Goal: Task Accomplishment & Management: Manage account settings

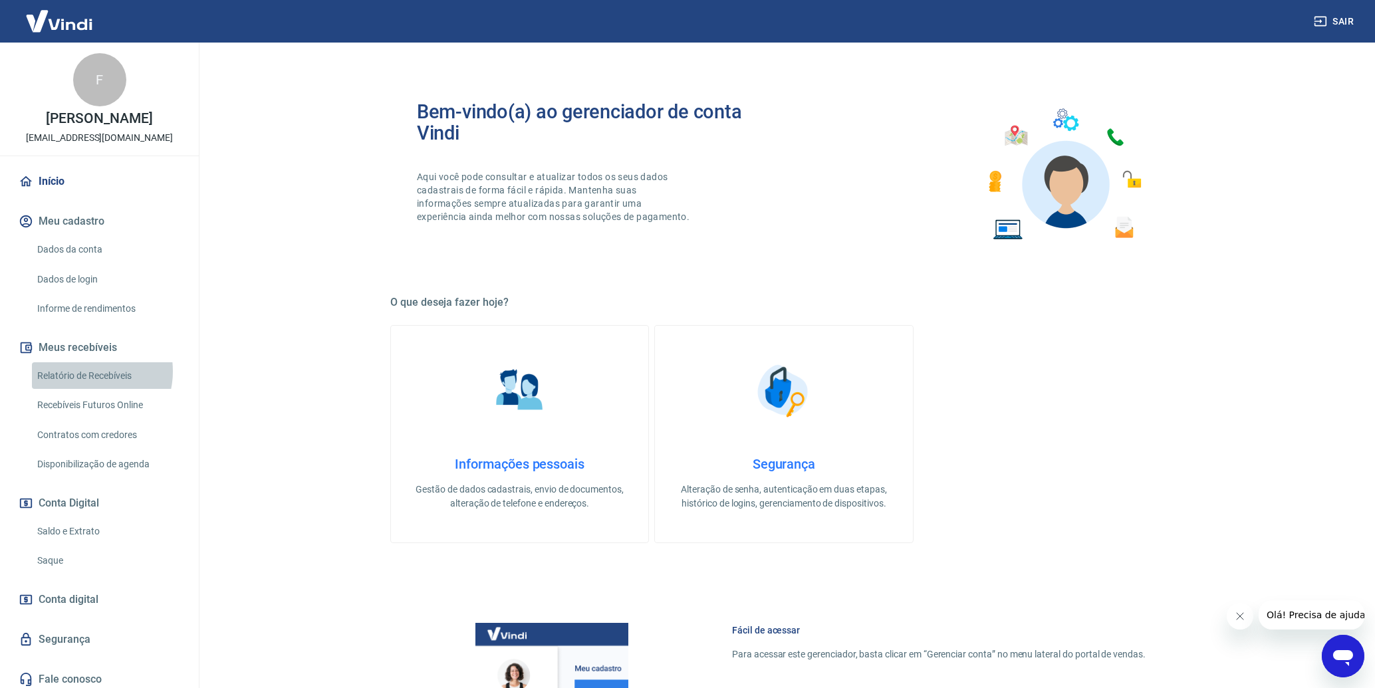
click at [88, 372] on link "Relatório de Recebíveis" at bounding box center [107, 375] width 151 height 27
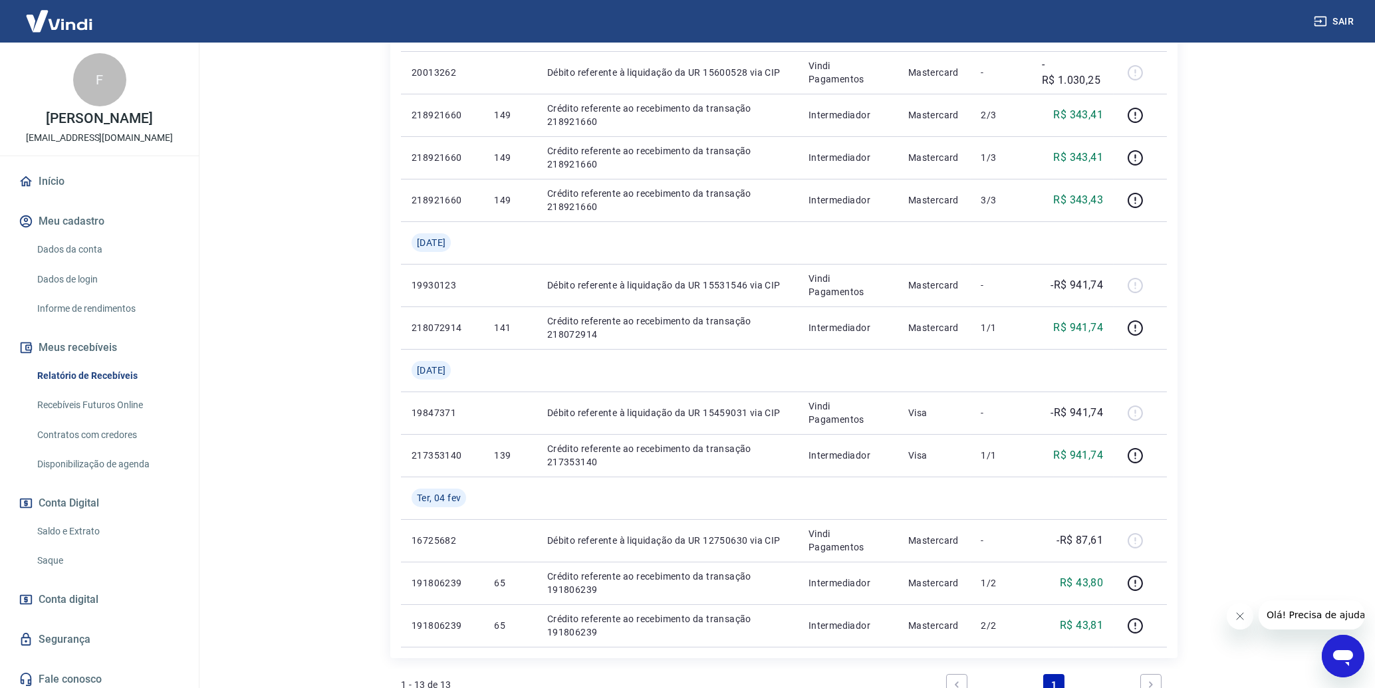
scroll to position [676, 0]
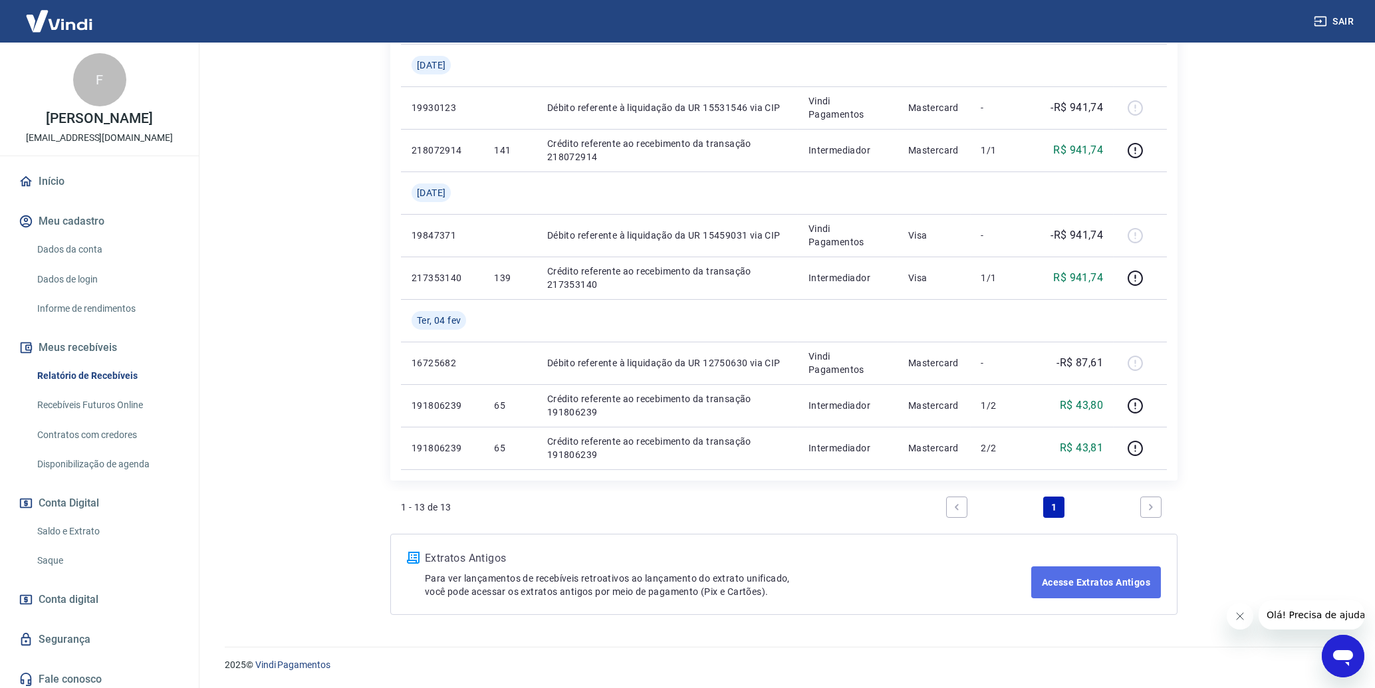
click at [1120, 586] on link "Acesse Extratos Antigos" at bounding box center [1096, 582] width 130 height 32
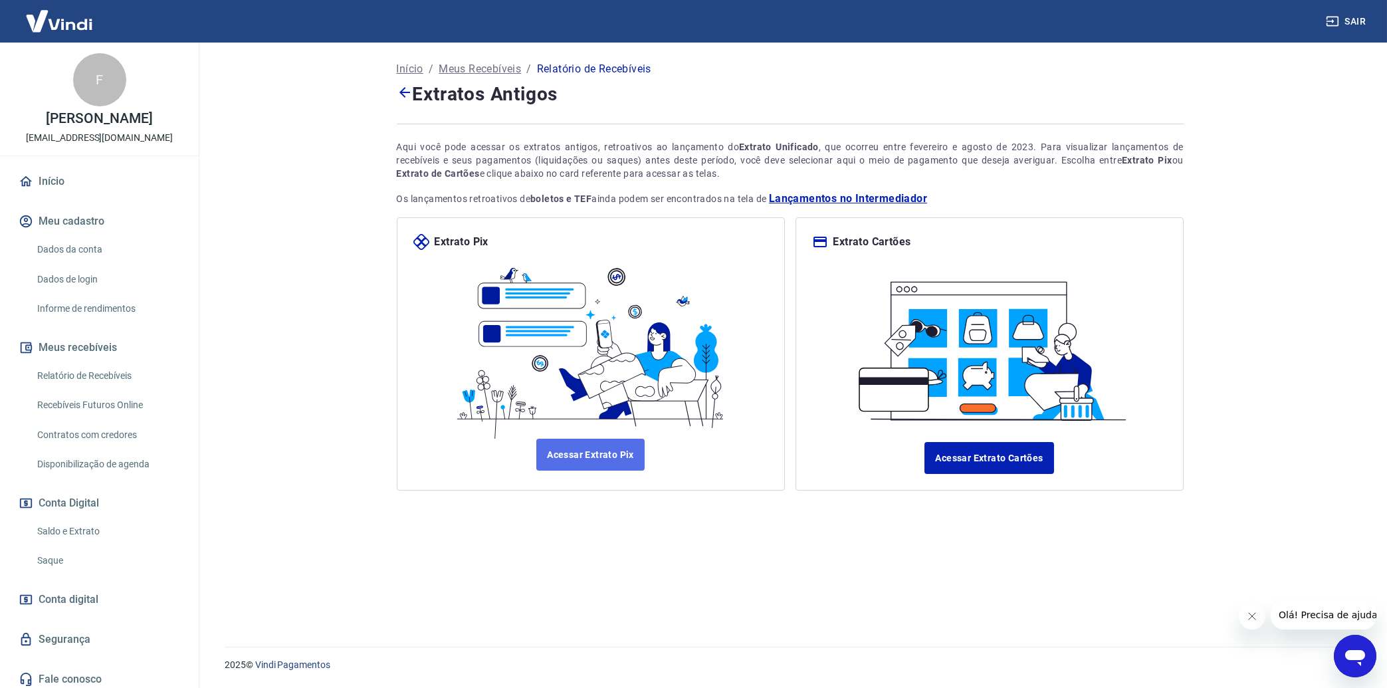
click at [604, 461] on link "Acessar Extrato Pix" at bounding box center [590, 455] width 108 height 32
click at [971, 446] on link "Acessar Extrato Cartões" at bounding box center [989, 458] width 129 height 32
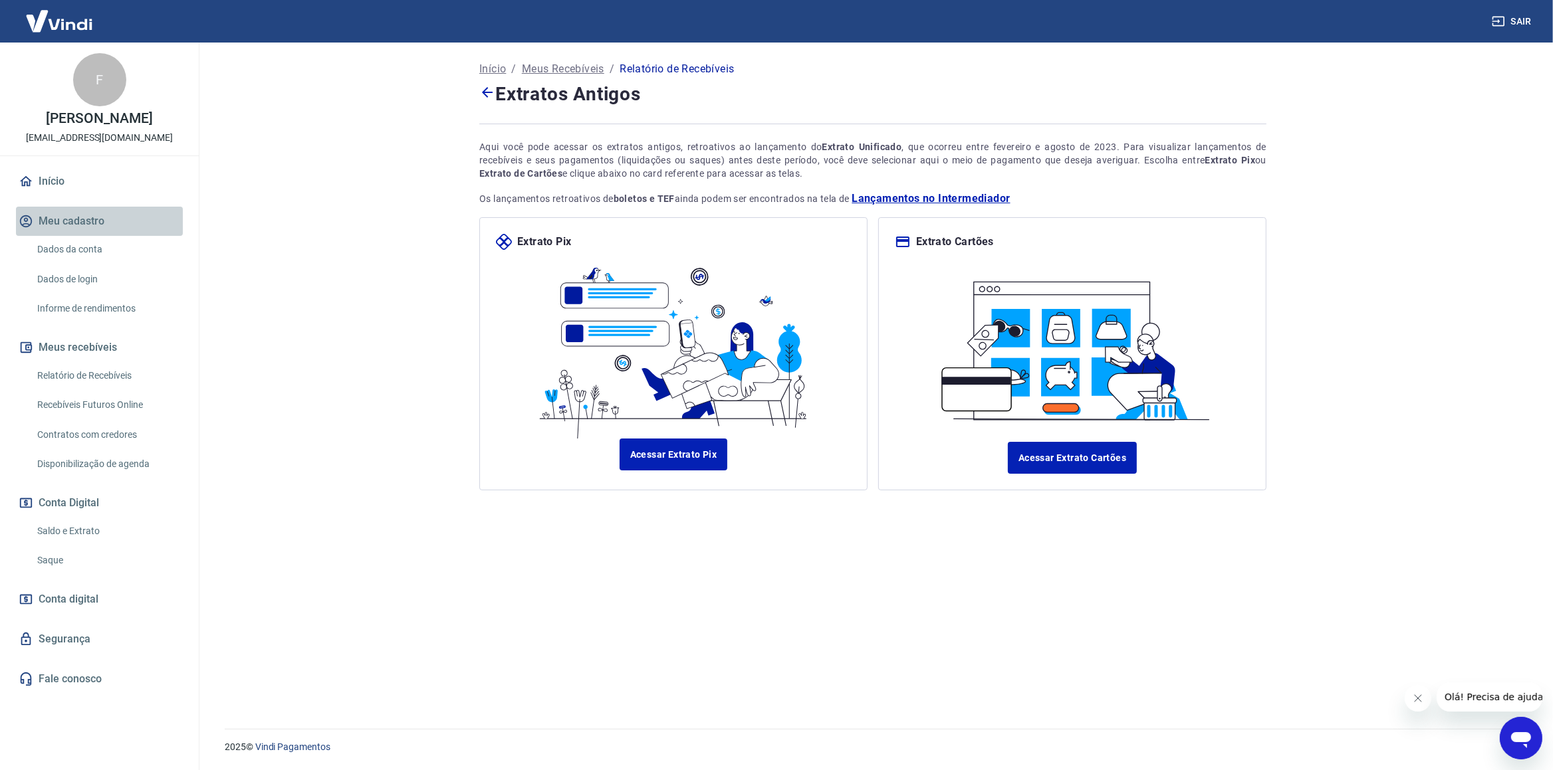
click at [60, 226] on button "Meu cadastro" at bounding box center [99, 221] width 167 height 29
click at [77, 373] on link "Relatório de Recebíveis" at bounding box center [107, 375] width 151 height 27
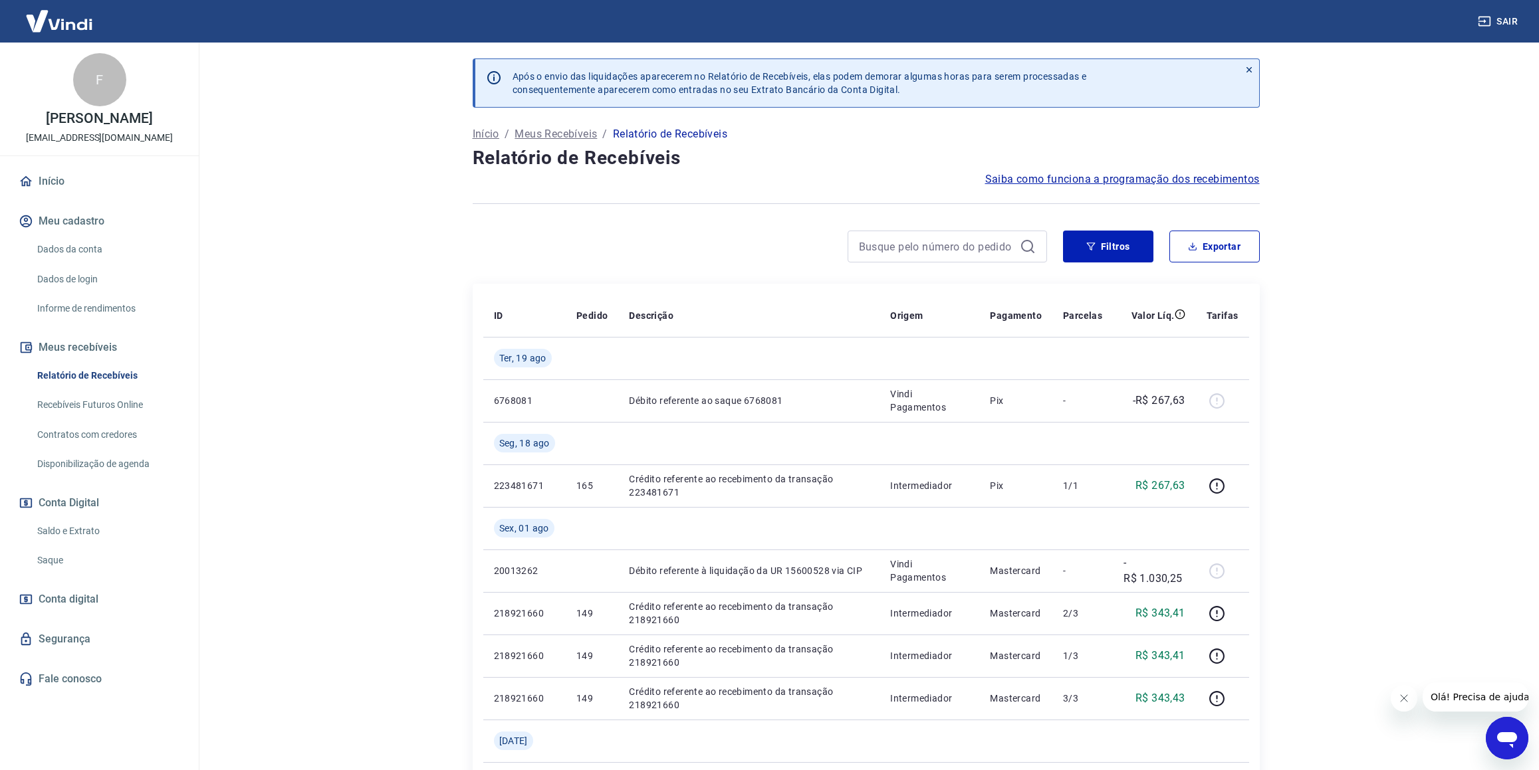
click at [85, 602] on span "Conta digital" at bounding box center [69, 599] width 60 height 19
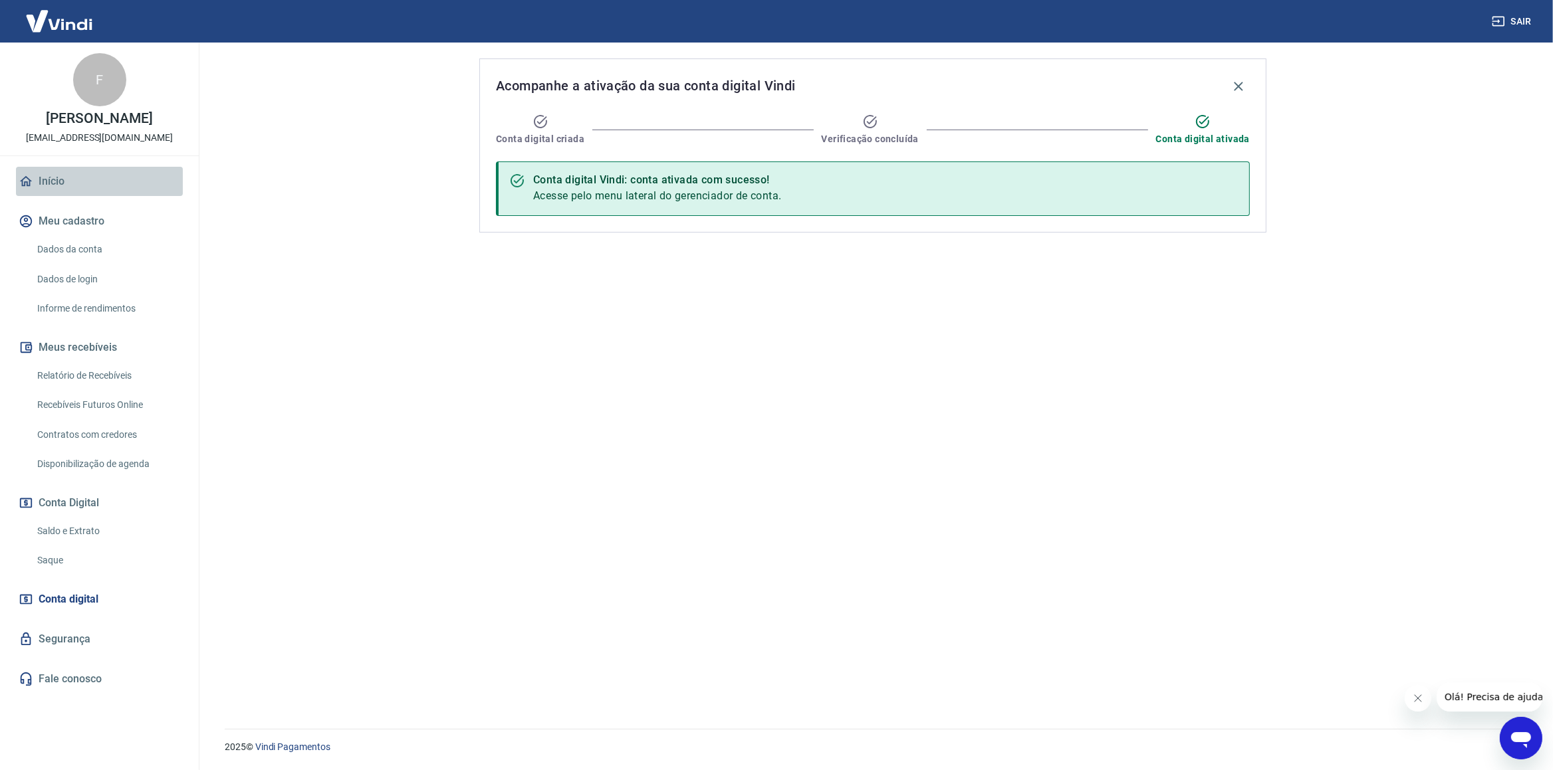
click at [86, 179] on link "Início" at bounding box center [99, 181] width 167 height 29
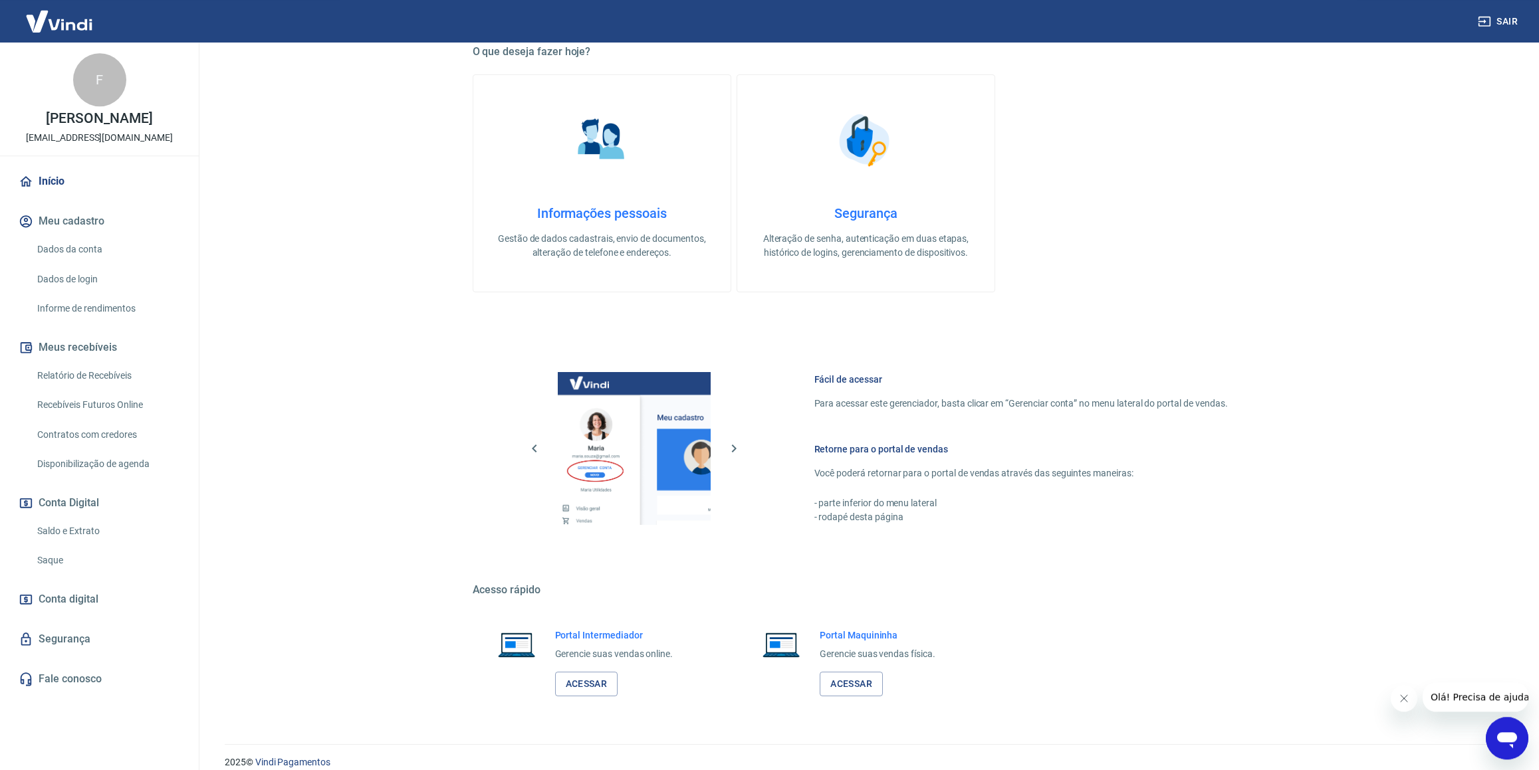
scroll to position [267, 0]
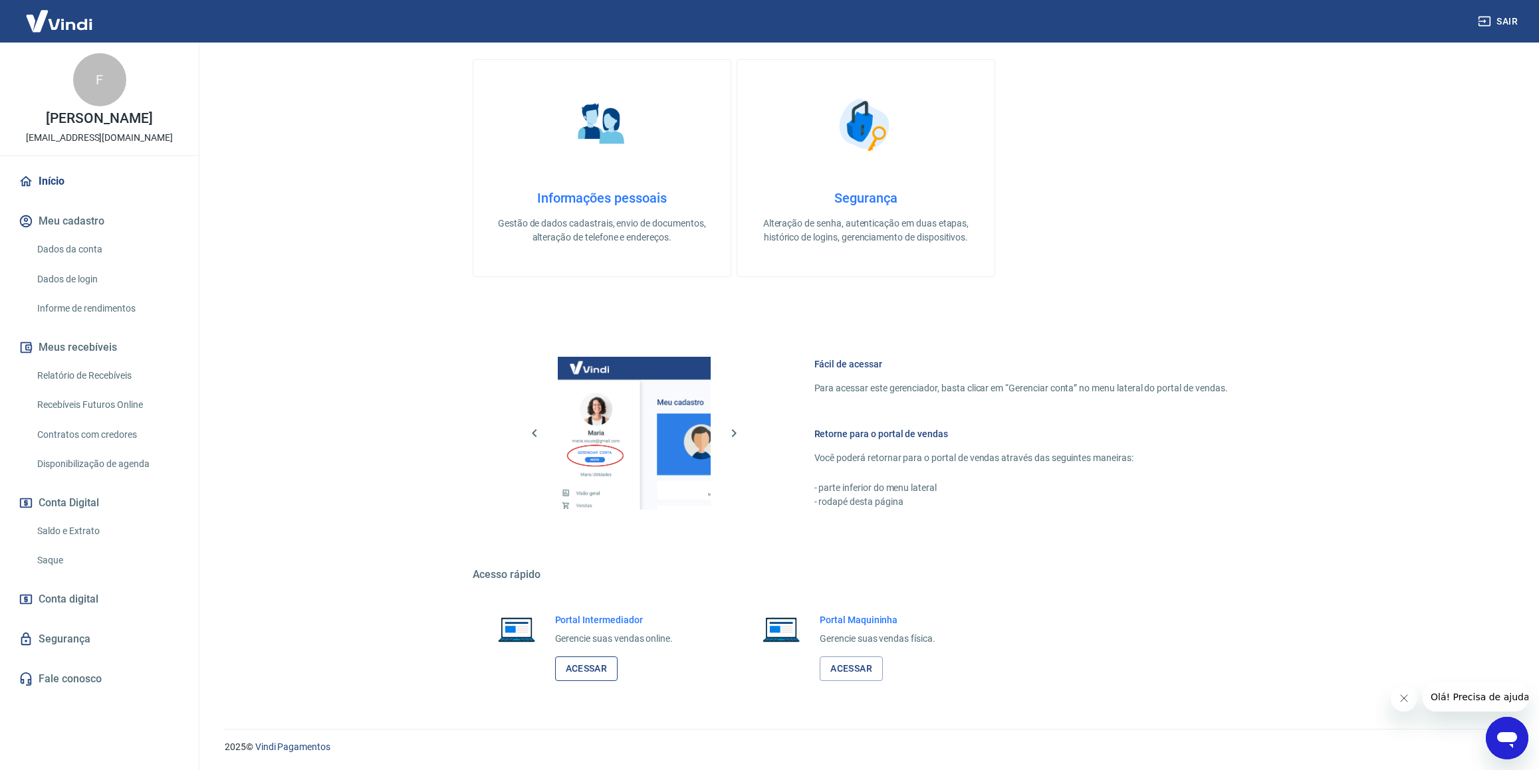
click at [607, 670] on link "Acessar" at bounding box center [586, 669] width 63 height 25
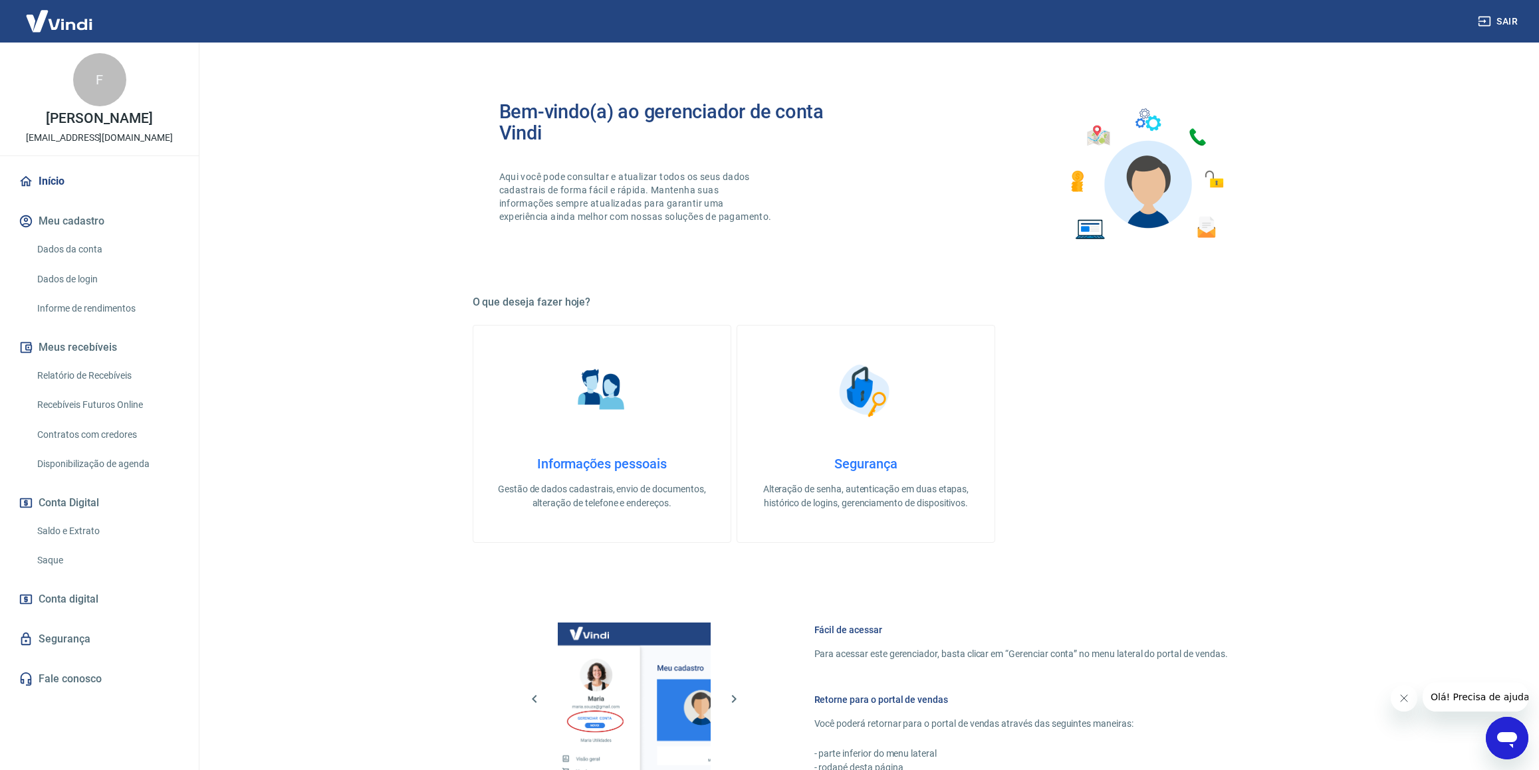
click at [76, 601] on span "Conta digital" at bounding box center [69, 599] width 60 height 19
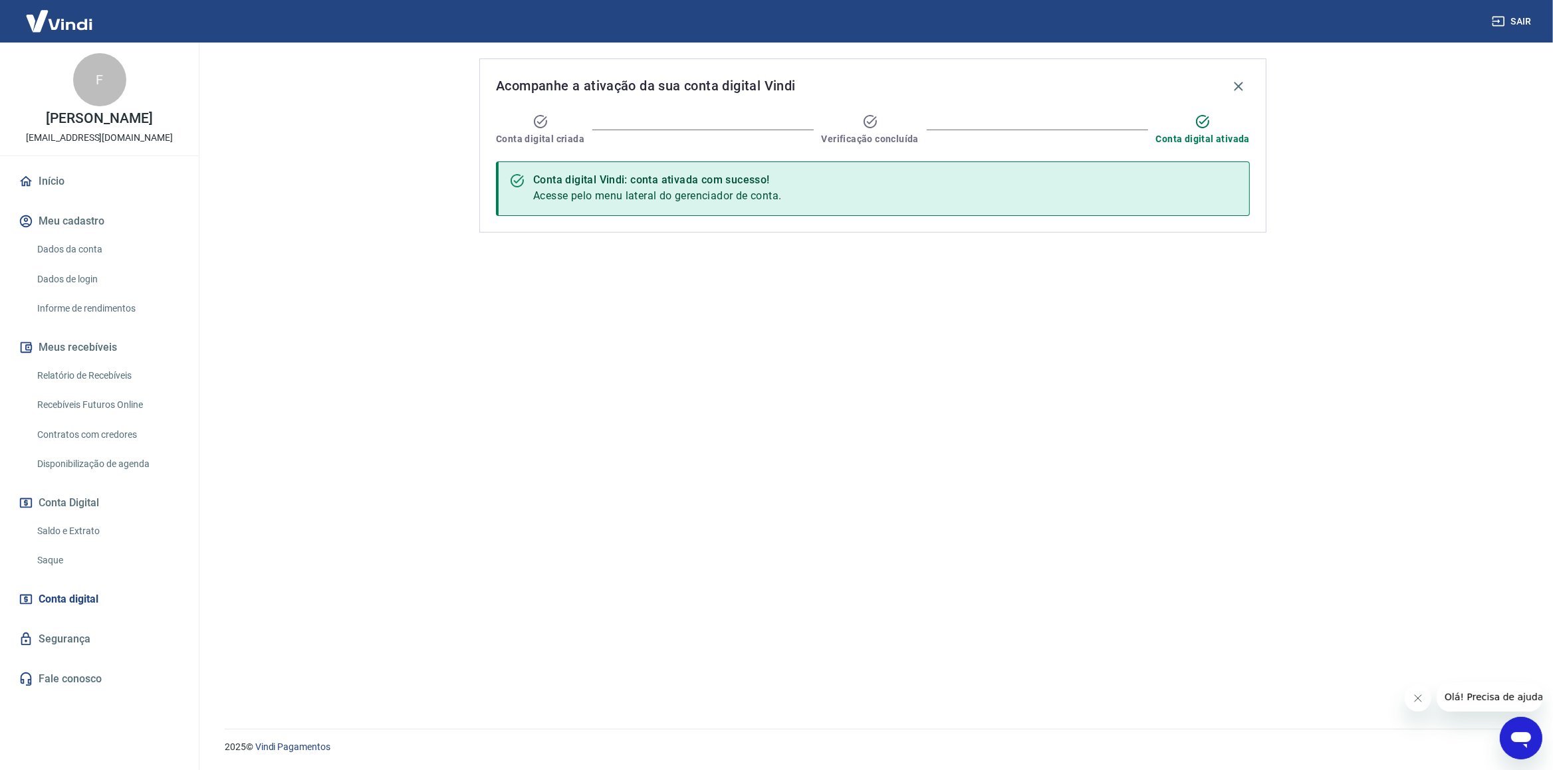
click at [672, 179] on div "Conta digital Vindi: conta ativada com sucesso!" at bounding box center [657, 180] width 249 height 16
click at [80, 564] on link "Saque" at bounding box center [107, 560] width 151 height 27
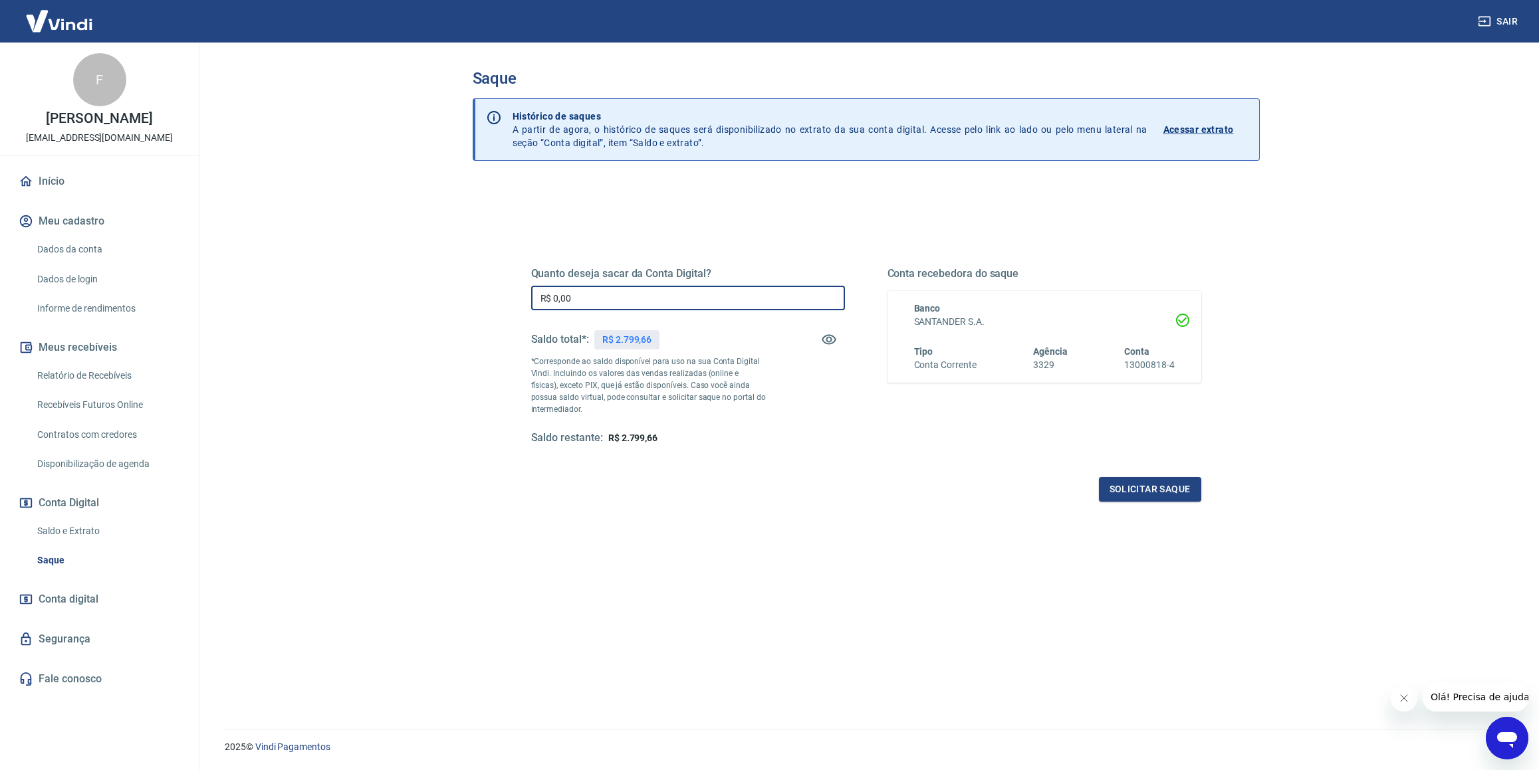
click at [594, 298] on input "R$ 0,00" at bounding box center [688, 298] width 314 height 25
type input "R$ 2.799,66"
click at [1196, 130] on p "Acessar extrato" at bounding box center [1198, 129] width 70 height 13
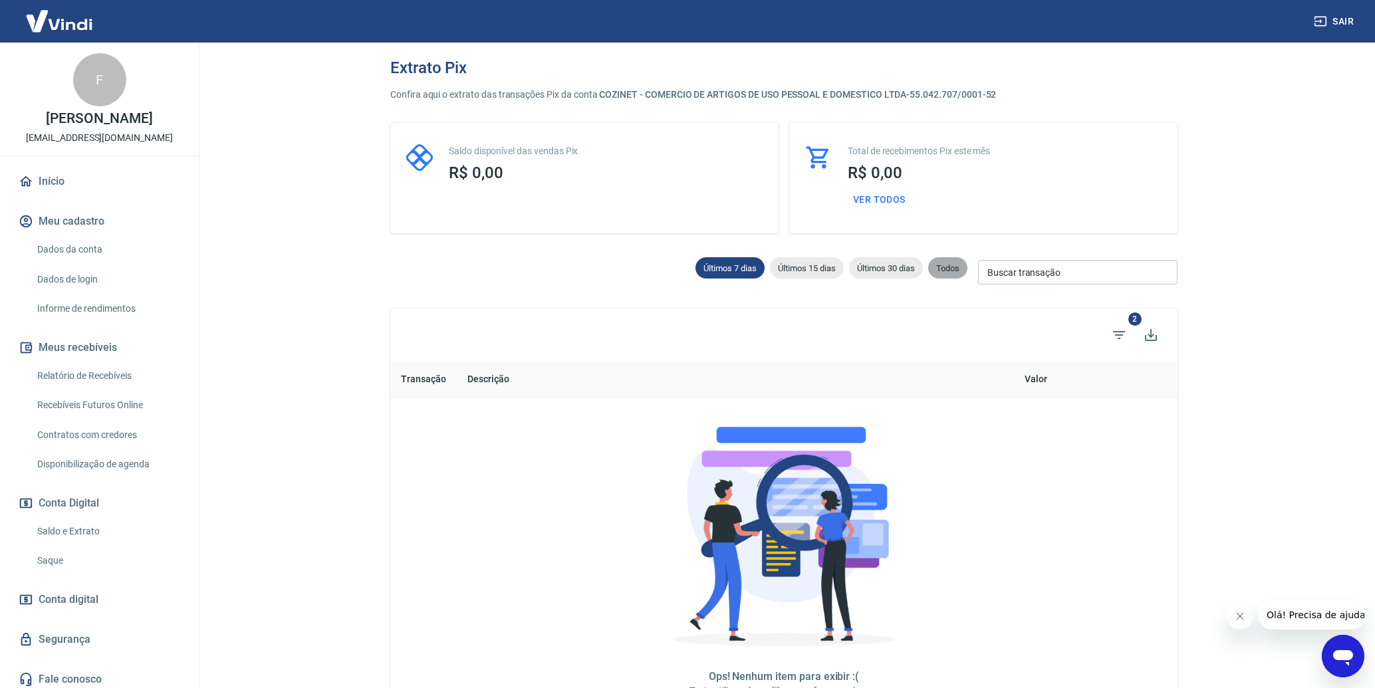
click at [949, 265] on span "Todos" at bounding box center [947, 268] width 39 height 10
click at [1108, 333] on span "Filtros" at bounding box center [1119, 335] width 32 height 32
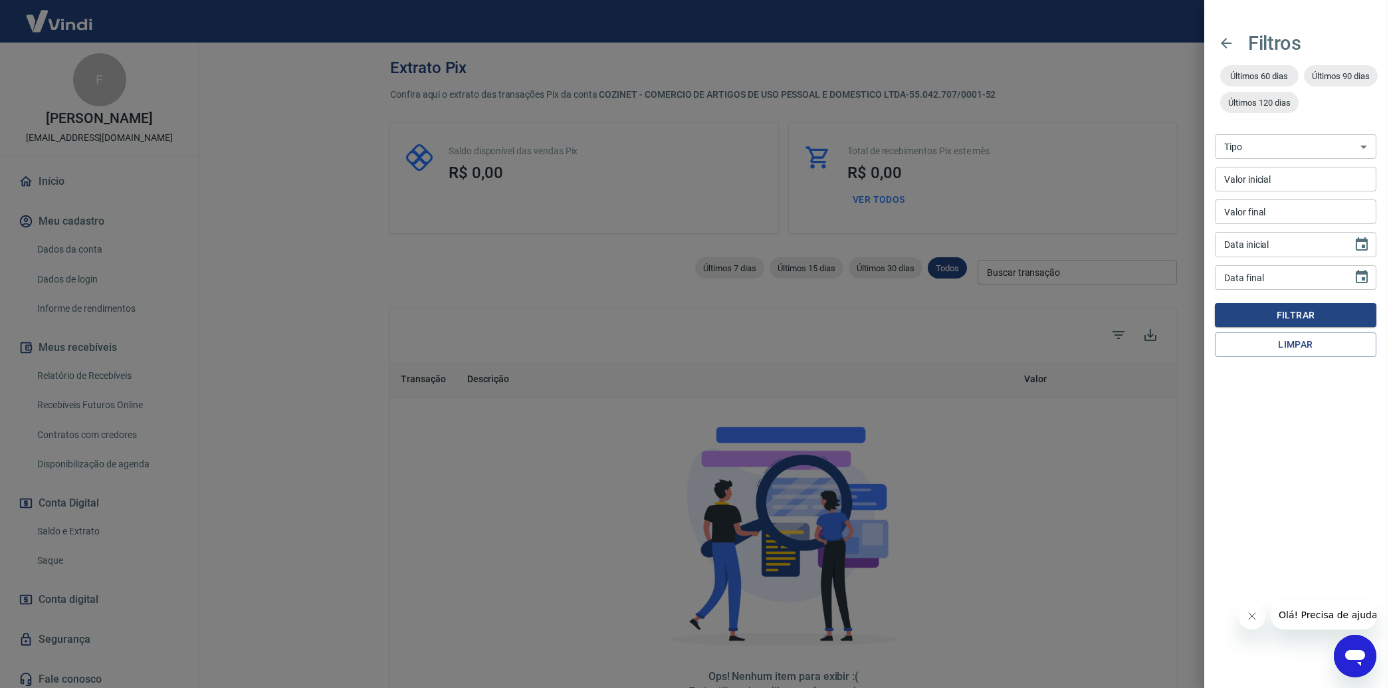
click at [1274, 169] on input "Valor inicial" at bounding box center [1296, 179] width 162 height 25
type input "[DATE]"
click at [1305, 210] on input "Valor final" at bounding box center [1296, 211] width 162 height 25
type input "22/08/2025"
select select "receivable"
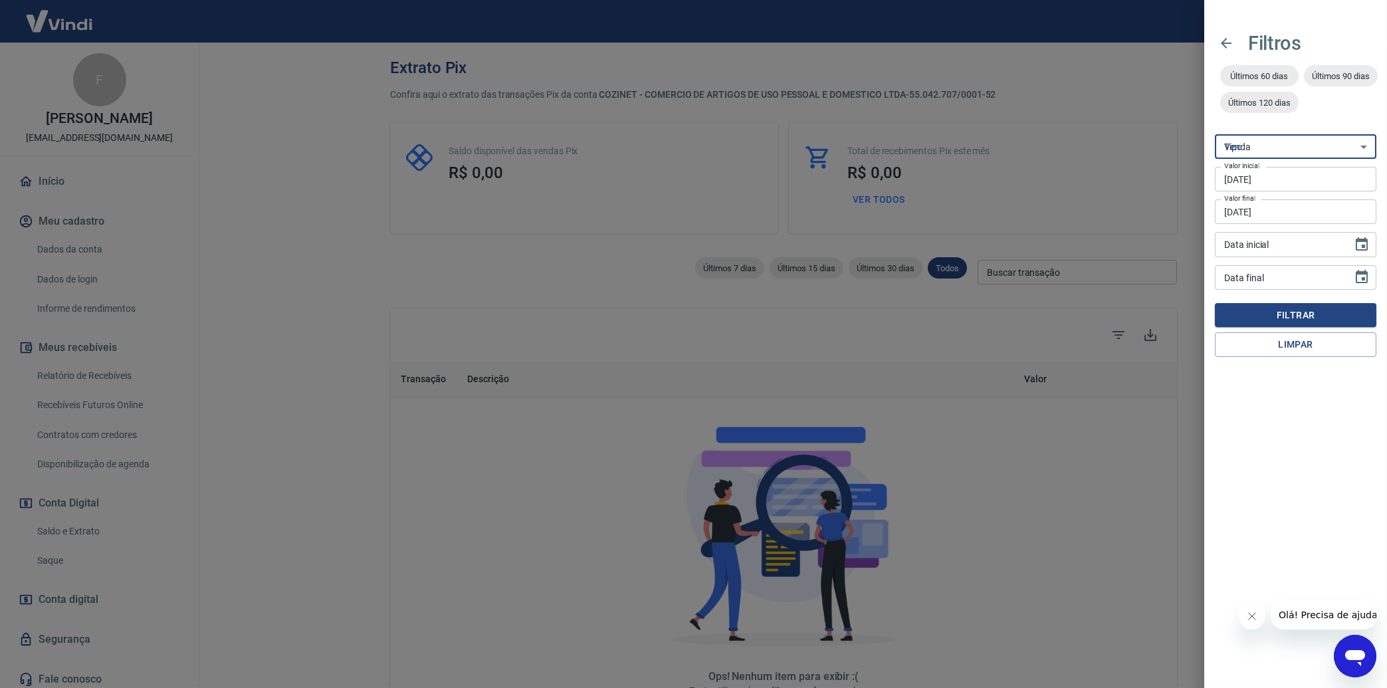
click option "Venda" at bounding box center [0, 0] width 0 height 0
click at [1215, 134] on select "Venda Saque Saque devolvido Estorno disputa" at bounding box center [1296, 146] width 162 height 25
select select
click option at bounding box center [0, 0] width 0 height 0
click at [1295, 320] on button "Filtrar" at bounding box center [1296, 315] width 162 height 25
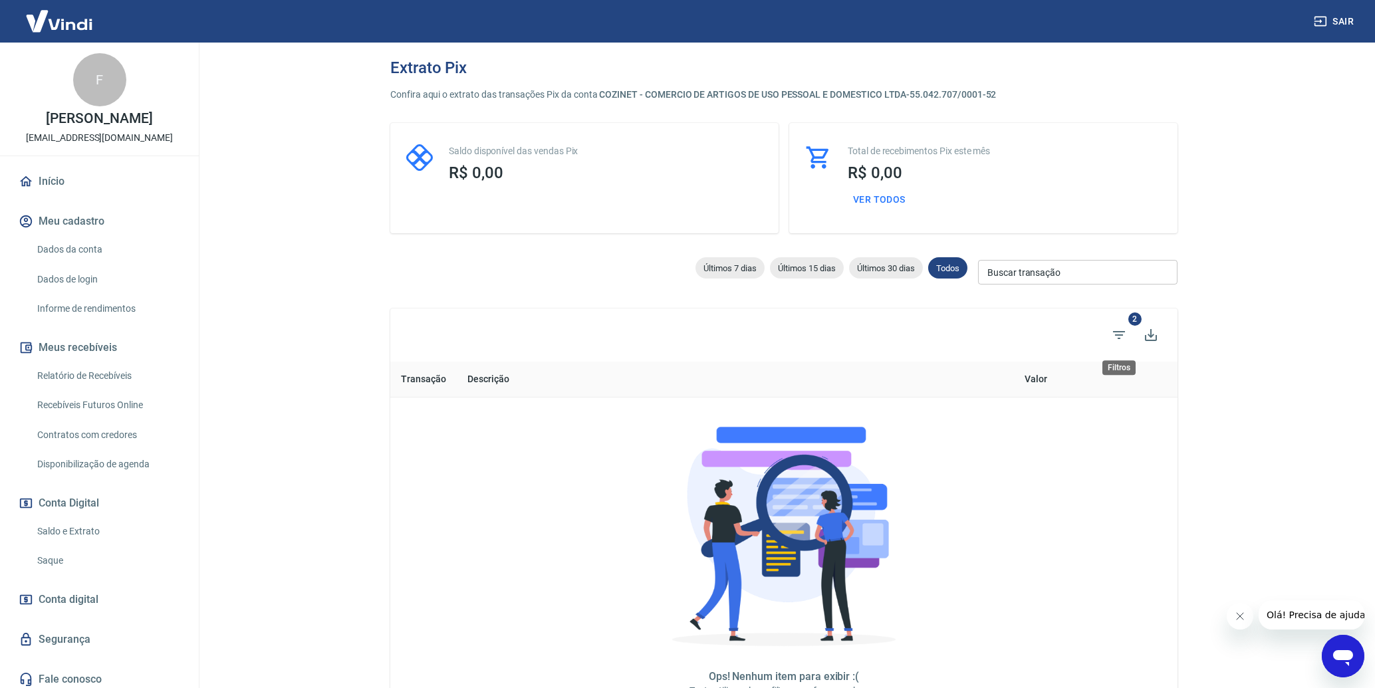
click at [1135, 316] on span "2" at bounding box center [1134, 318] width 13 height 13
click at [1147, 337] on icon "Exportar extrato" at bounding box center [1151, 335] width 16 height 16
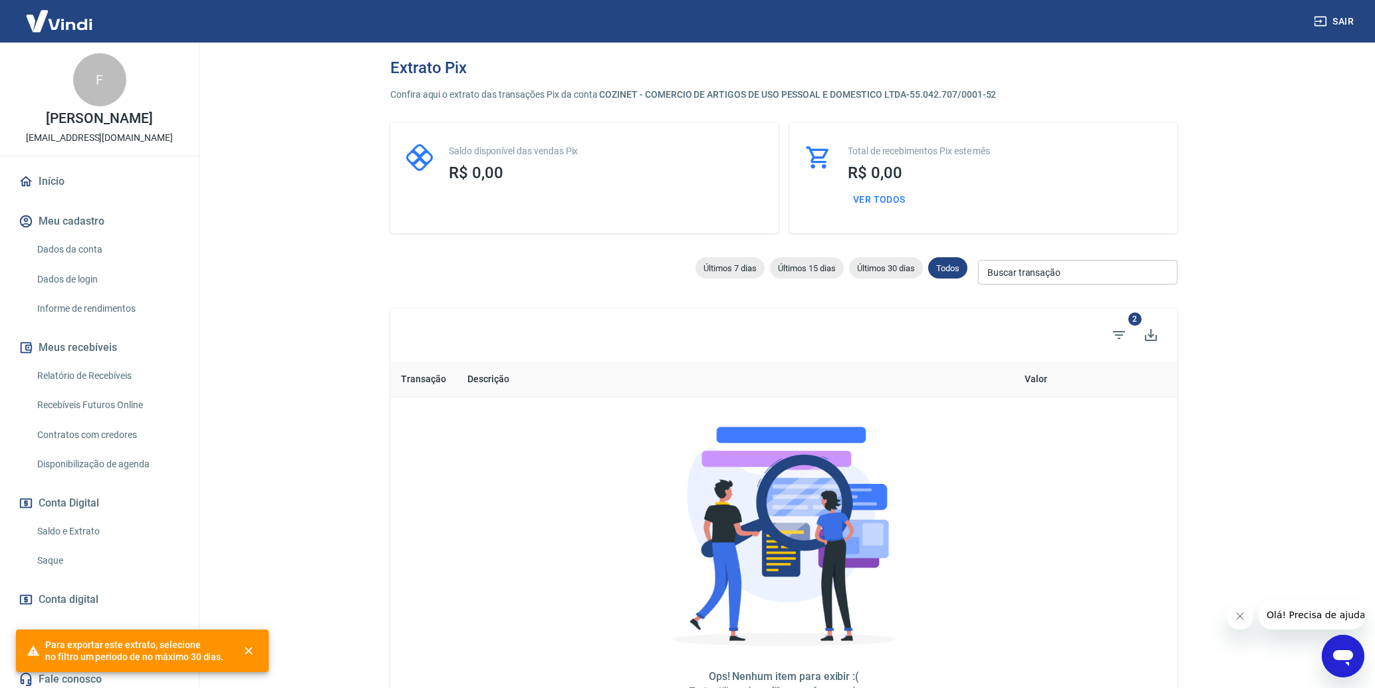
click at [947, 301] on div "Confira aqui o extrato das transações Pix da conta COZINET - COMERCIO DE ARTIGO…" at bounding box center [783, 426] width 787 height 677
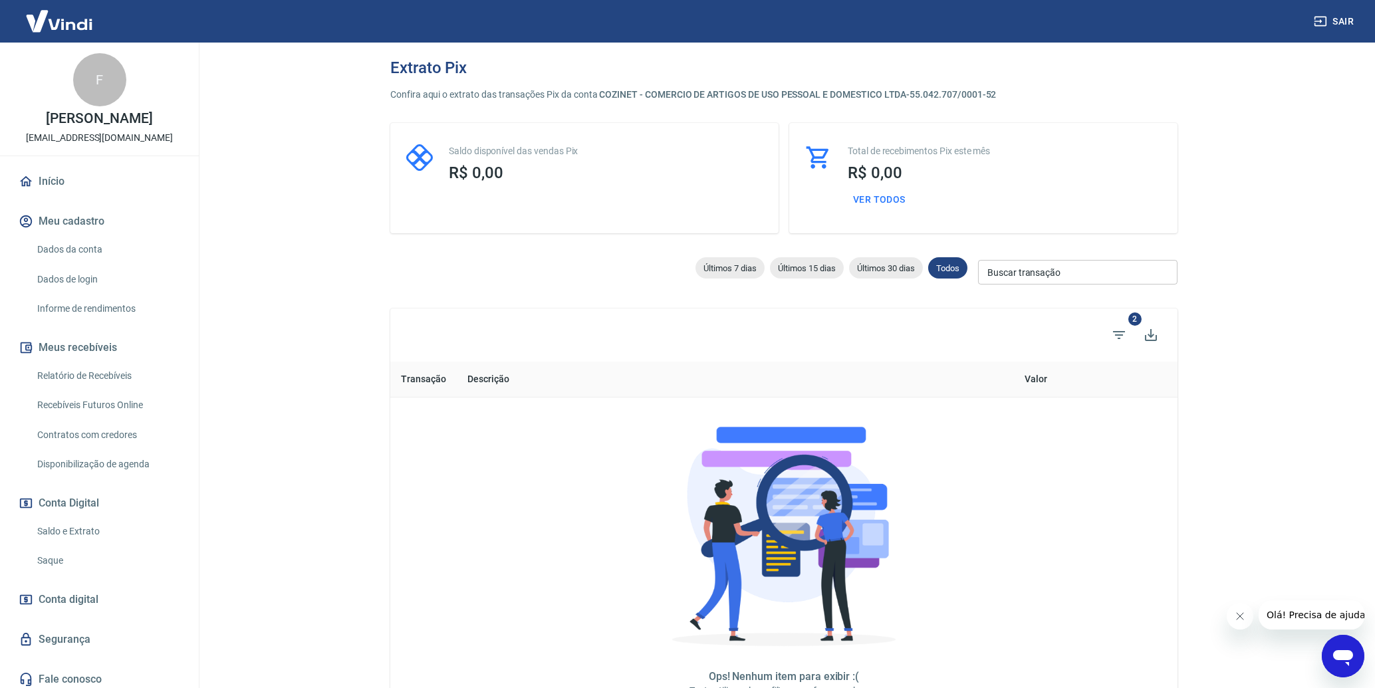
click at [1022, 275] on input "Buscar transação" at bounding box center [1077, 272] width 199 height 25
click at [1120, 336] on icon "Filtros" at bounding box center [1119, 335] width 16 height 16
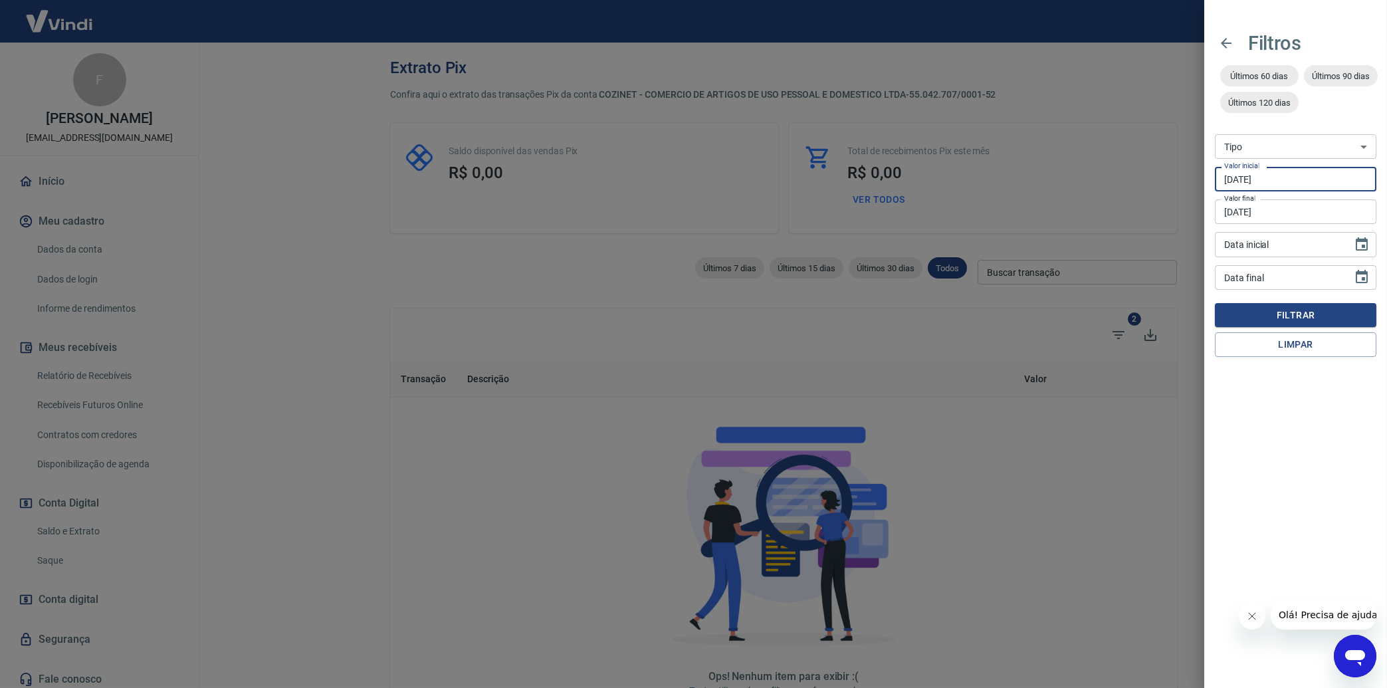
drag, startPoint x: 1290, startPoint y: 177, endPoint x: 1159, endPoint y: 163, distance: 132.4
click at [1215, 167] on input "01/01/2025" at bounding box center [1296, 179] width 162 height 25
drag, startPoint x: 1309, startPoint y: 213, endPoint x: 1041, endPoint y: 177, distance: 270.9
click at [1215, 199] on input "22/08/2025" at bounding box center [1296, 211] width 162 height 25
click at [1282, 245] on input "DD/MM/YYYY" at bounding box center [1279, 244] width 128 height 25
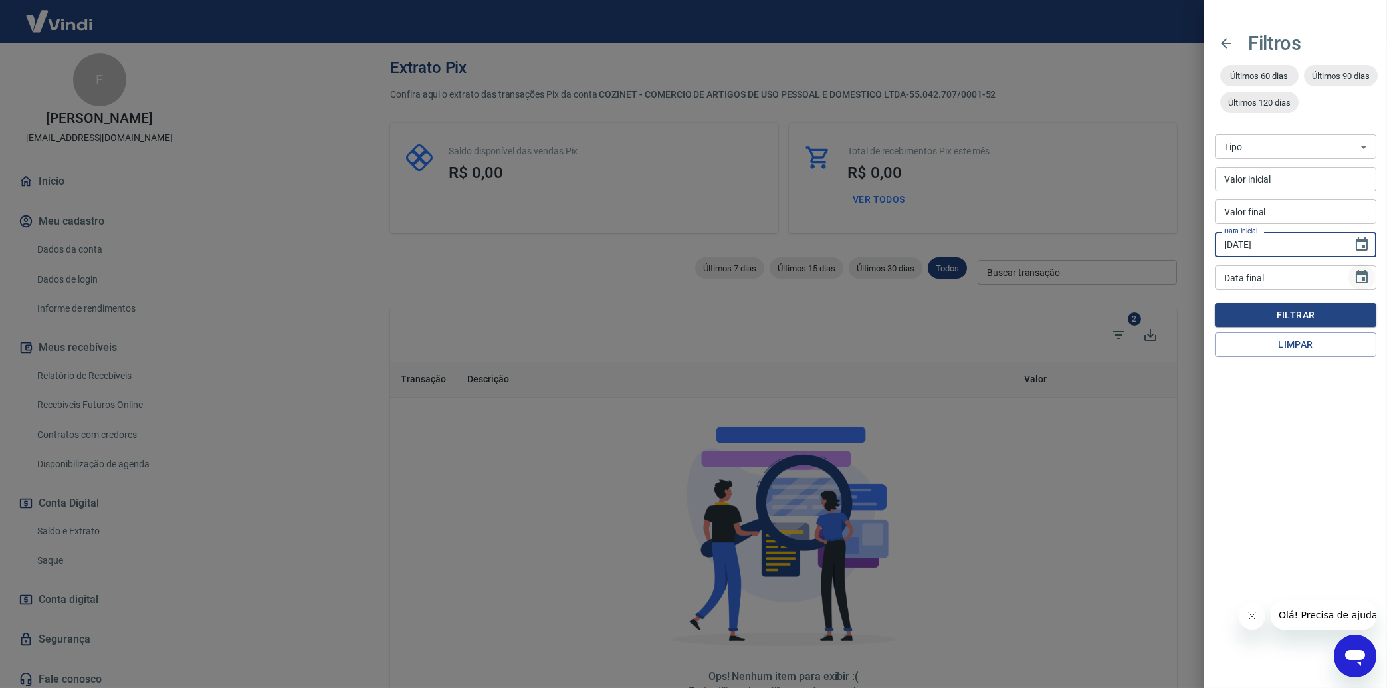
type input "01/01/2025"
click at [1359, 279] on icon "Choose date" at bounding box center [1362, 277] width 16 height 16
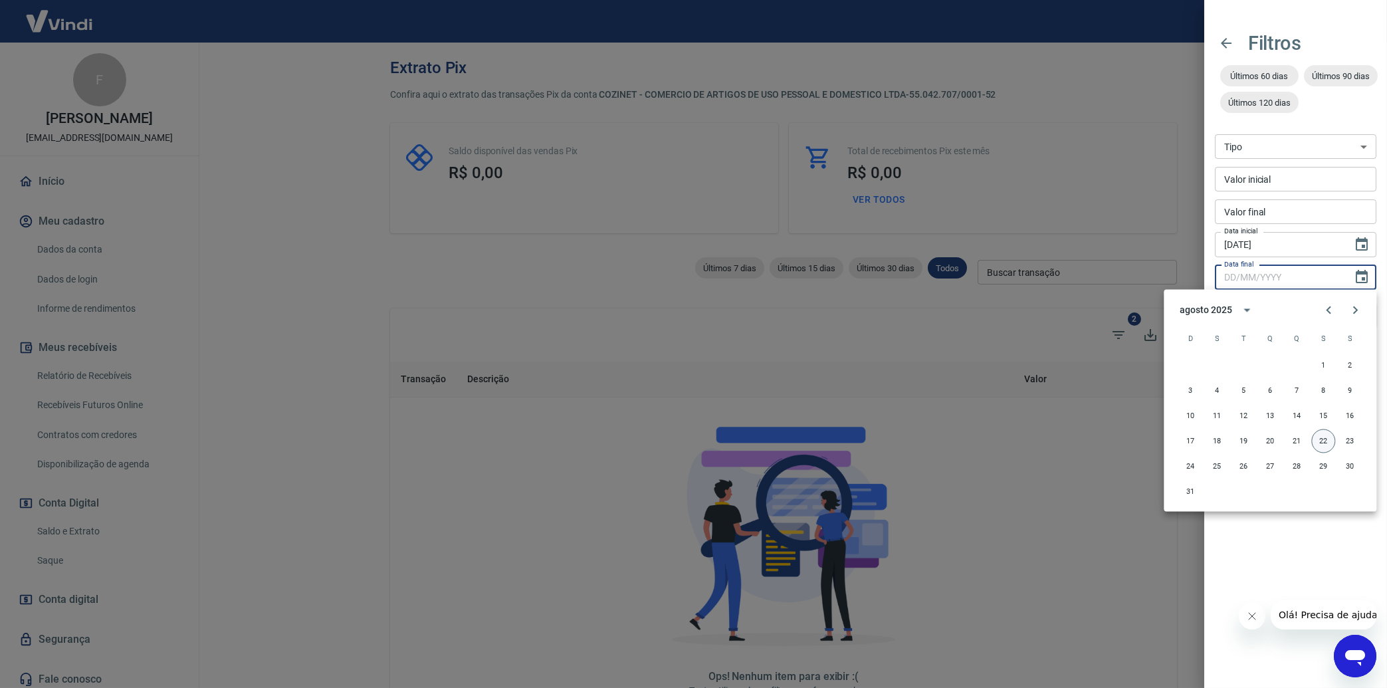
click at [1329, 446] on button "22" at bounding box center [1323, 441] width 24 height 24
type input "22/08/2025"
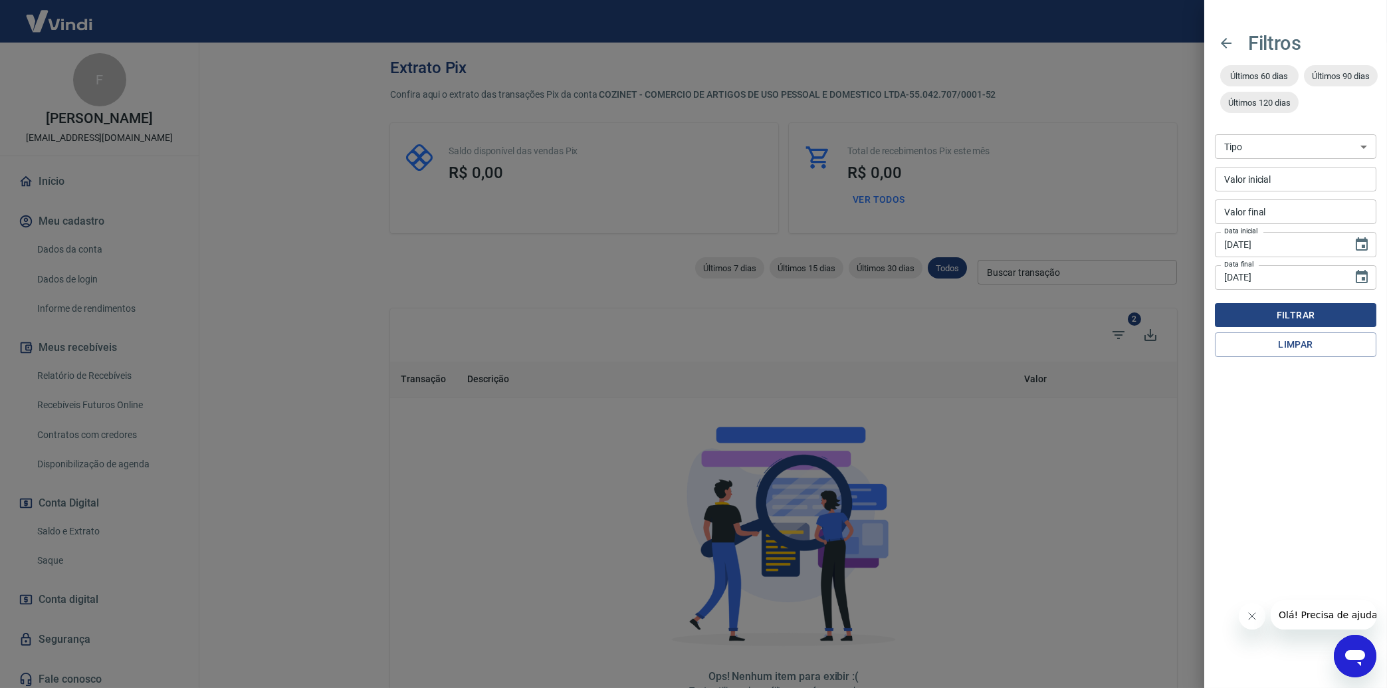
click at [1322, 310] on button "Filtrar" at bounding box center [1296, 315] width 162 height 25
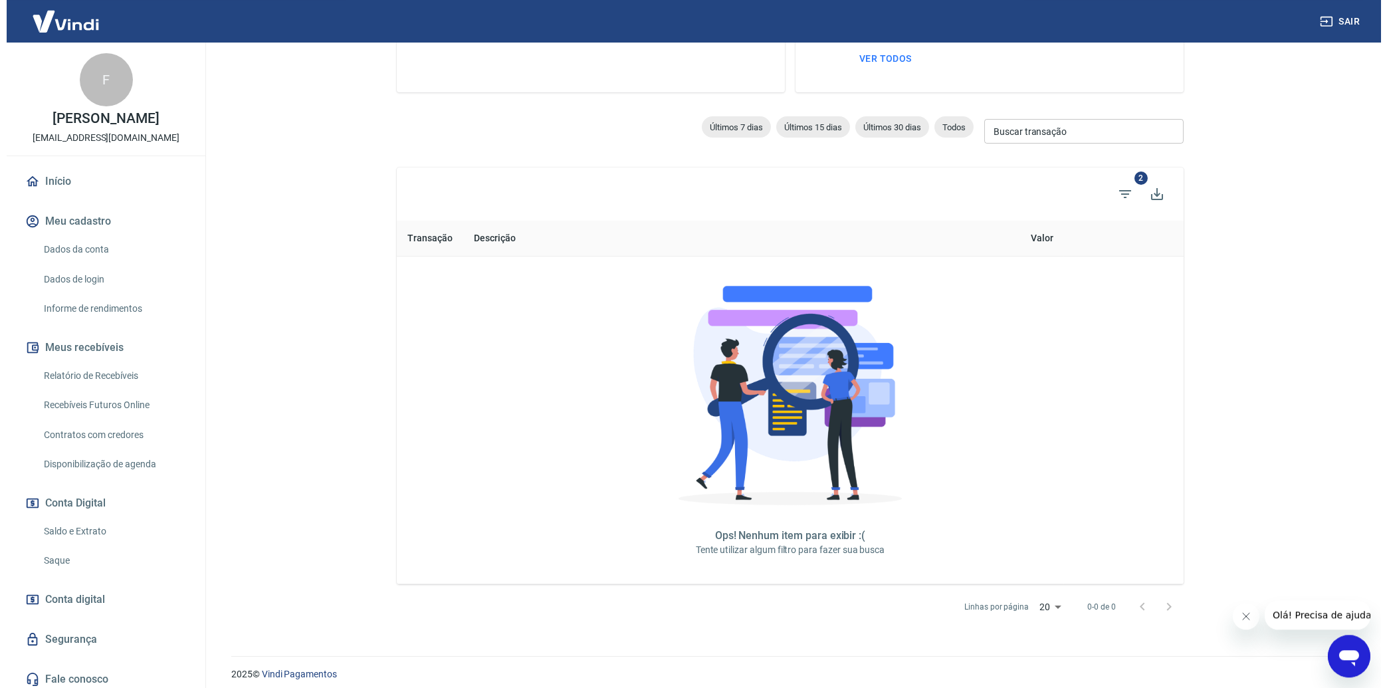
scroll to position [150, 0]
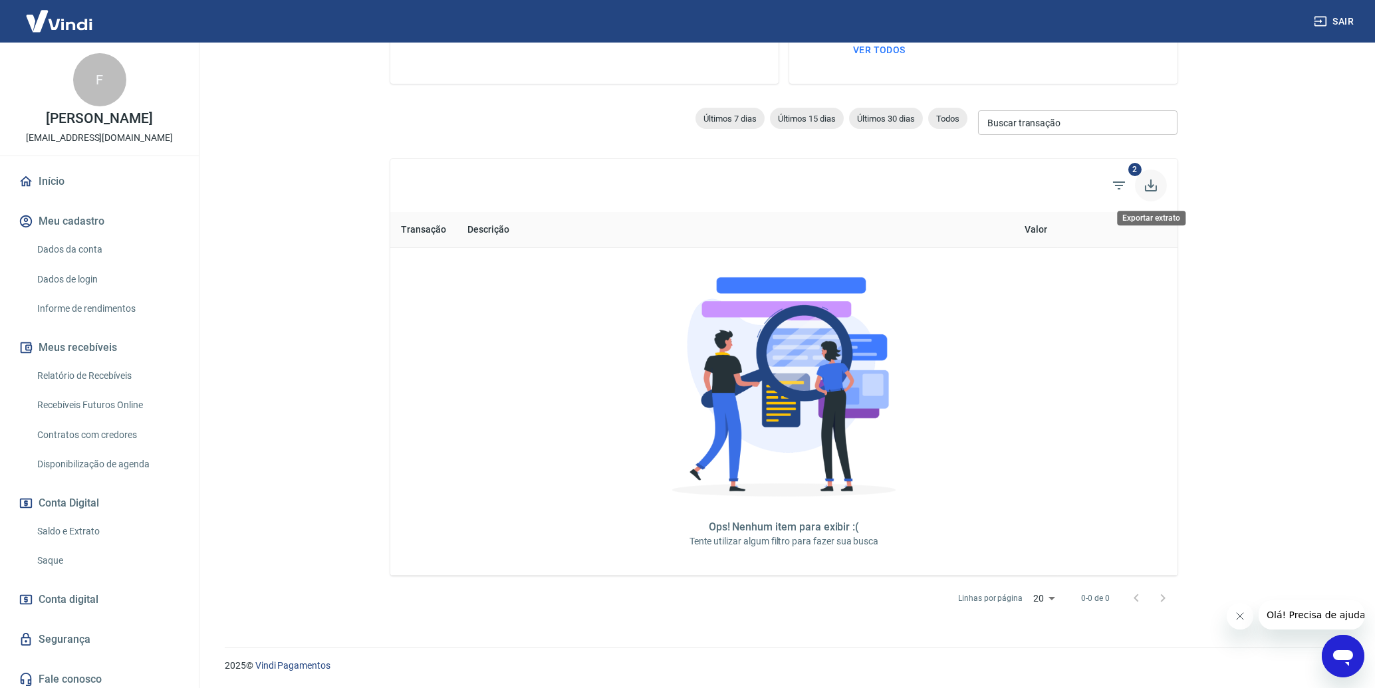
click at [1149, 186] on icon "Exportar extrato" at bounding box center [1151, 185] width 12 height 12
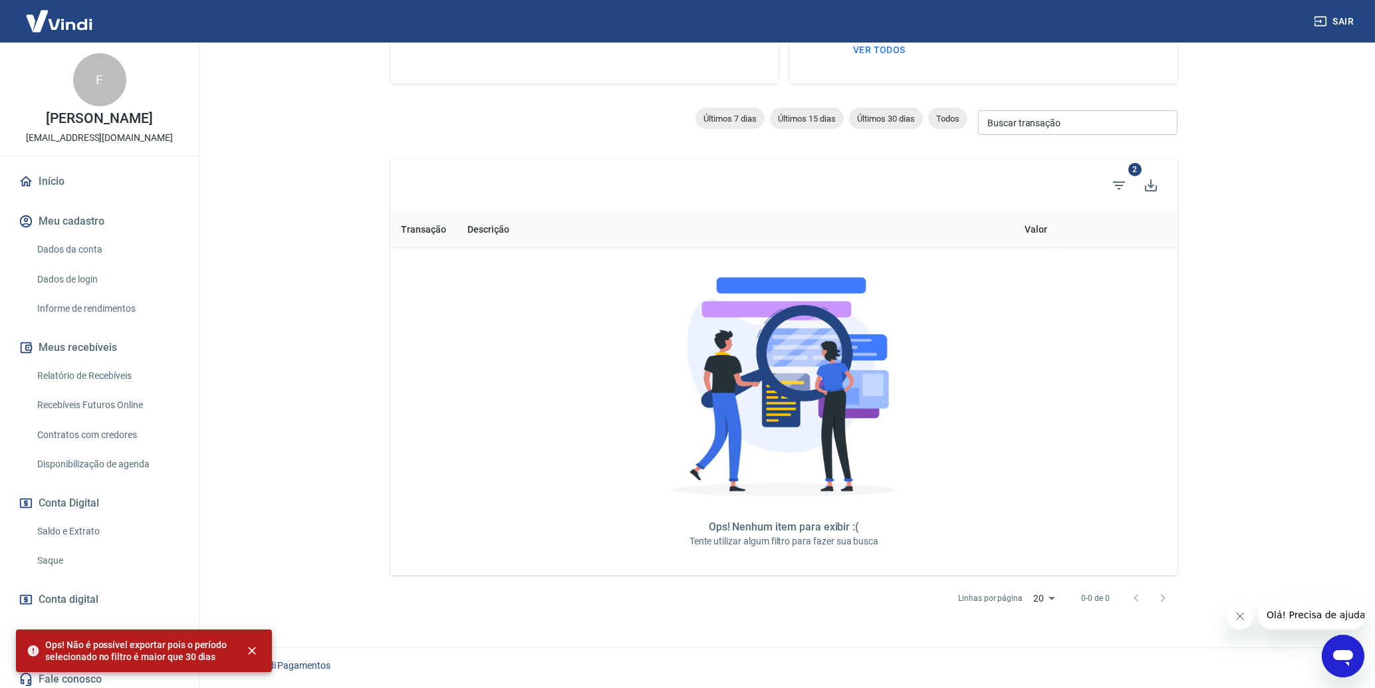
click at [861, 189] on div "2" at bounding box center [783, 185] width 787 height 53
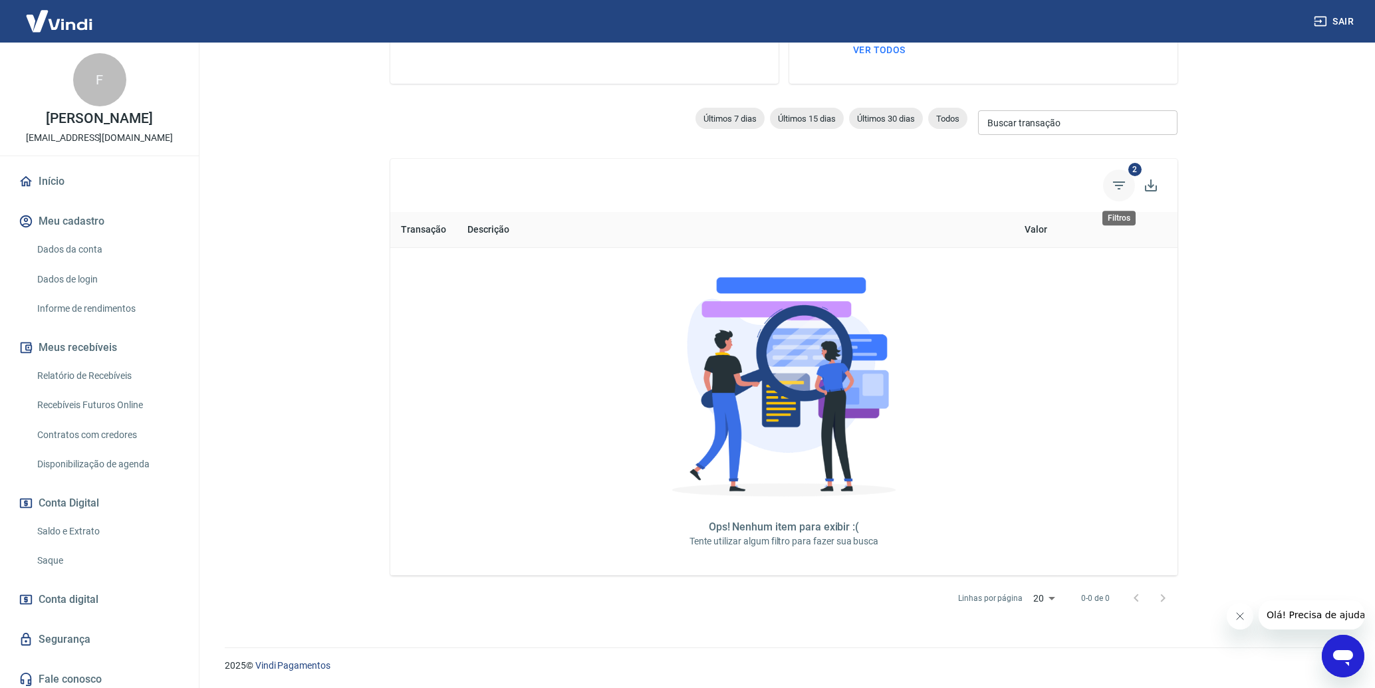
click at [1116, 183] on icon "Filtros" at bounding box center [1119, 185] width 16 height 16
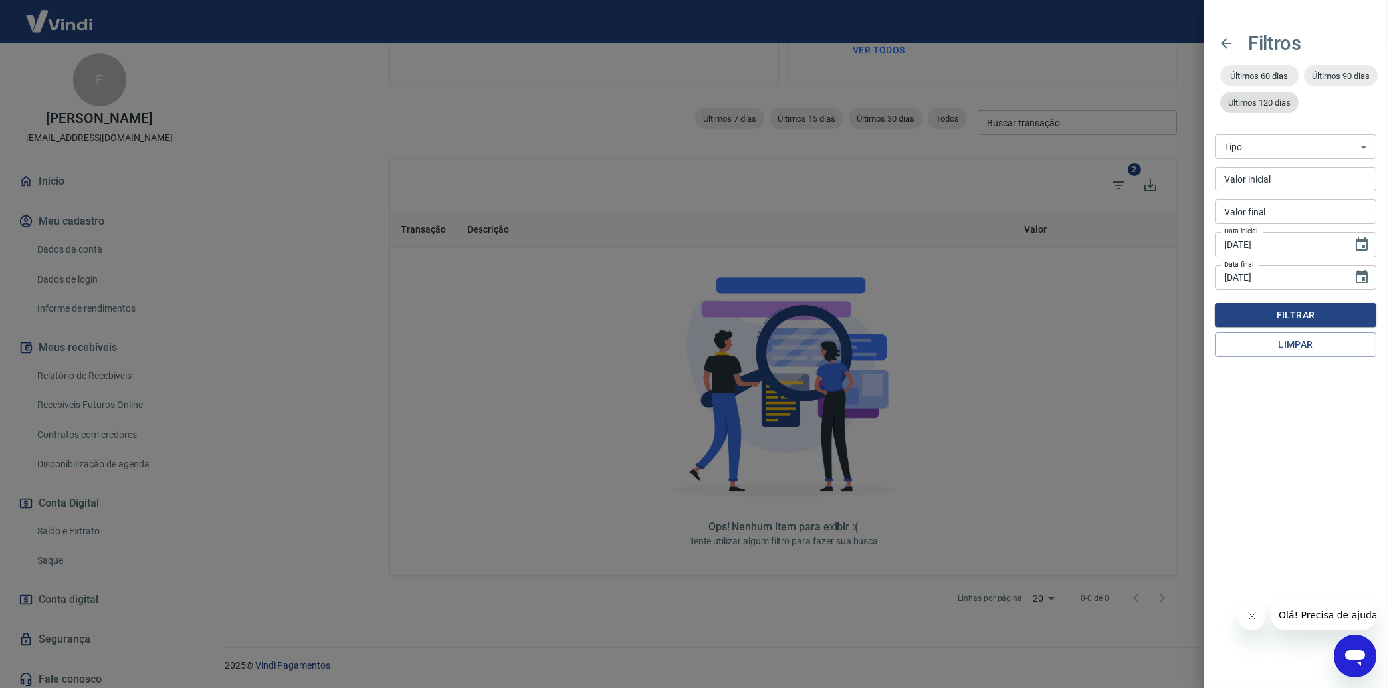
click at [1265, 94] on div "Últimos 120 dias" at bounding box center [1259, 102] width 78 height 21
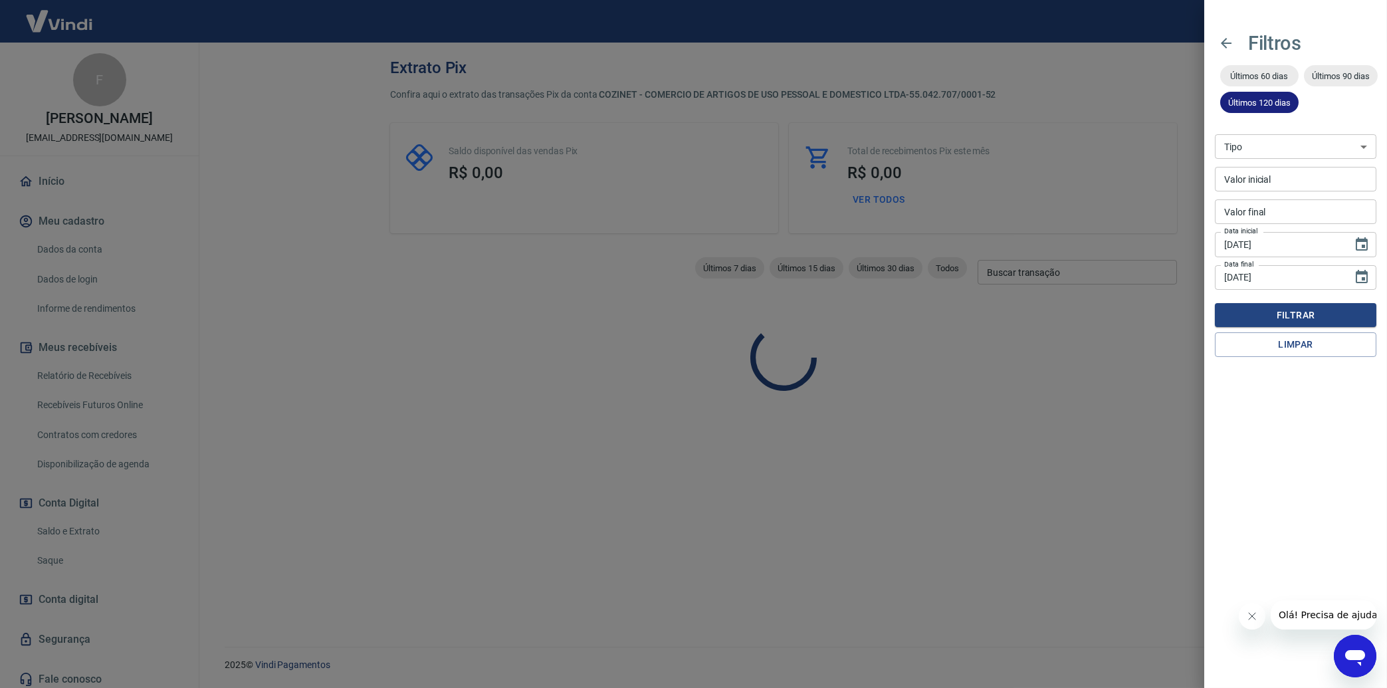
type input "24/04/2025"
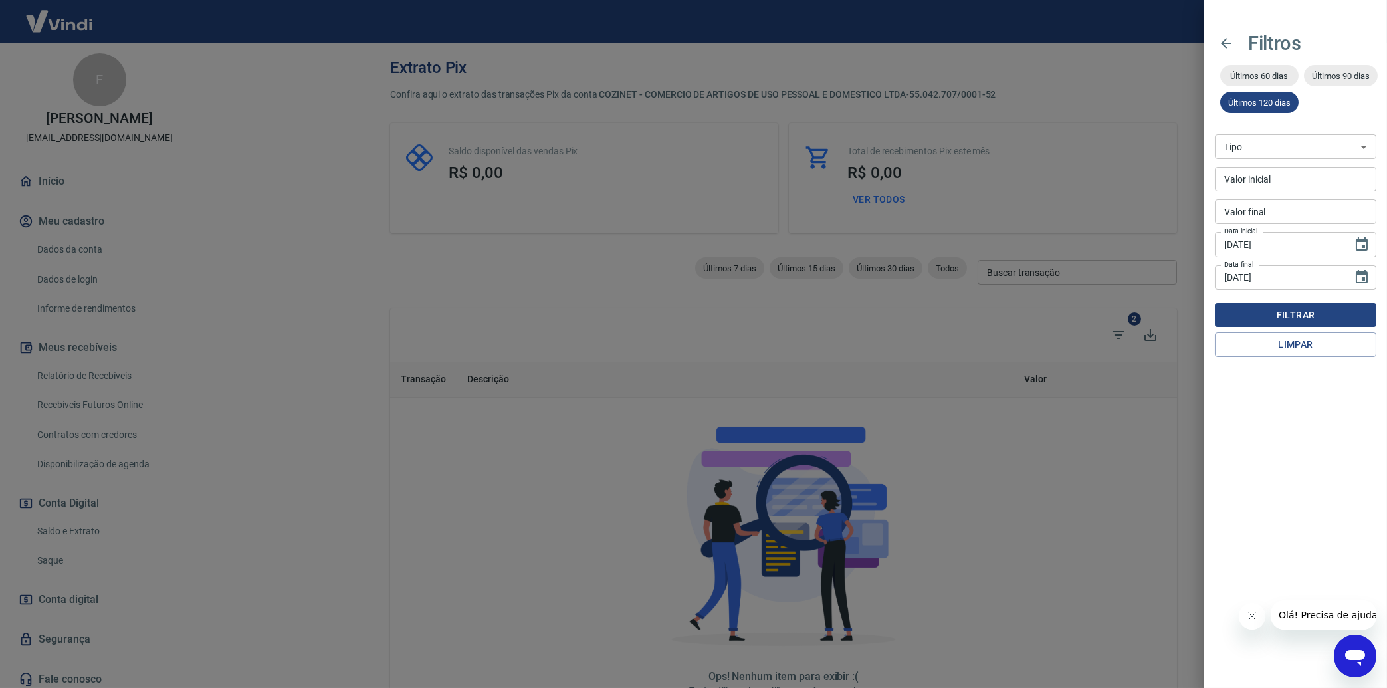
click at [1286, 317] on button "Filtrar" at bounding box center [1296, 315] width 162 height 25
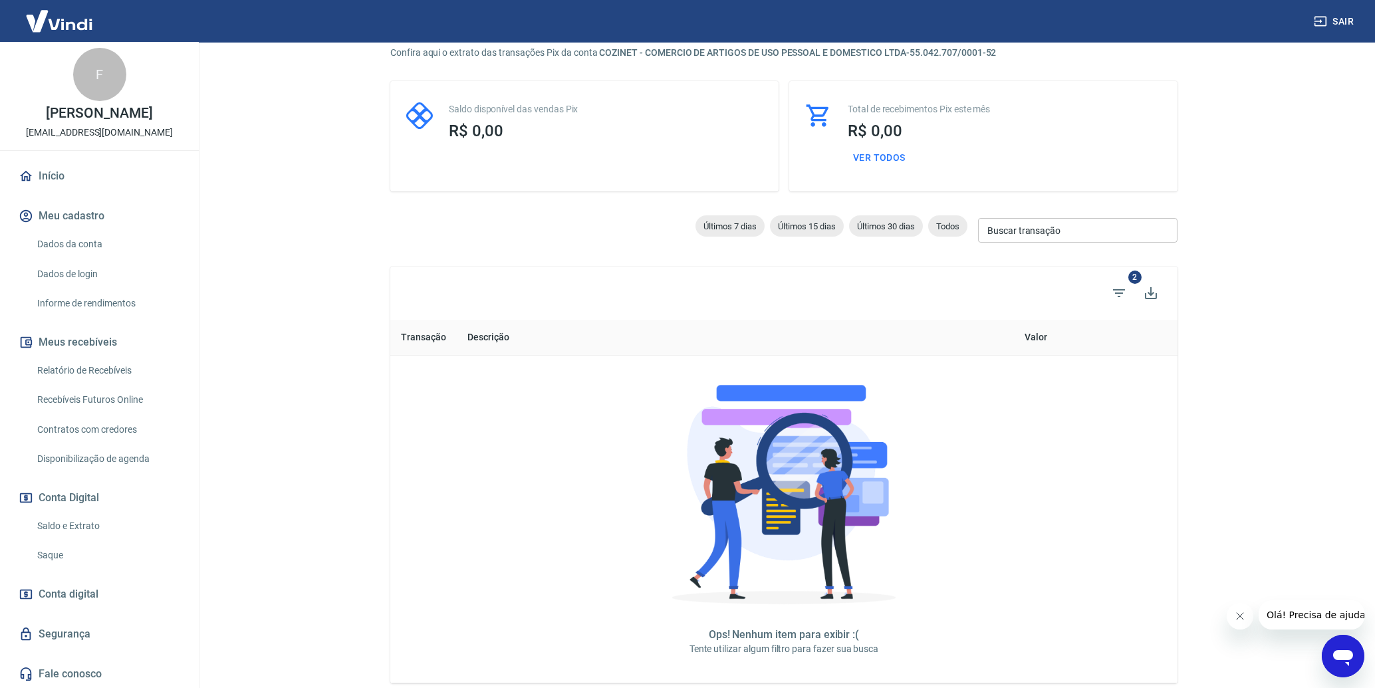
scroll to position [71, 0]
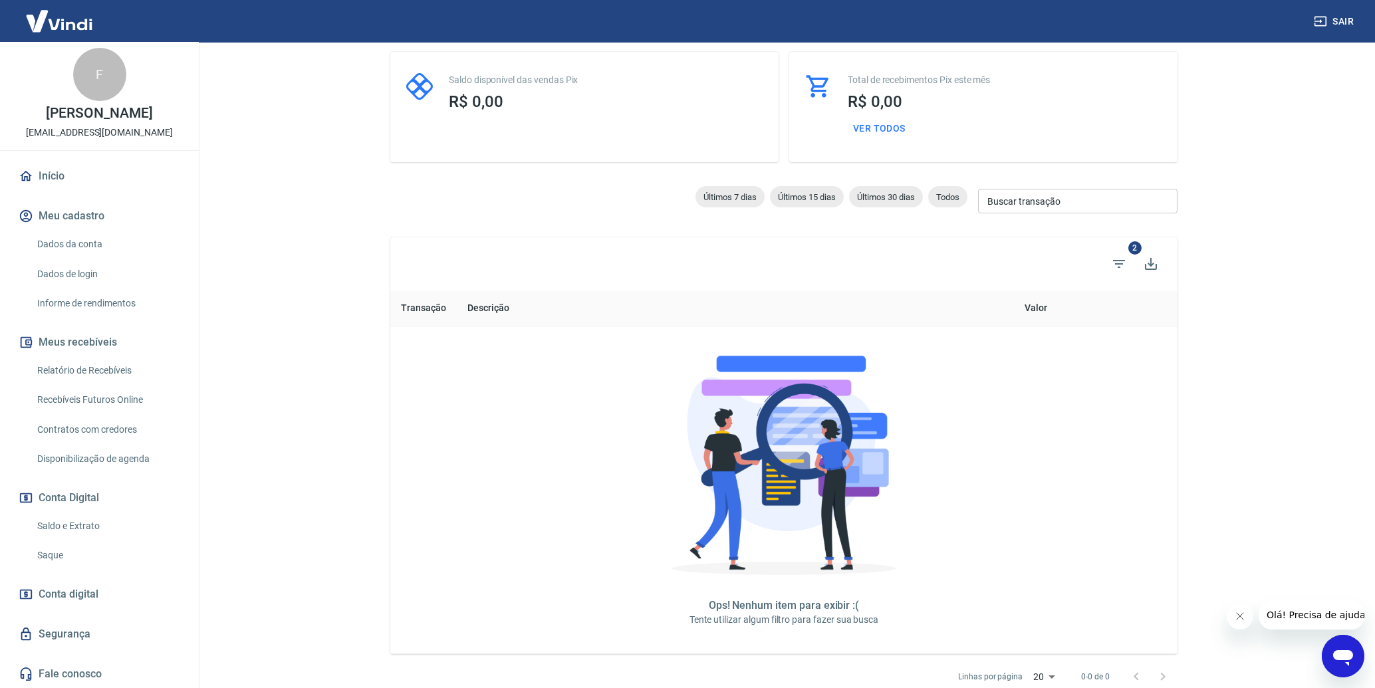
click at [74, 368] on link "Relatório de Recebíveis" at bounding box center [107, 370] width 151 height 27
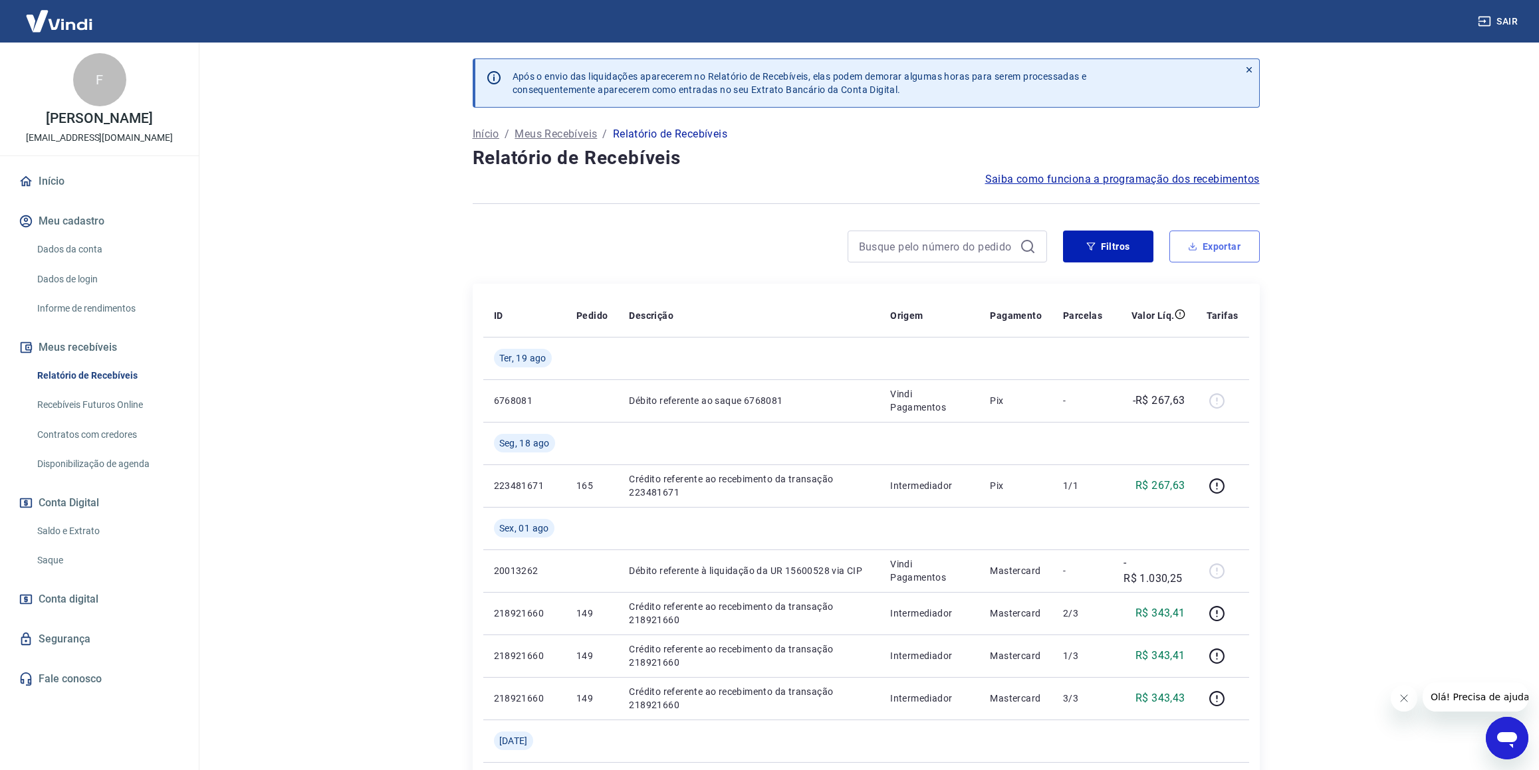
click at [1206, 257] on button "Exportar" at bounding box center [1214, 247] width 90 height 32
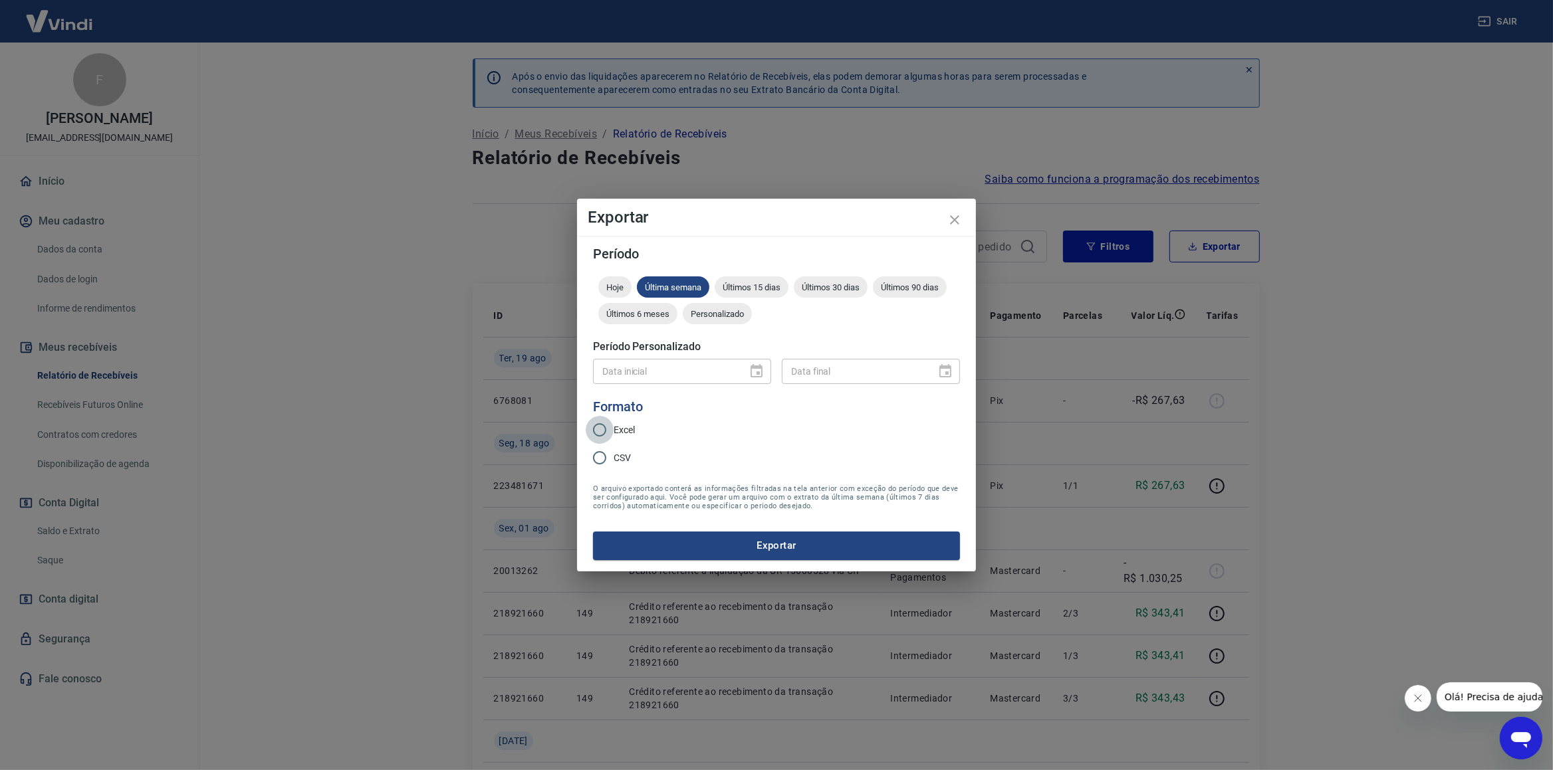
click at [614, 431] on input "Excel" at bounding box center [600, 430] width 28 height 28
radio input "true"
click at [956, 225] on icon "close" at bounding box center [955, 220] width 16 height 16
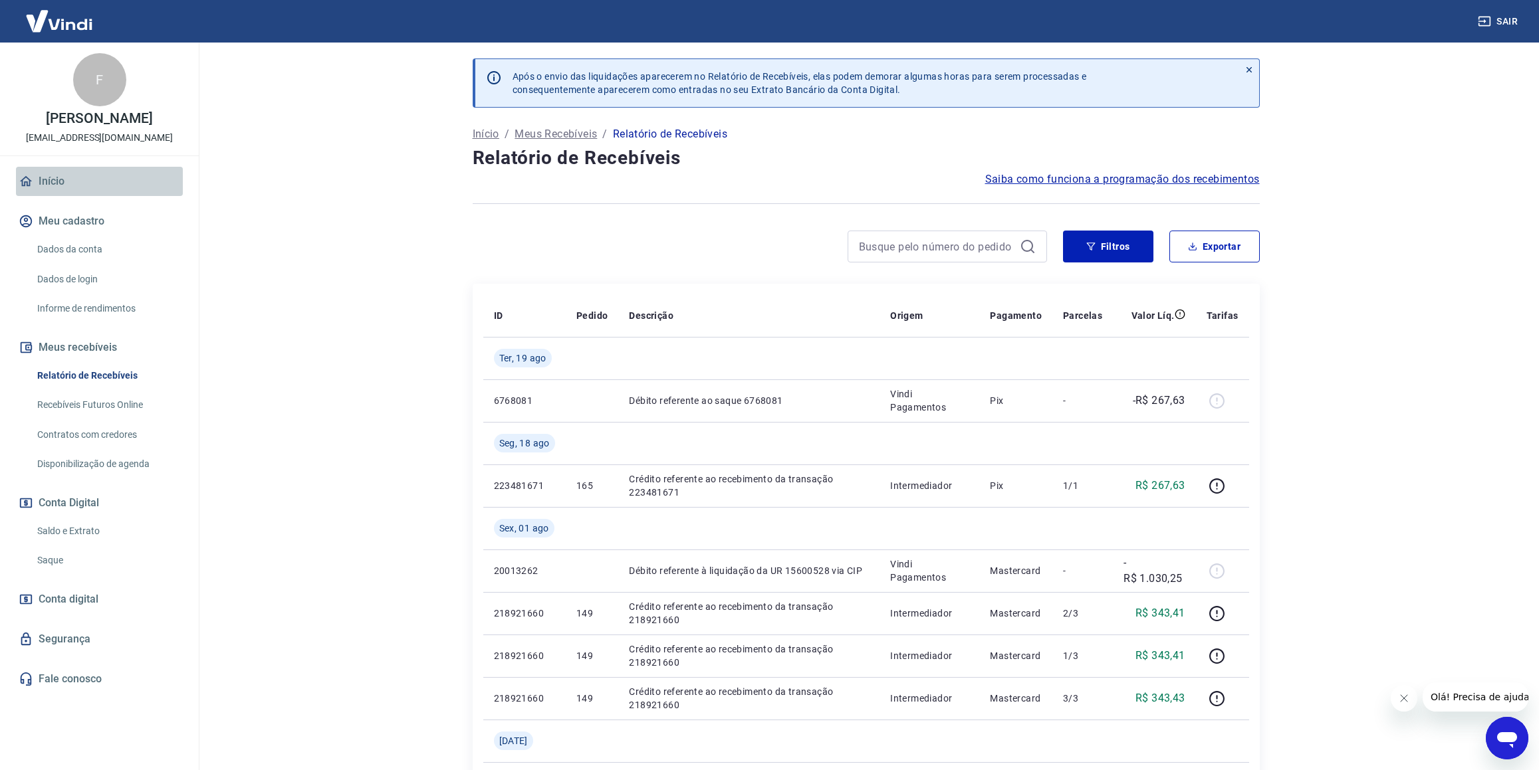
click at [95, 186] on link "Início" at bounding box center [99, 181] width 167 height 29
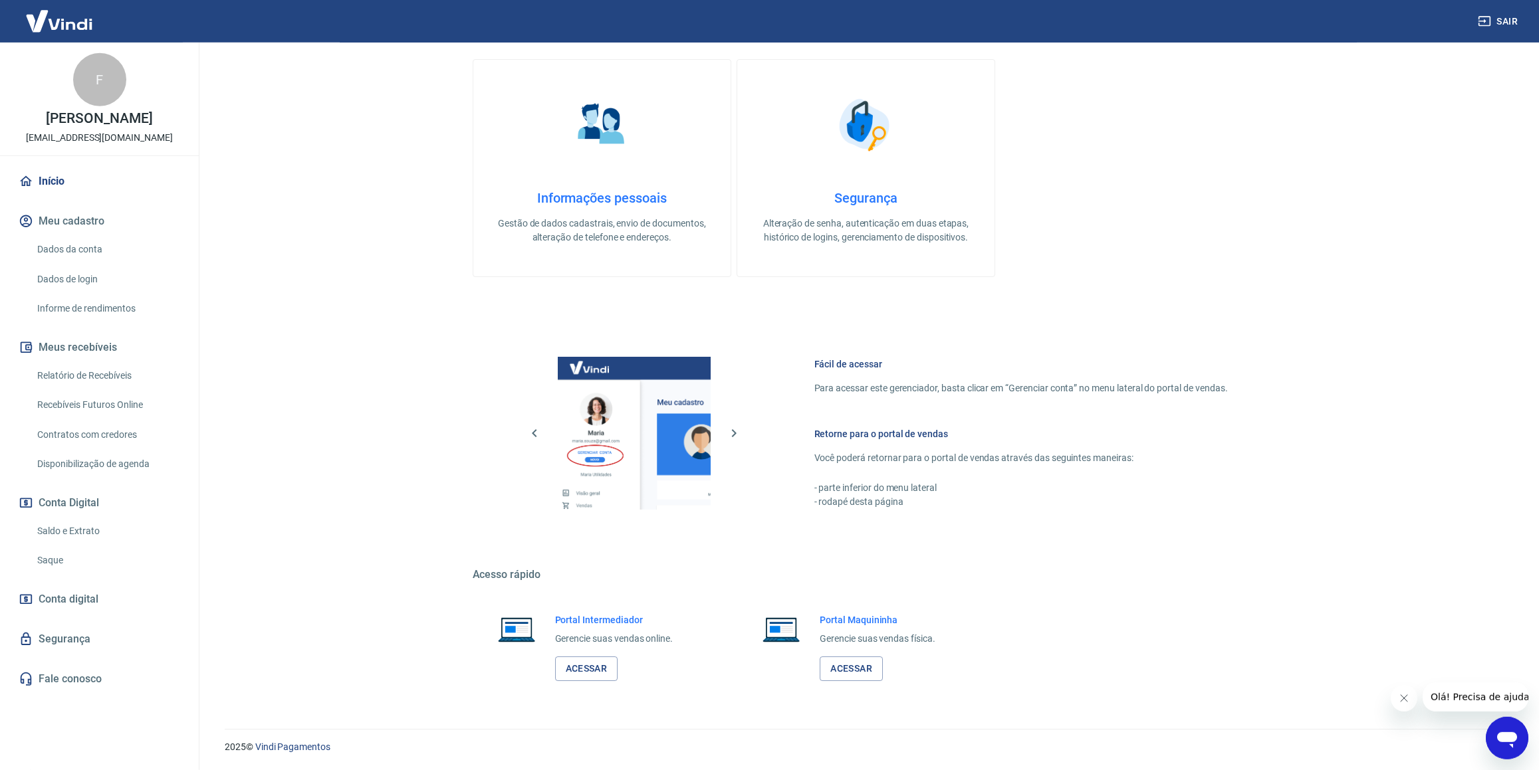
scroll to position [267, 0]
click at [592, 671] on link "Acessar" at bounding box center [586, 669] width 63 height 25
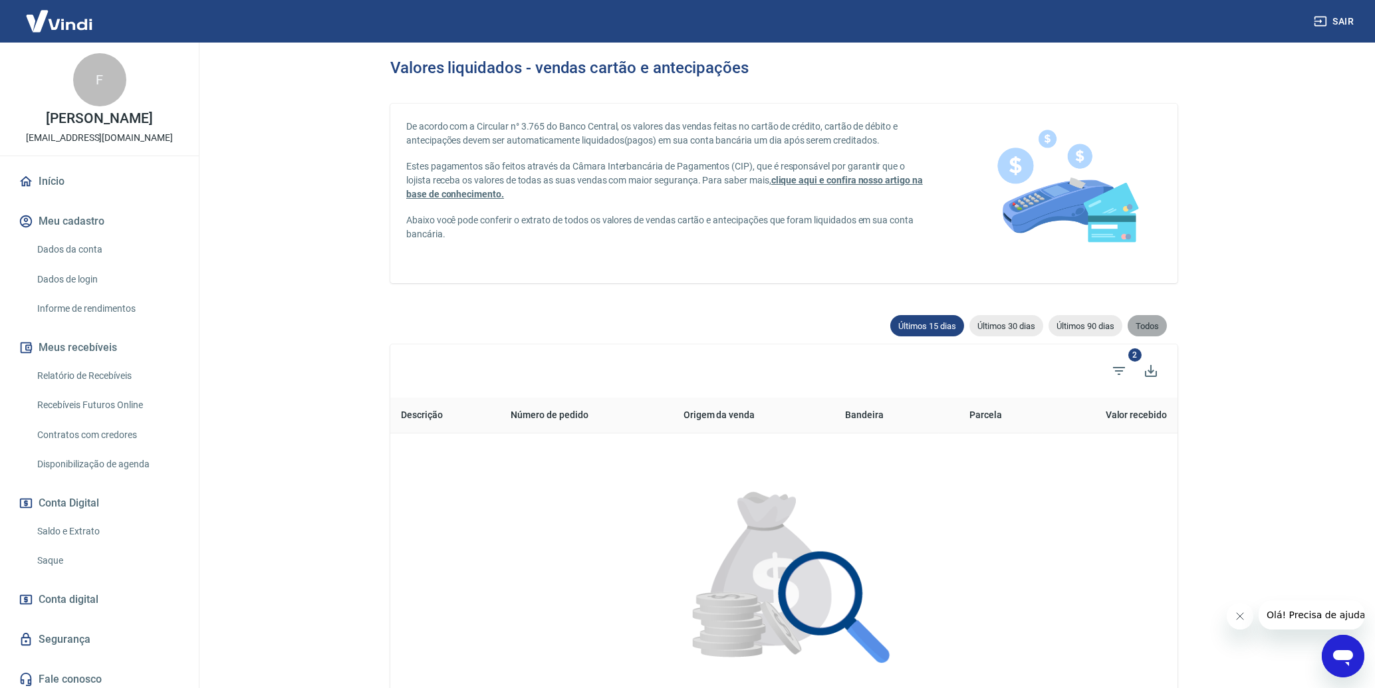
click at [1137, 325] on span "Todos" at bounding box center [1146, 326] width 39 height 10
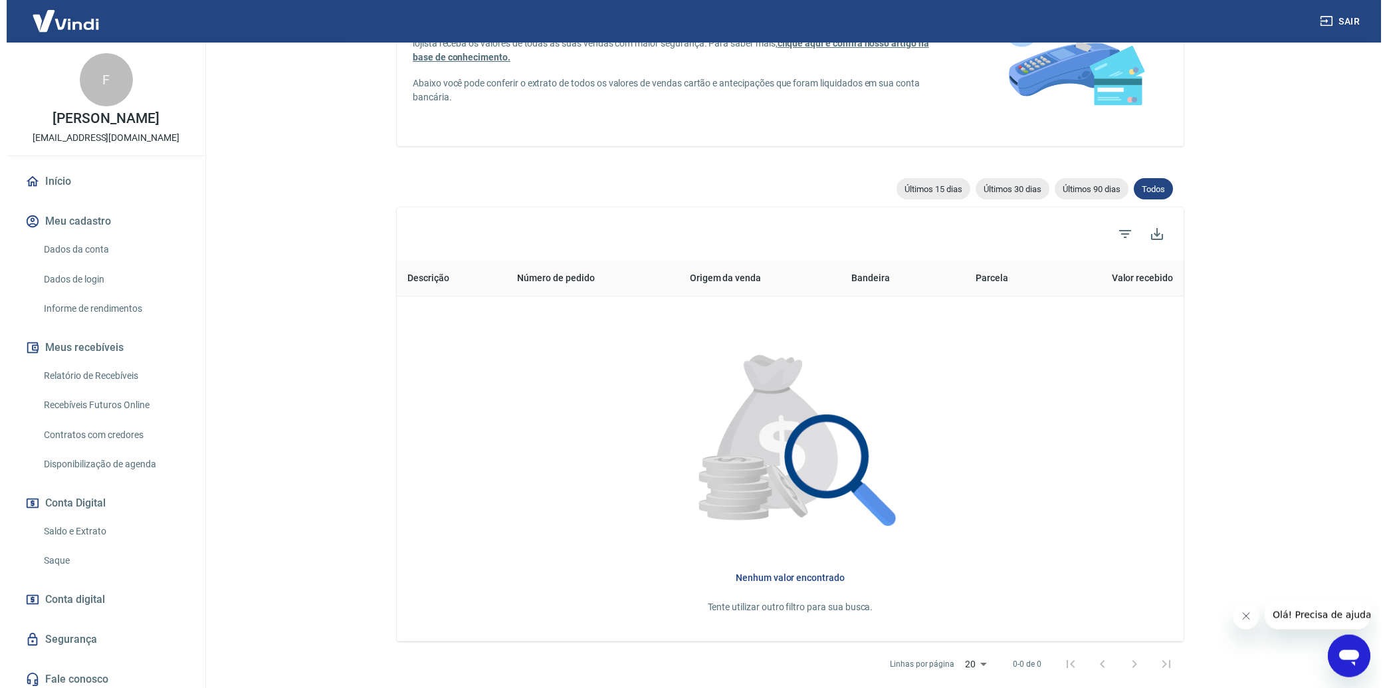
scroll to position [203, 0]
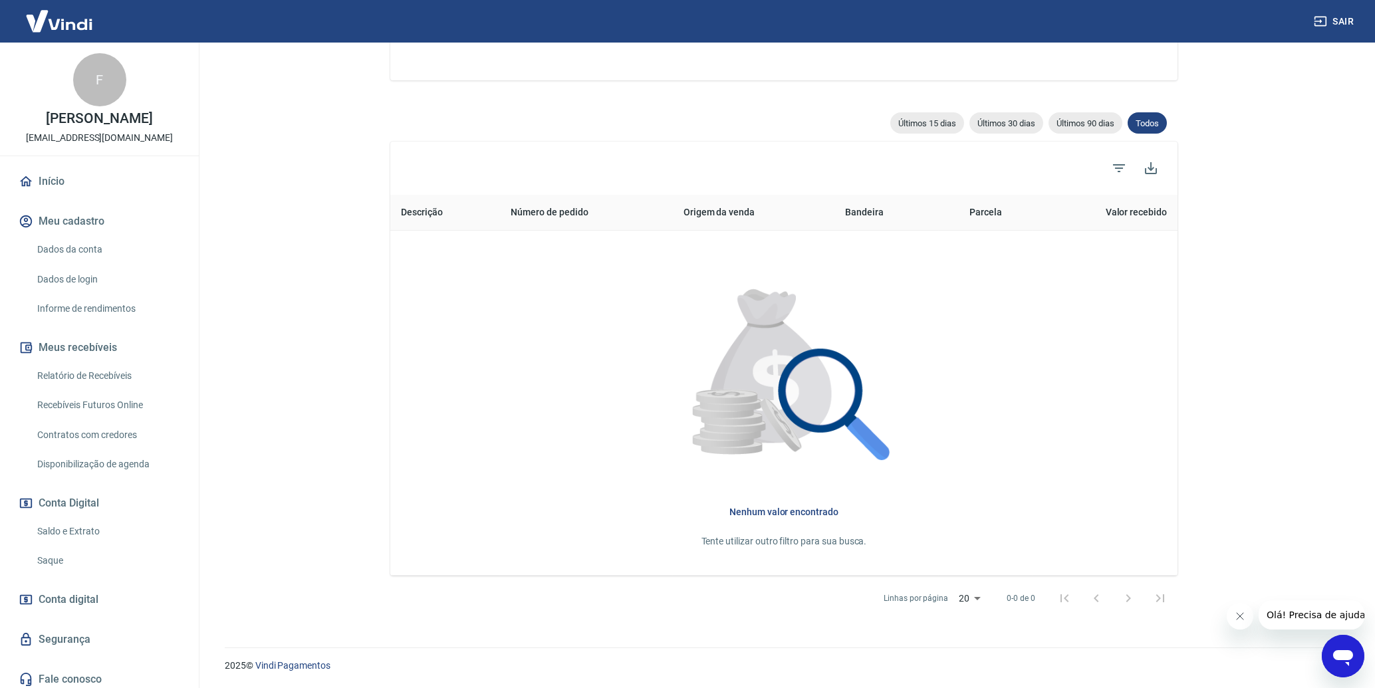
click at [978, 485] on body "Sair F Fabiano Galego Dias cozinetadmsite@gmail.com Início Meu cadastro Dados d…" at bounding box center [687, 141] width 1375 height 688
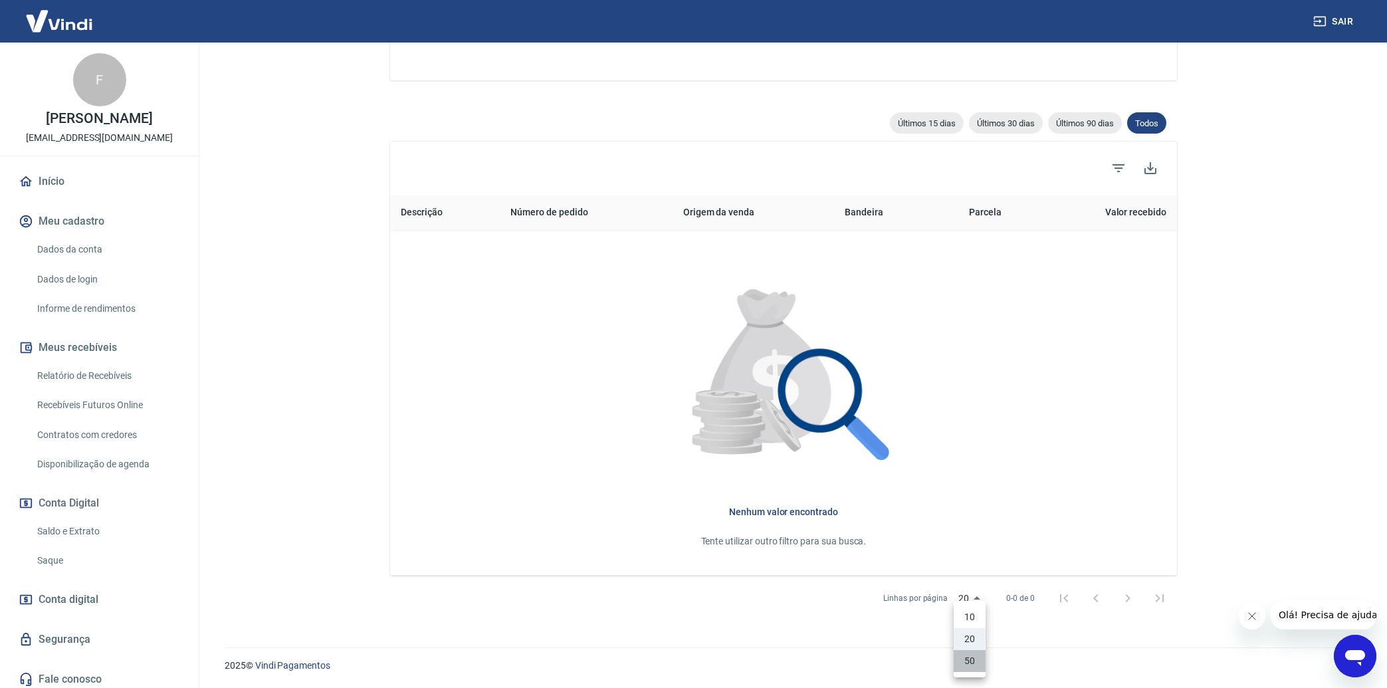
click at [969, 658] on li "50" at bounding box center [970, 661] width 32 height 22
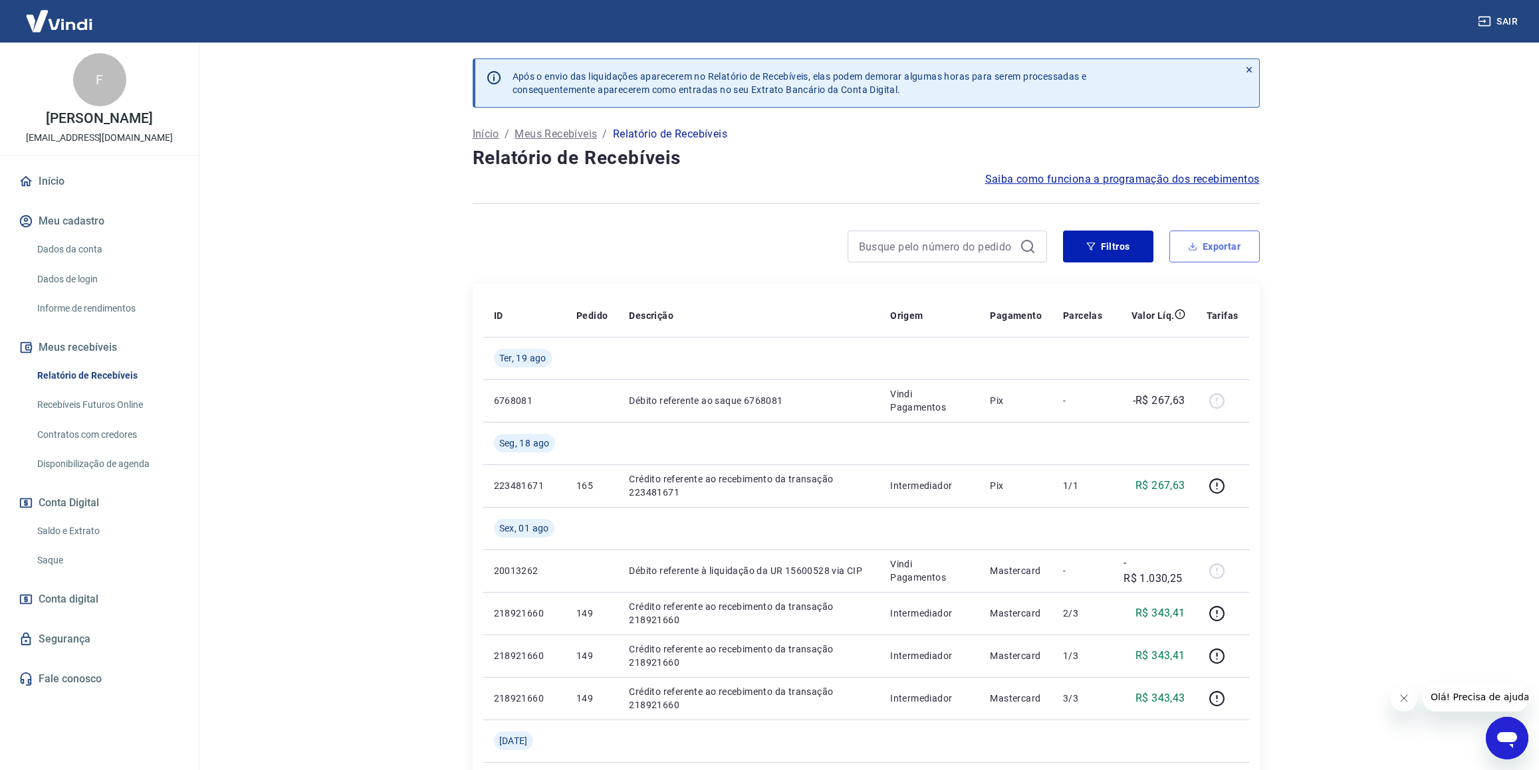
click at [1220, 253] on button "Exportar" at bounding box center [1214, 247] width 90 height 32
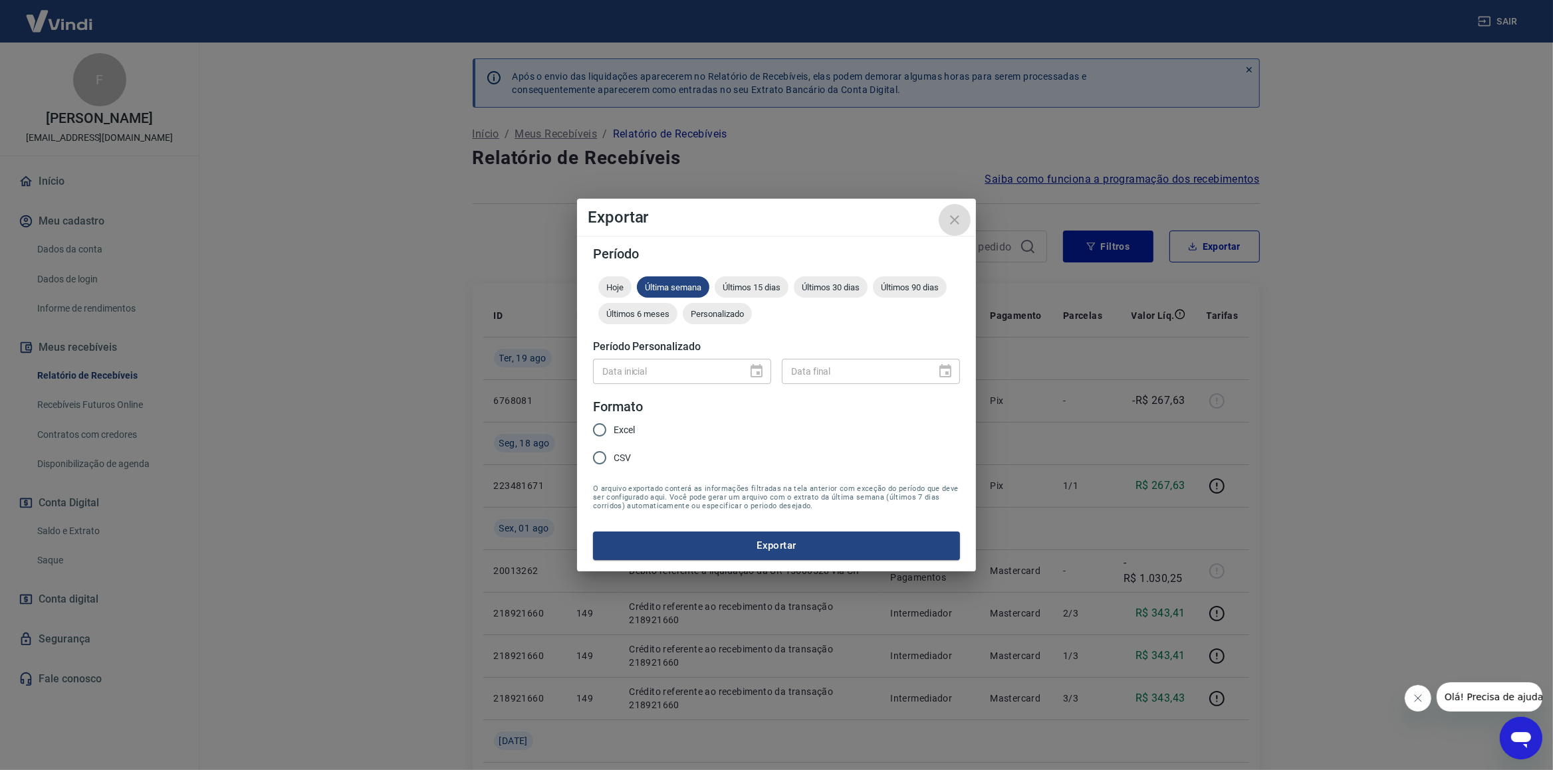
click at [952, 218] on icon "close" at bounding box center [954, 219] width 9 height 9
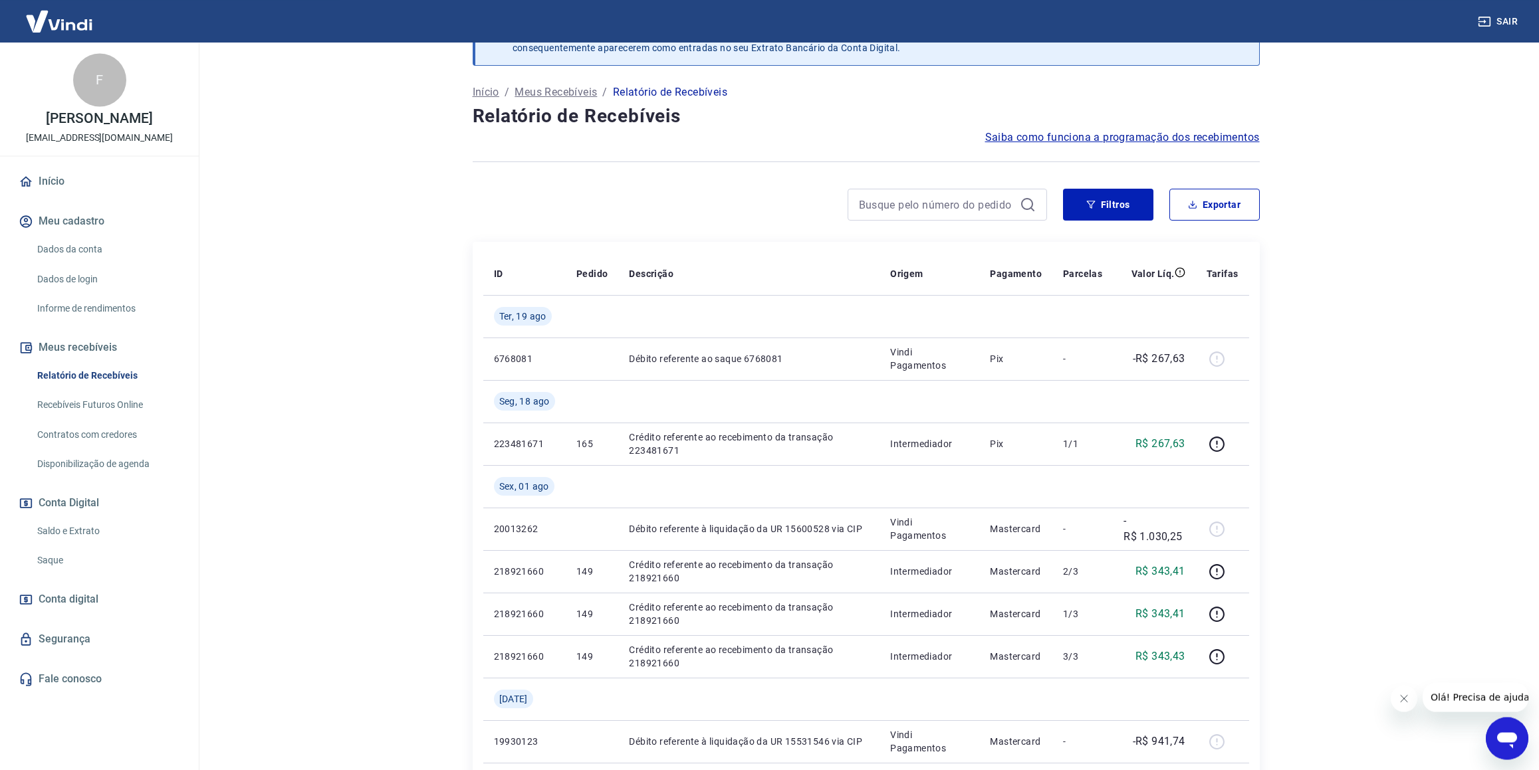
scroll to position [70, 0]
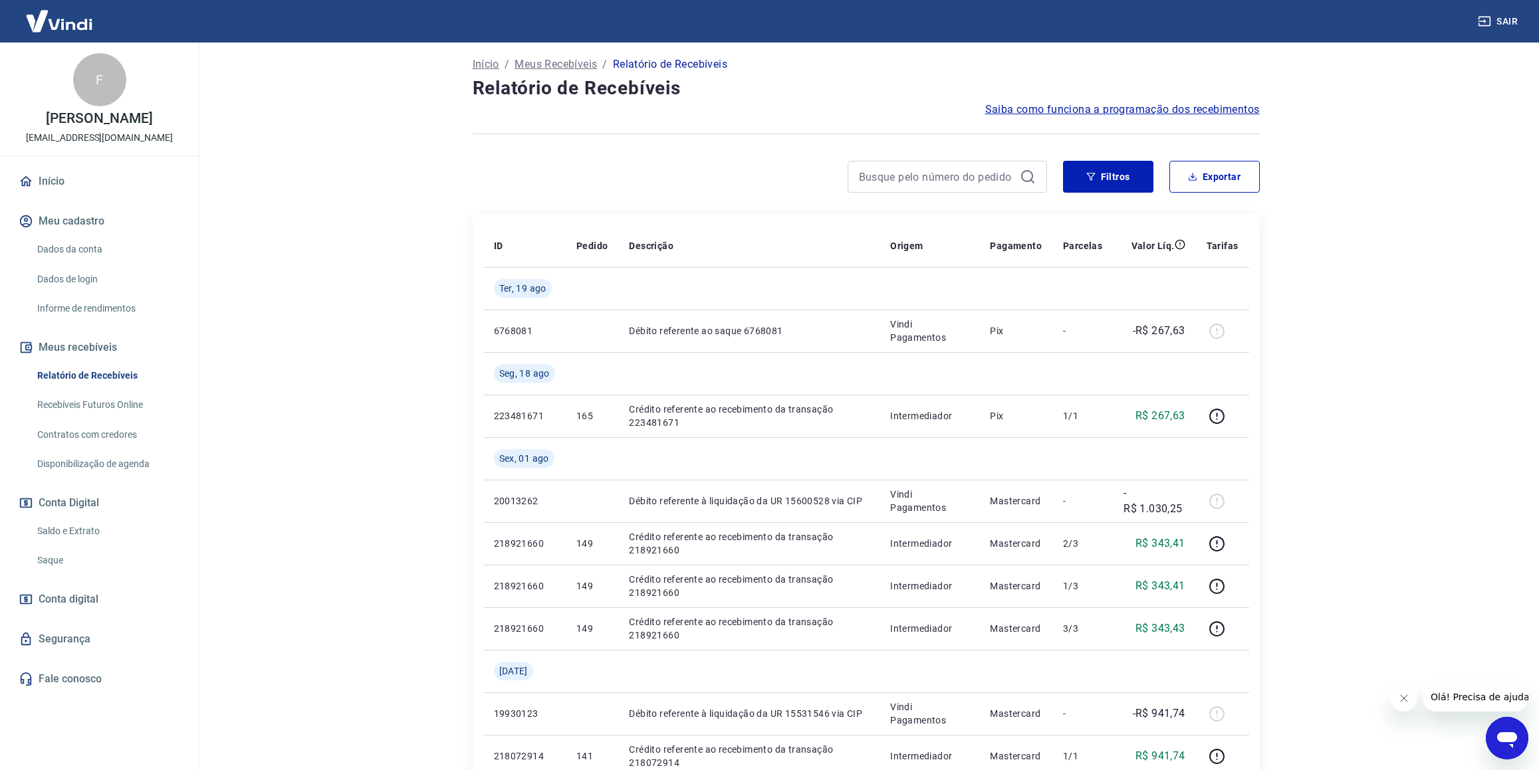
click at [49, 530] on link "Saldo e Extrato" at bounding box center [107, 531] width 151 height 27
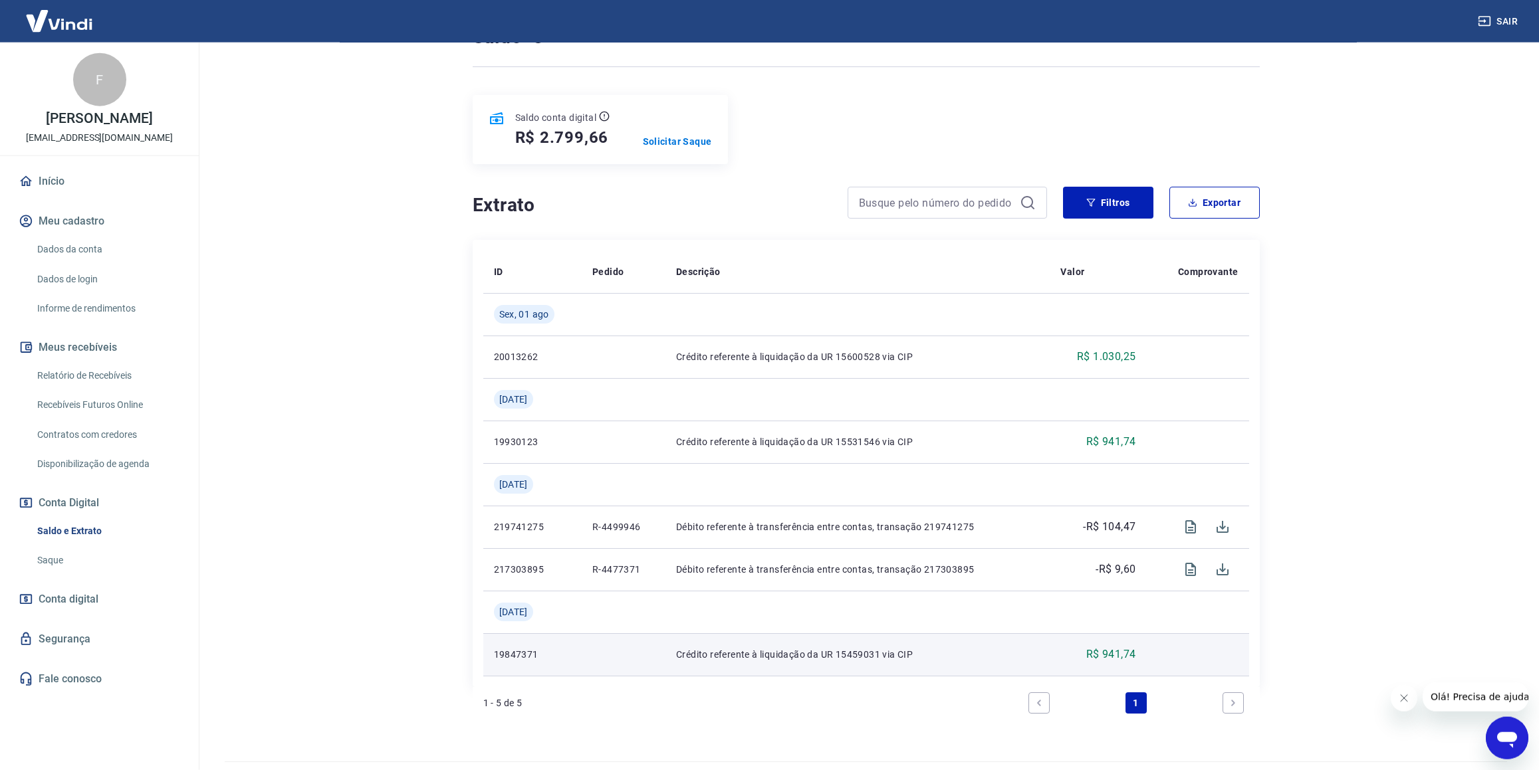
scroll to position [130, 0]
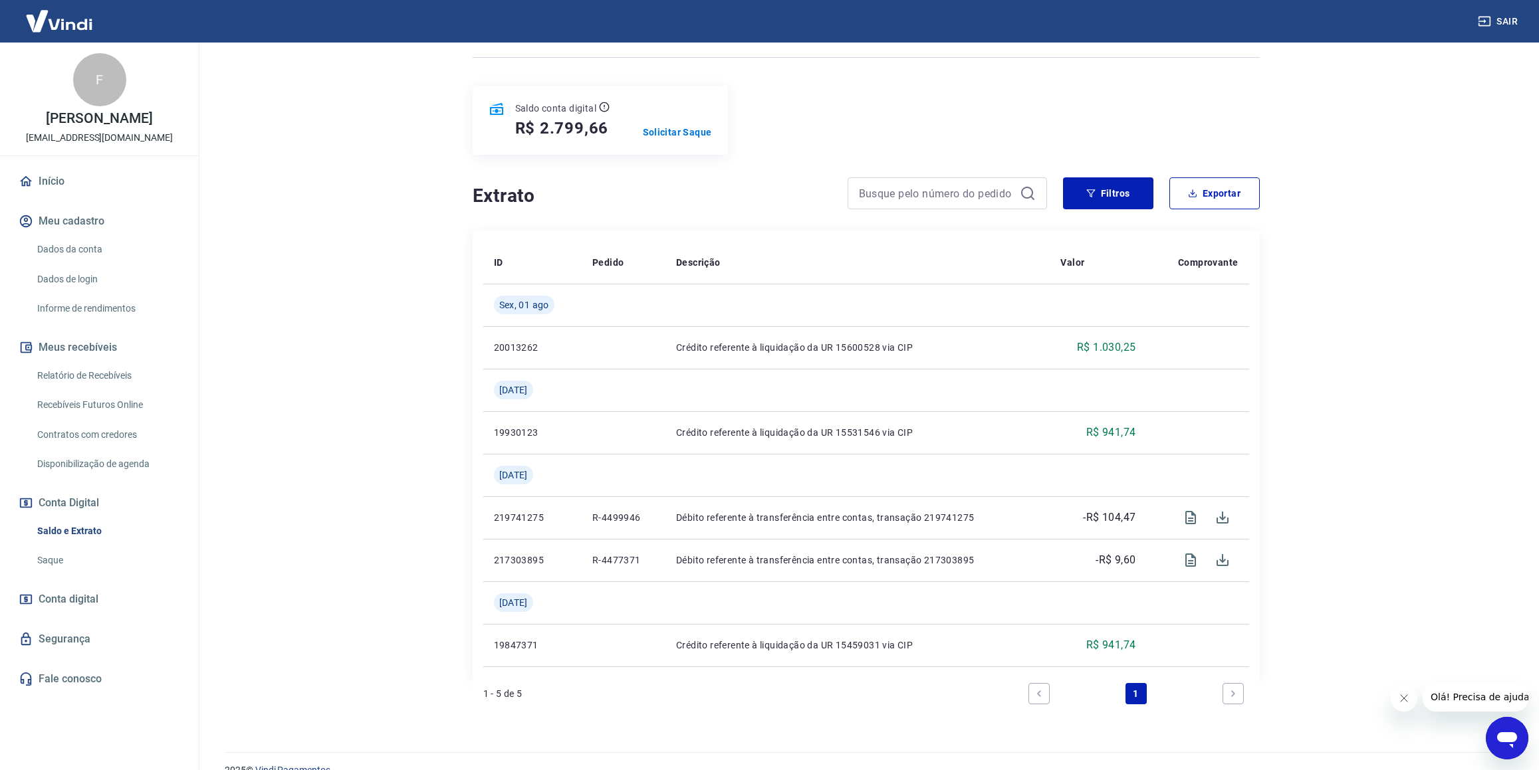
click at [1228, 689] on icon "Next page" at bounding box center [1232, 693] width 9 height 9
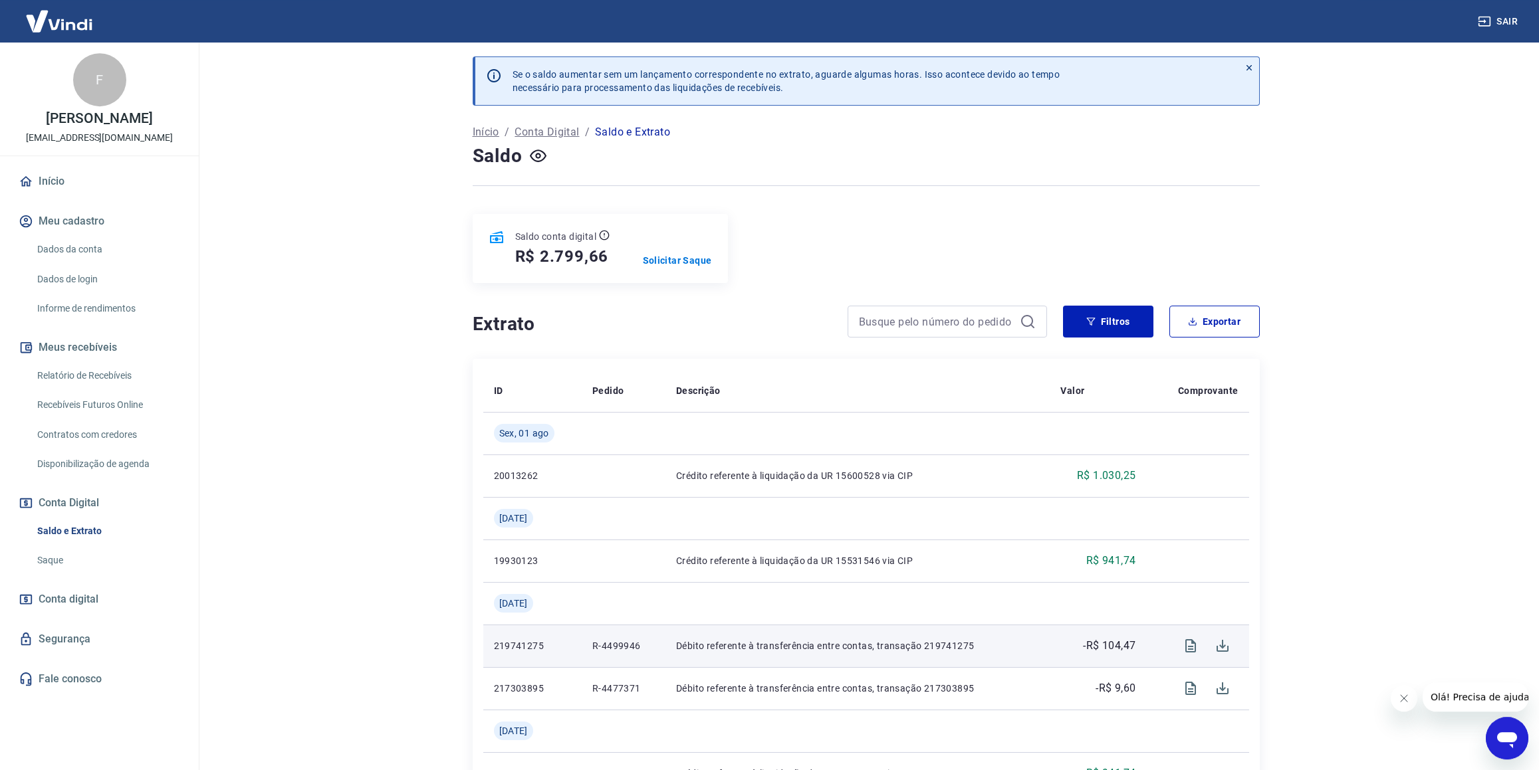
scroll to position [0, 0]
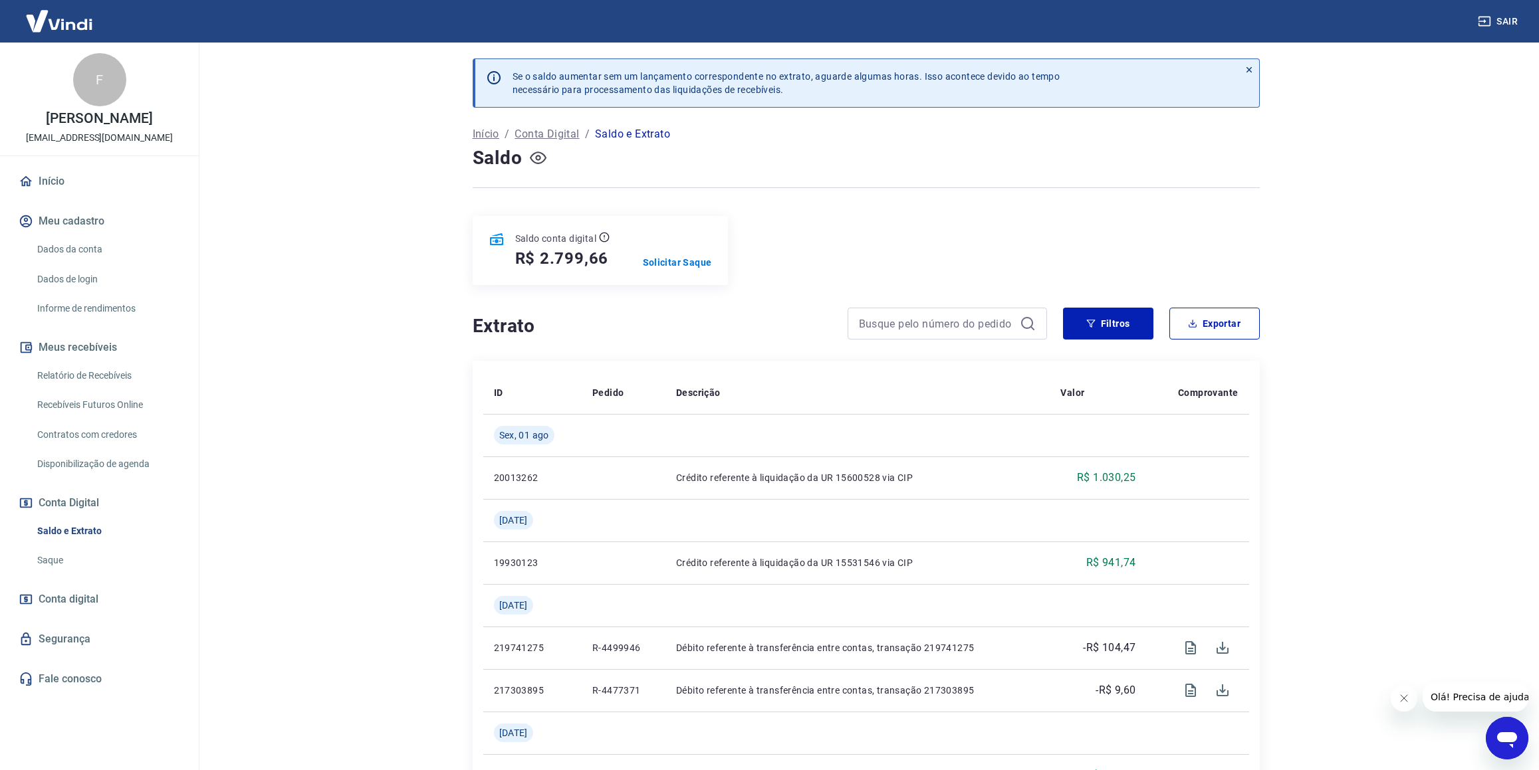
click at [538, 162] on icon "button" at bounding box center [538, 158] width 17 height 17
click at [94, 376] on link "Relatório de Recebíveis" at bounding box center [107, 375] width 151 height 27
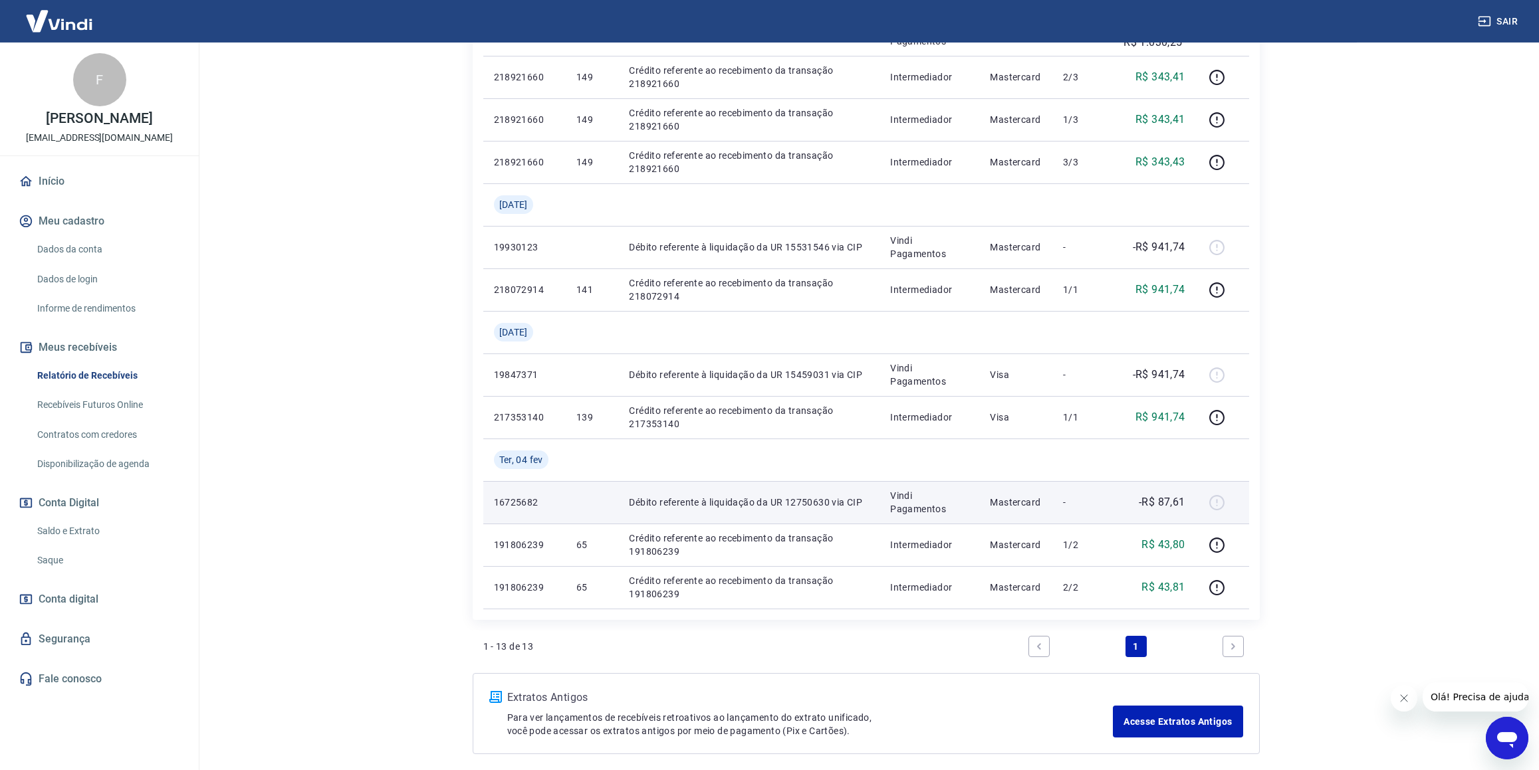
scroll to position [525, 0]
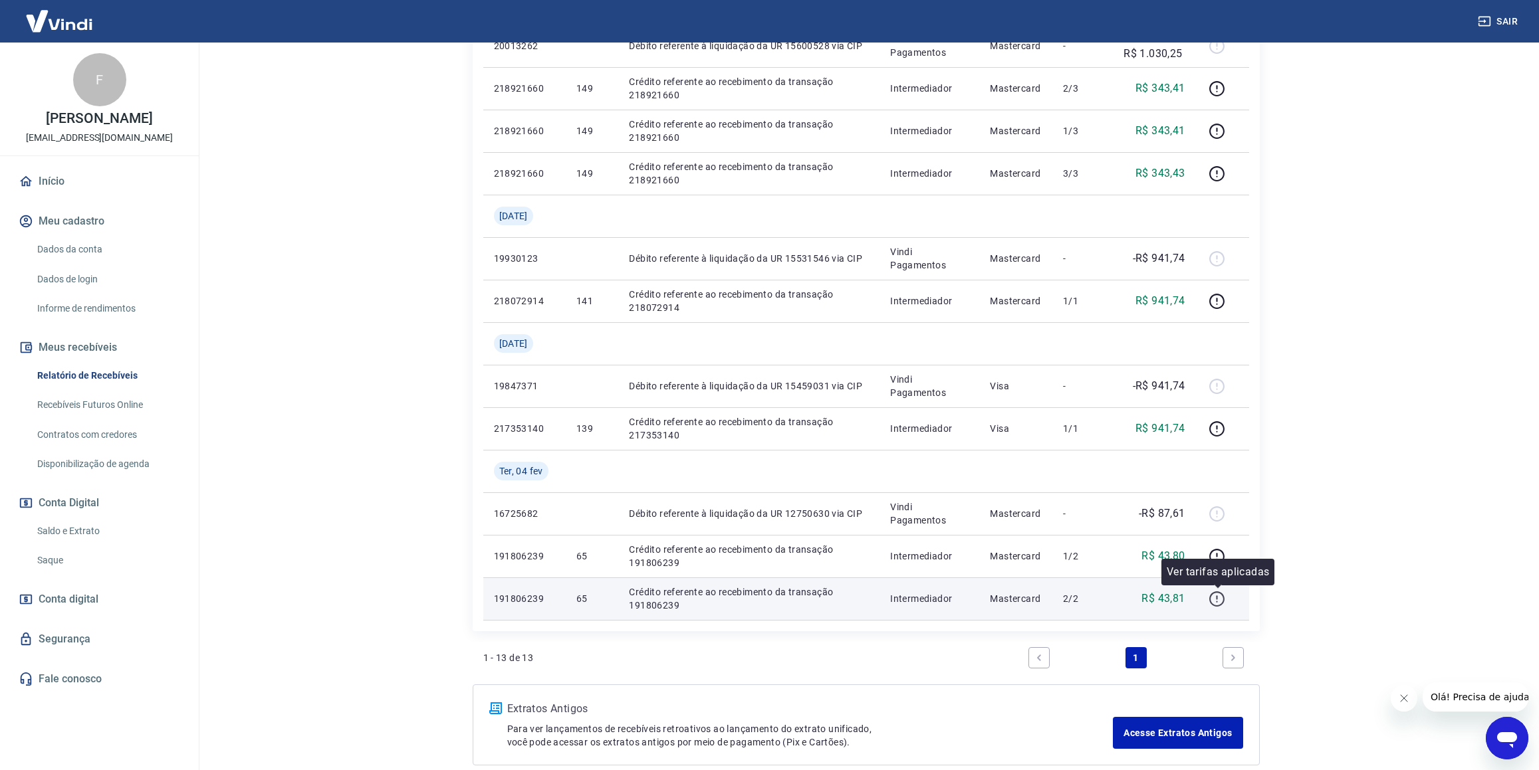
click at [1223, 602] on icon "button" at bounding box center [1216, 599] width 17 height 17
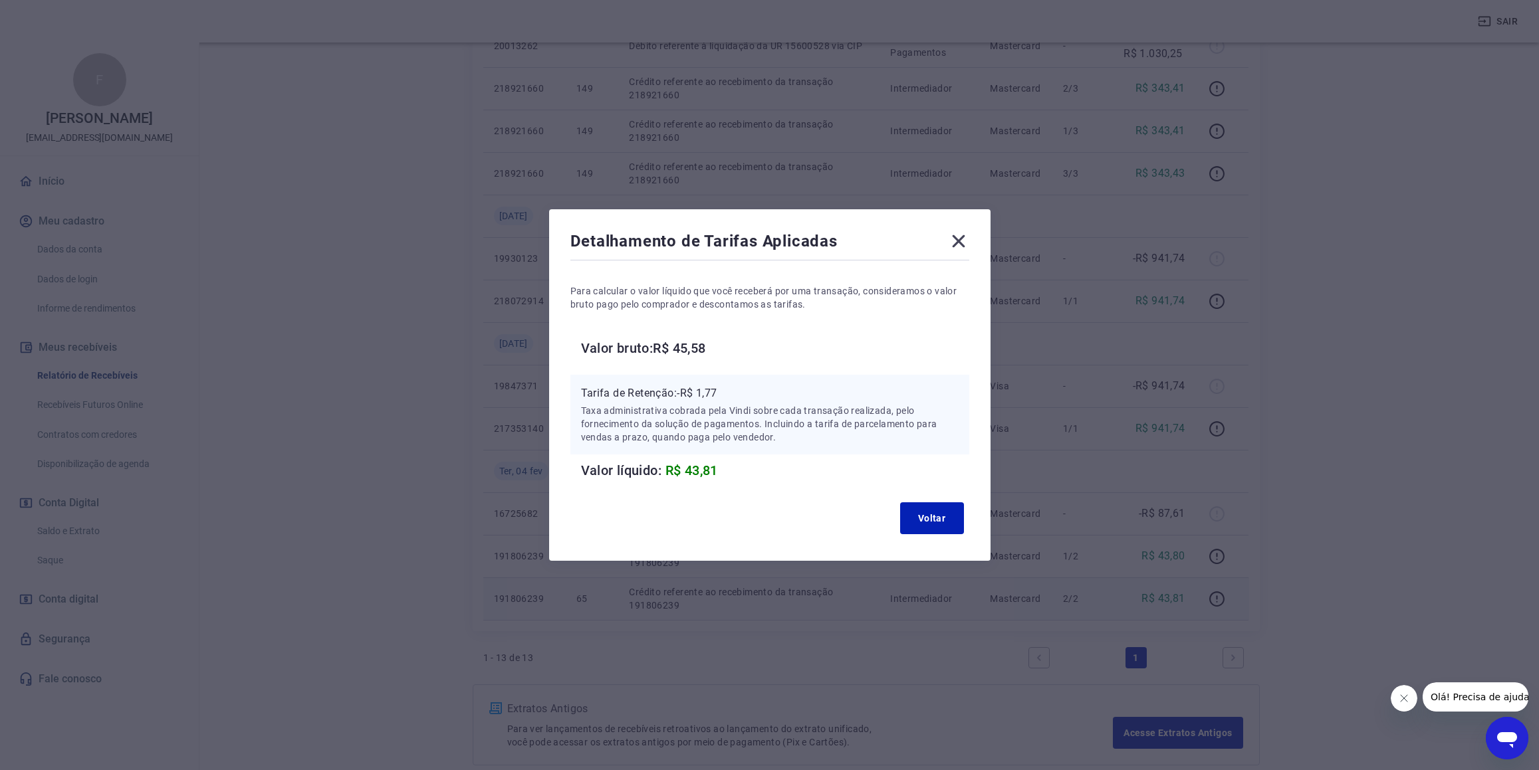
click at [969, 240] on icon at bounding box center [958, 241] width 21 height 21
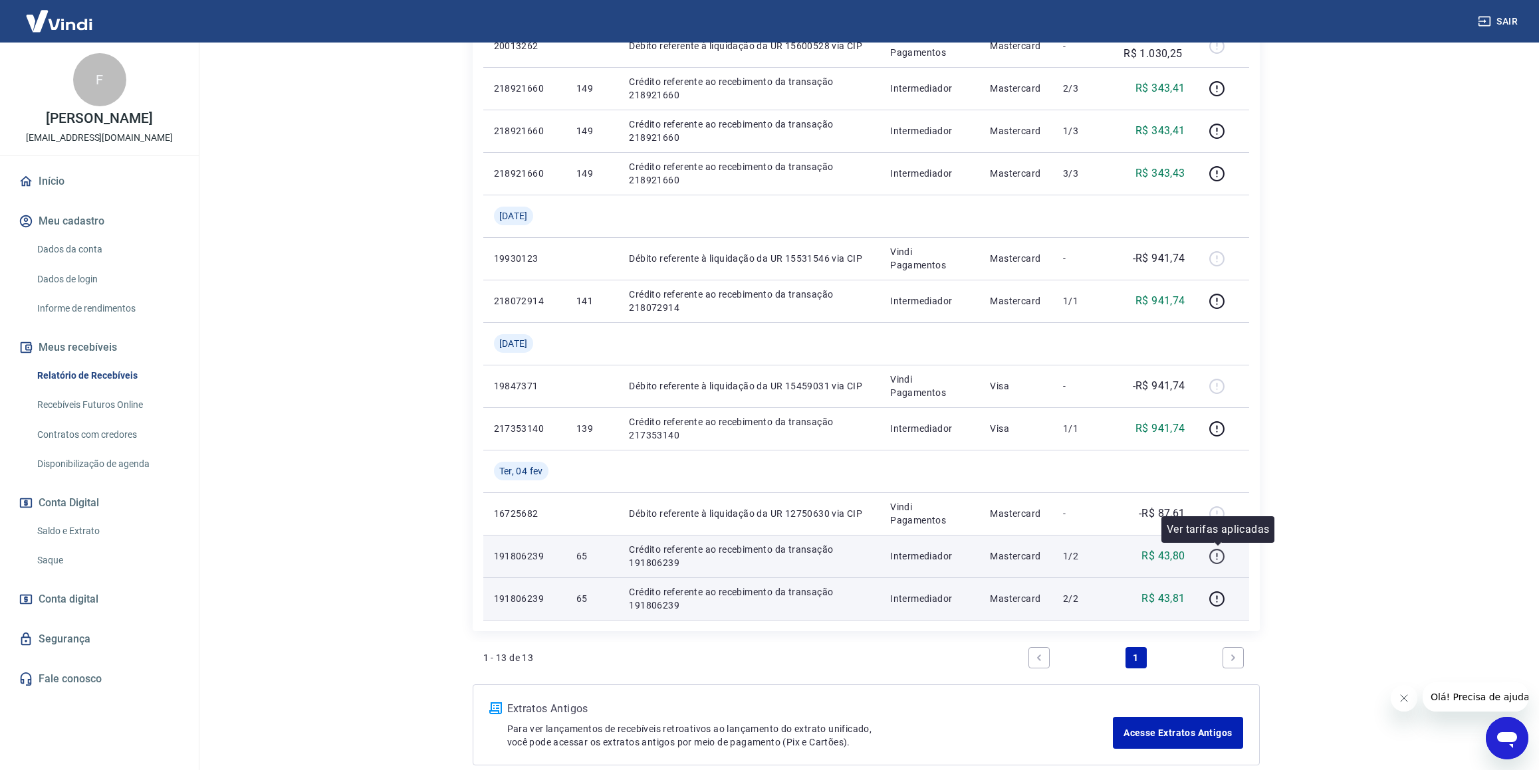
click at [1216, 556] on icon "button" at bounding box center [1216, 556] width 17 height 17
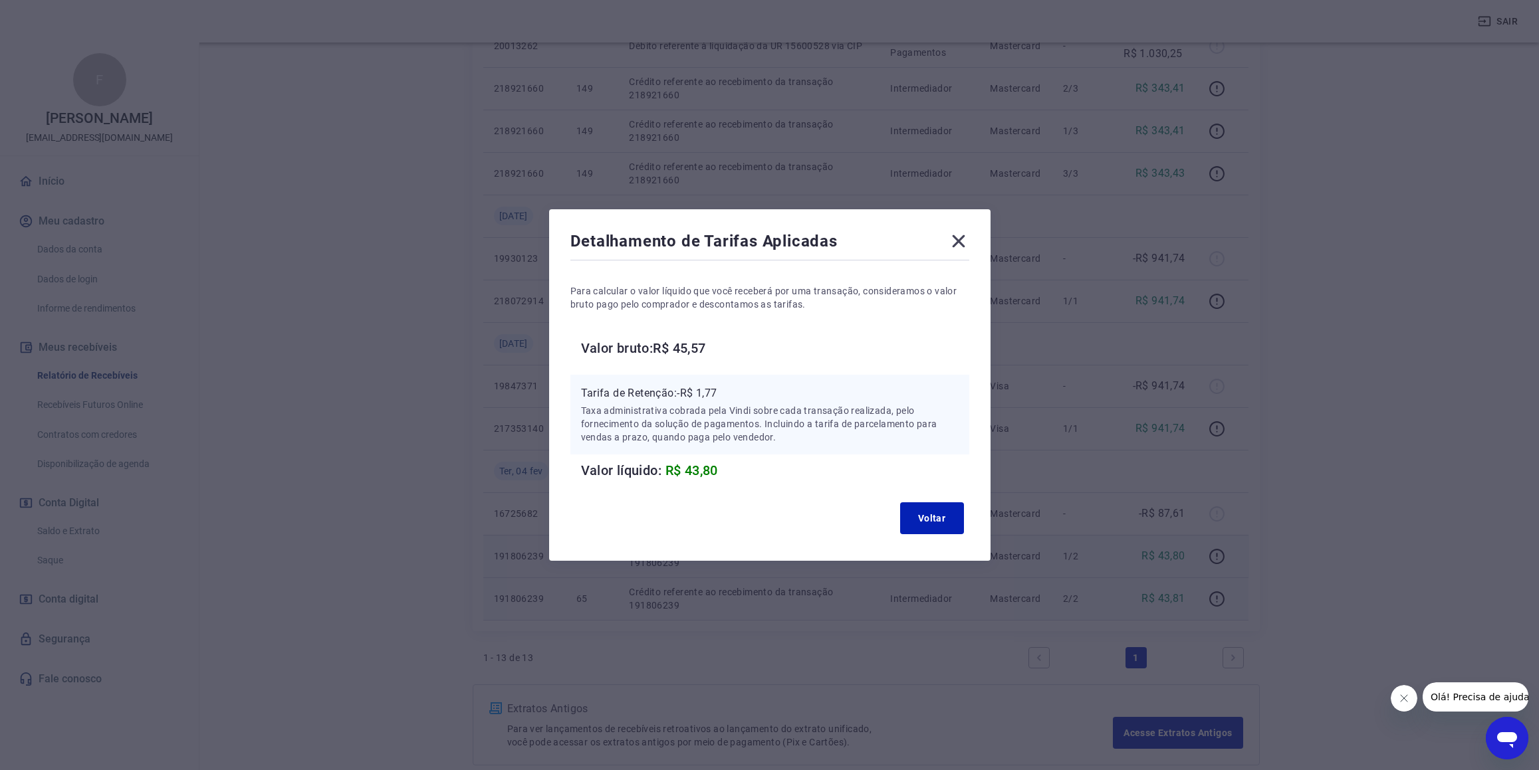
click at [960, 239] on icon at bounding box center [958, 241] width 21 height 21
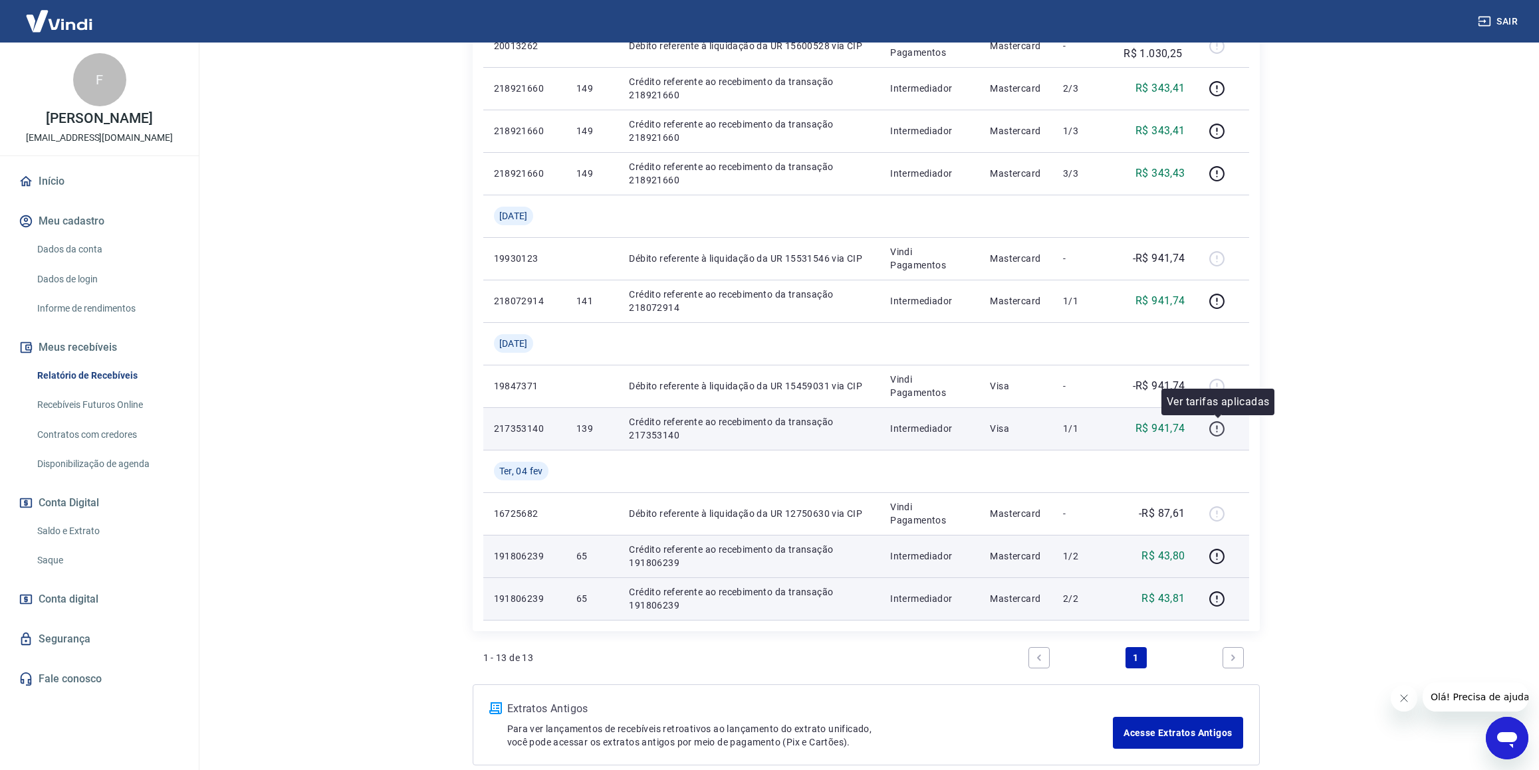
click at [1227, 422] on button "button" at bounding box center [1216, 428] width 21 height 21
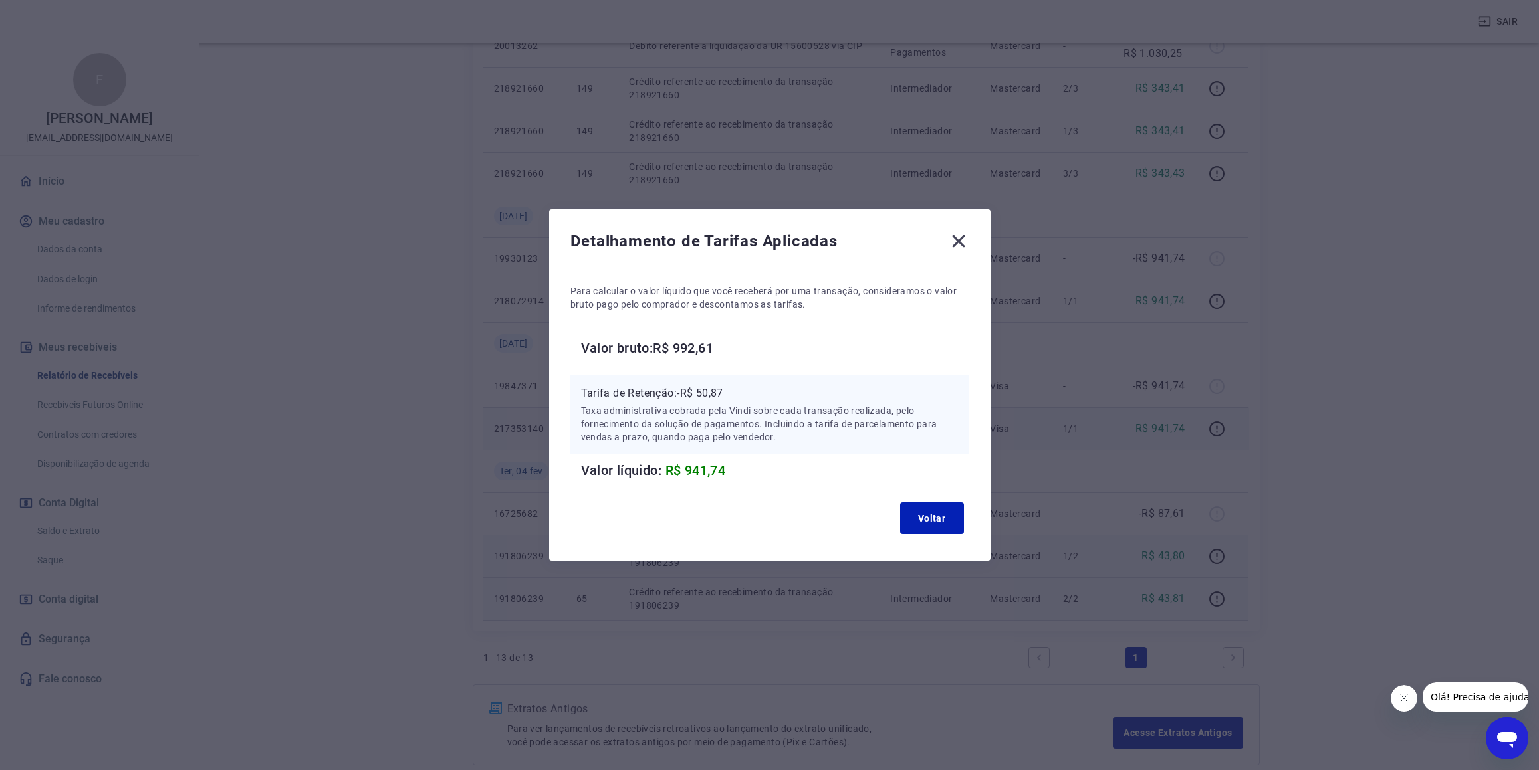
click at [959, 242] on icon at bounding box center [958, 241] width 21 height 21
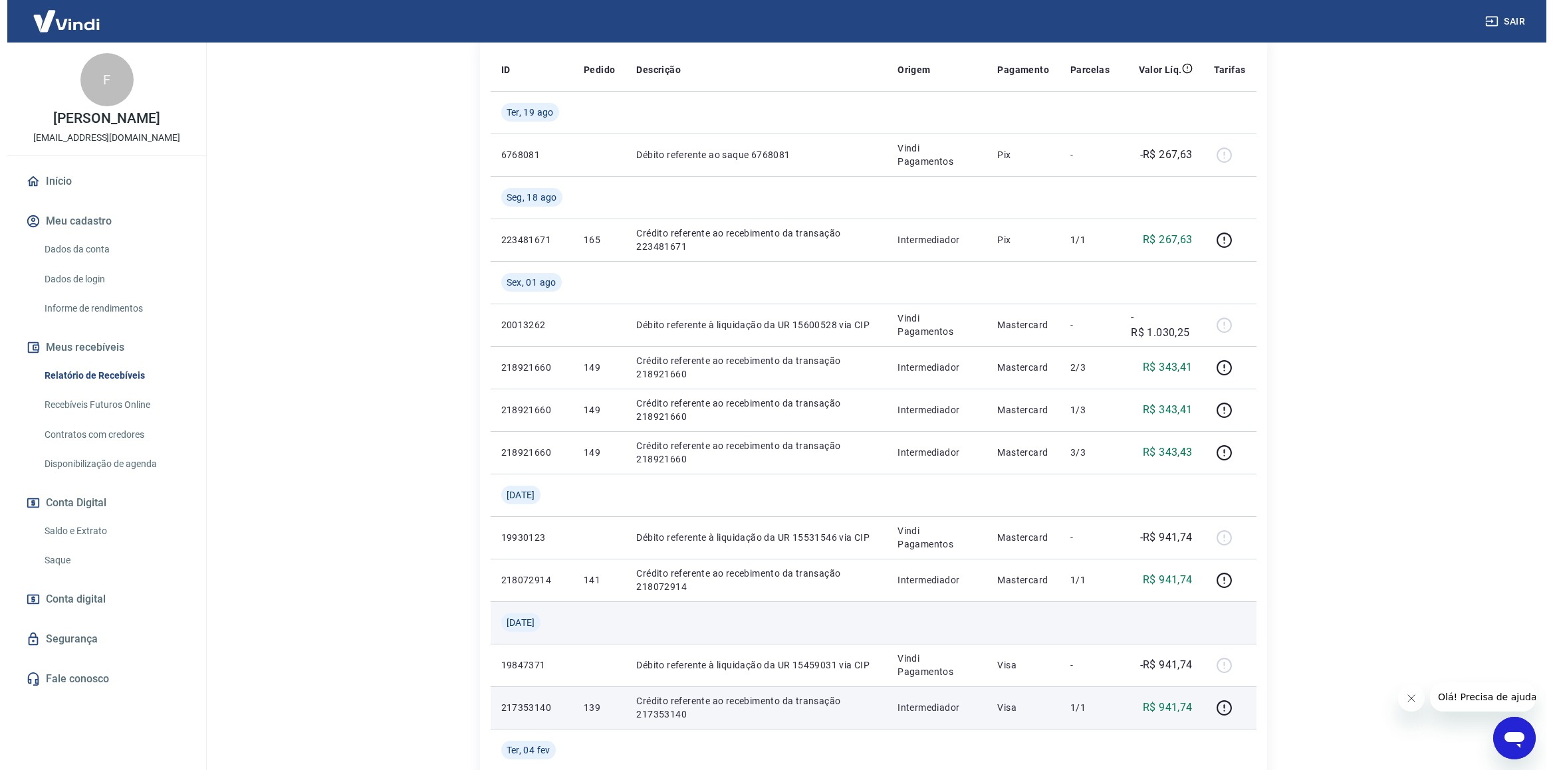
scroll to position [0, 0]
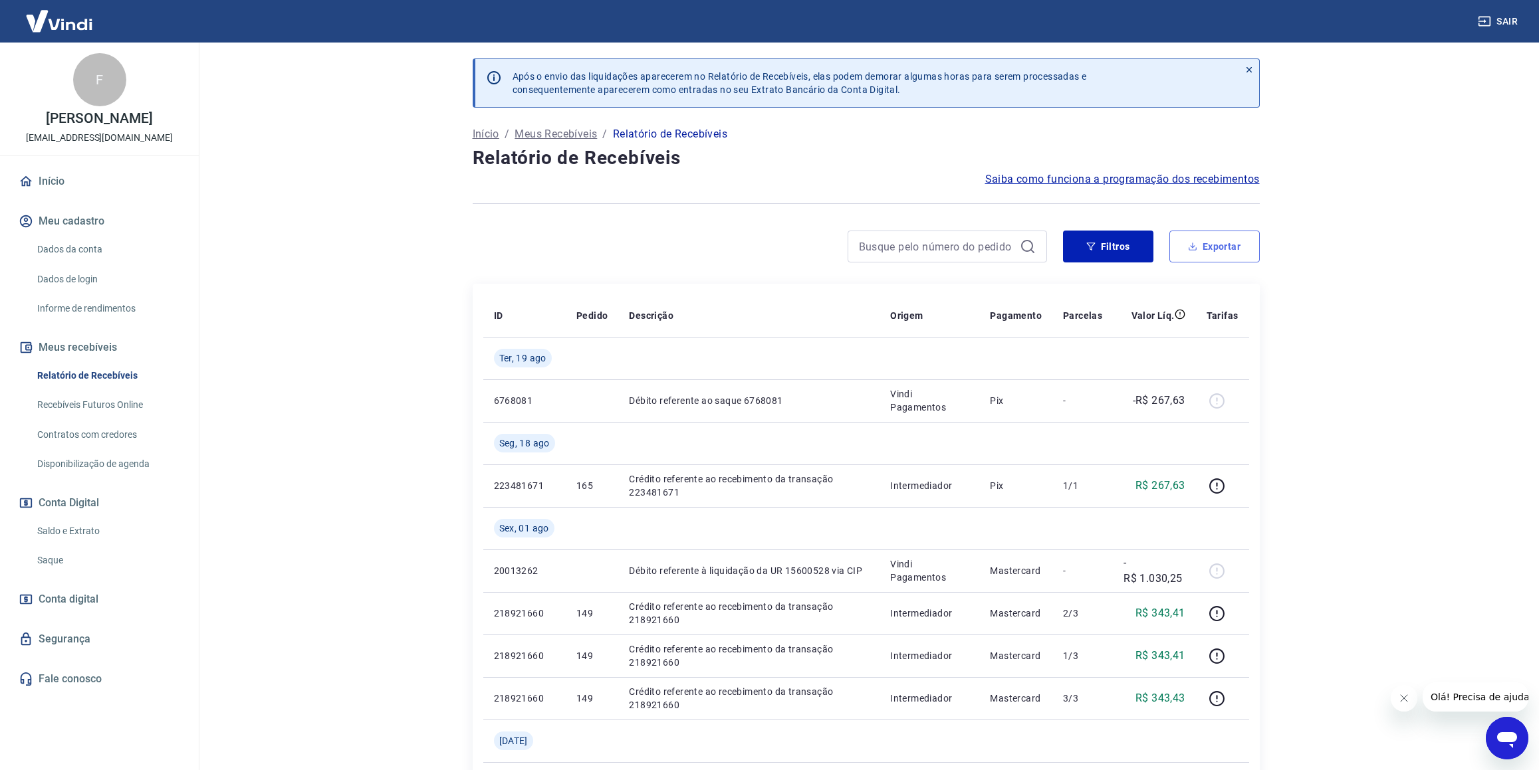
click at [1227, 246] on button "Exportar" at bounding box center [1214, 247] width 90 height 32
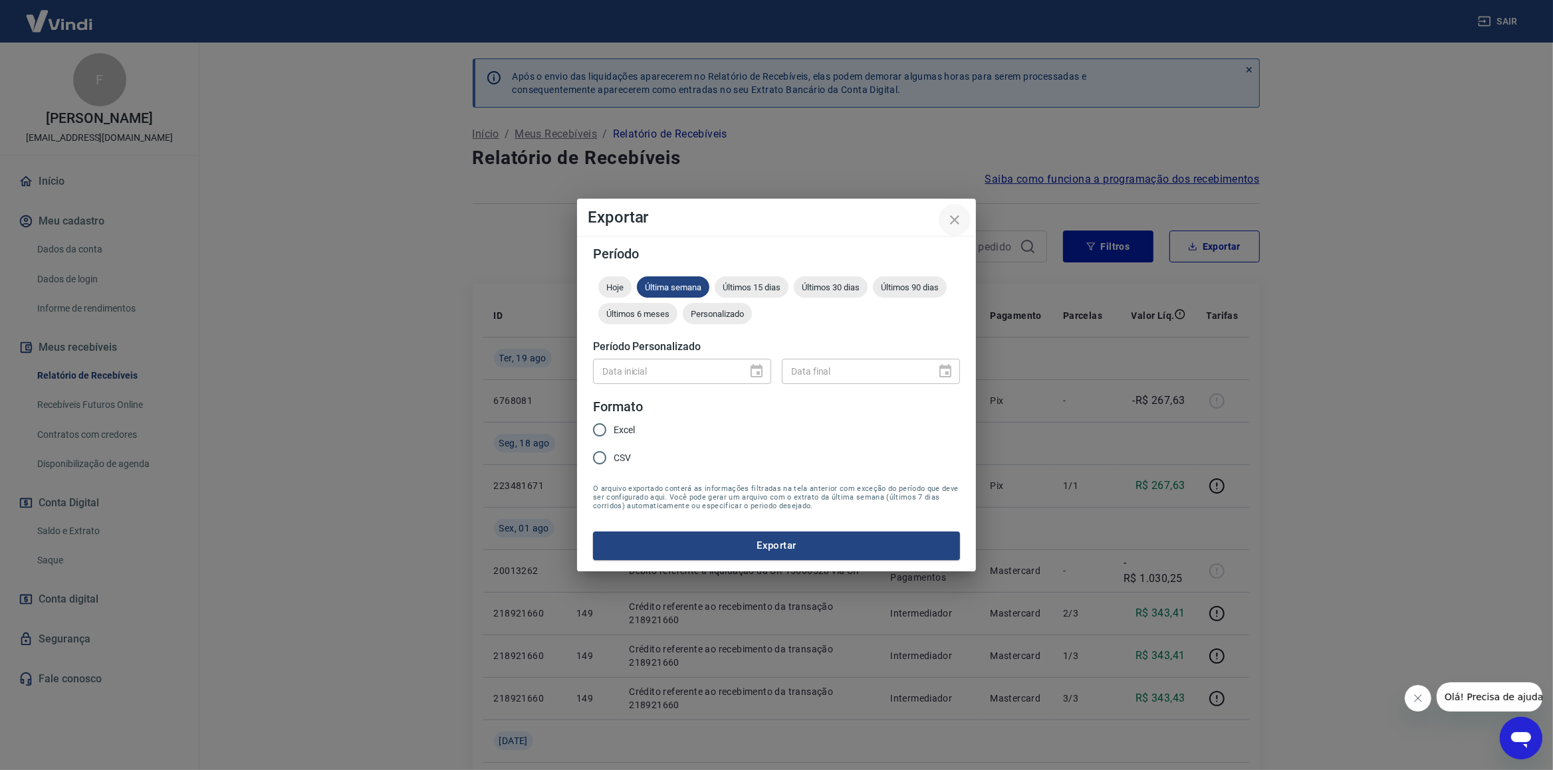
click at [951, 215] on icon "close" at bounding box center [955, 220] width 16 height 16
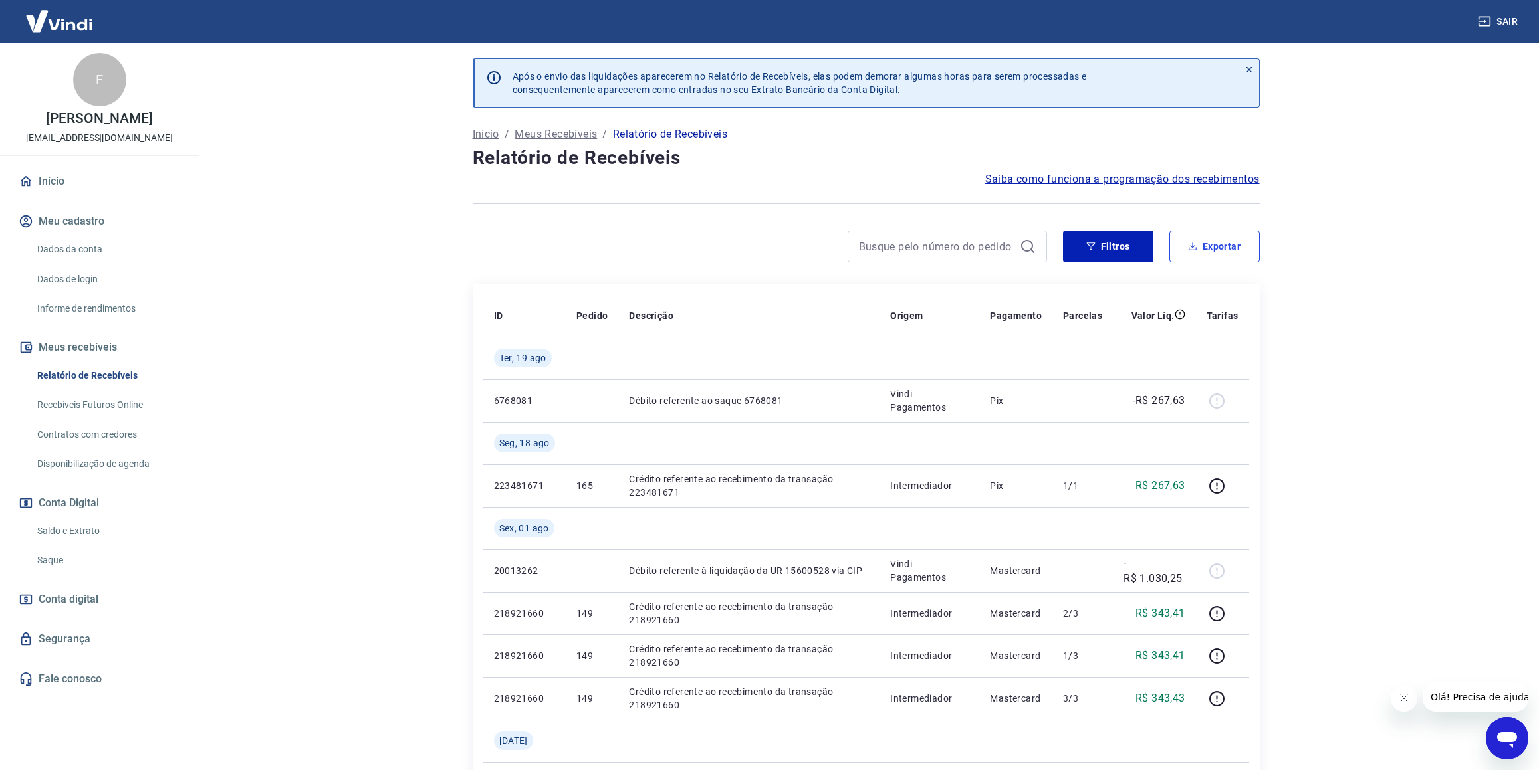
drag, startPoint x: 1222, startPoint y: 243, endPoint x: 1210, endPoint y: 248, distance: 13.1
click at [1222, 243] on button "Exportar" at bounding box center [1214, 247] width 90 height 32
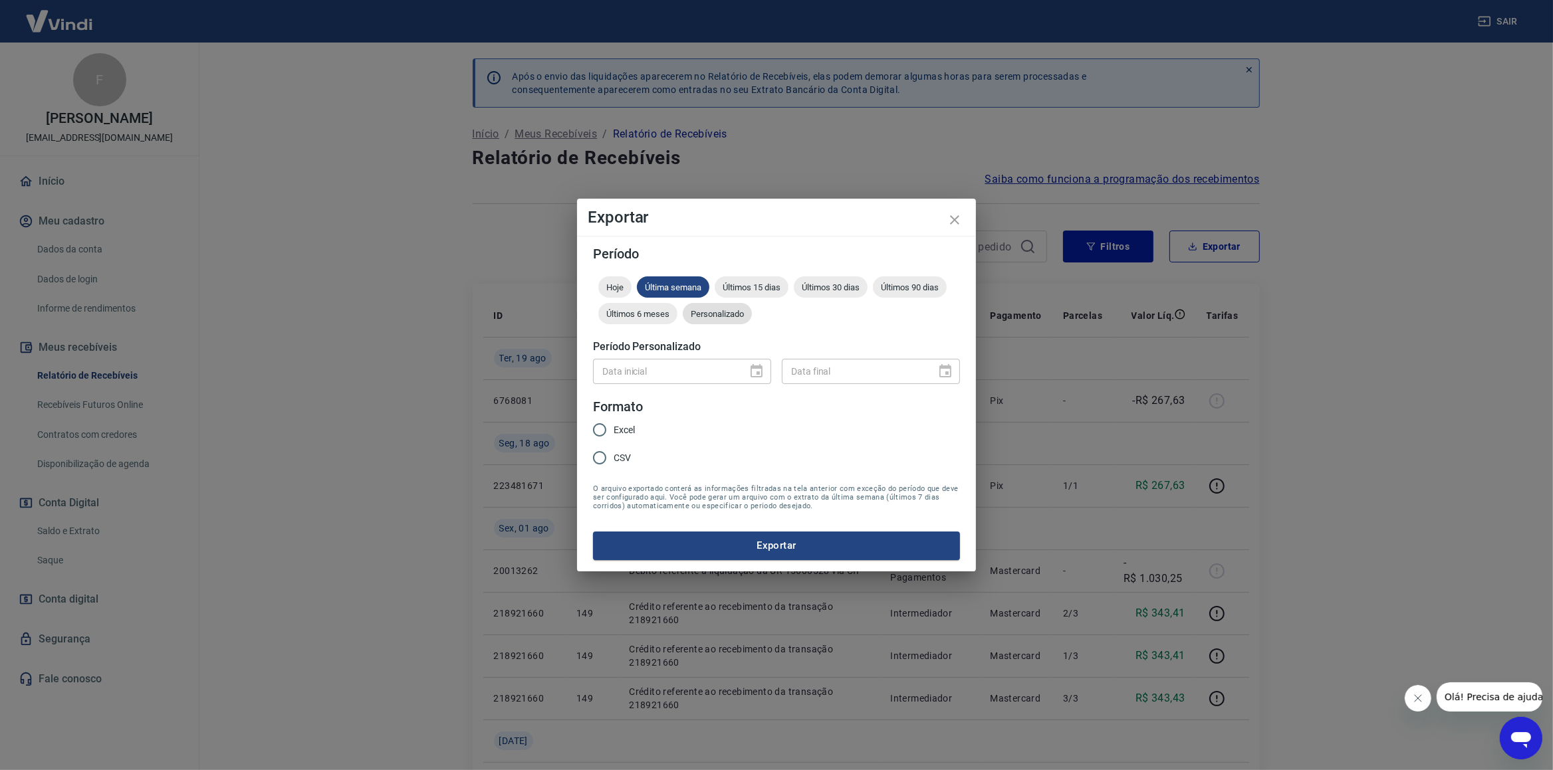
click at [710, 318] on span "Personalizado" at bounding box center [717, 314] width 69 height 10
click at [645, 363] on input "DD/MM/YYYY" at bounding box center [665, 371] width 145 height 25
type input "04/02/2025"
click at [941, 372] on icon "Choose date" at bounding box center [945, 370] width 12 height 13
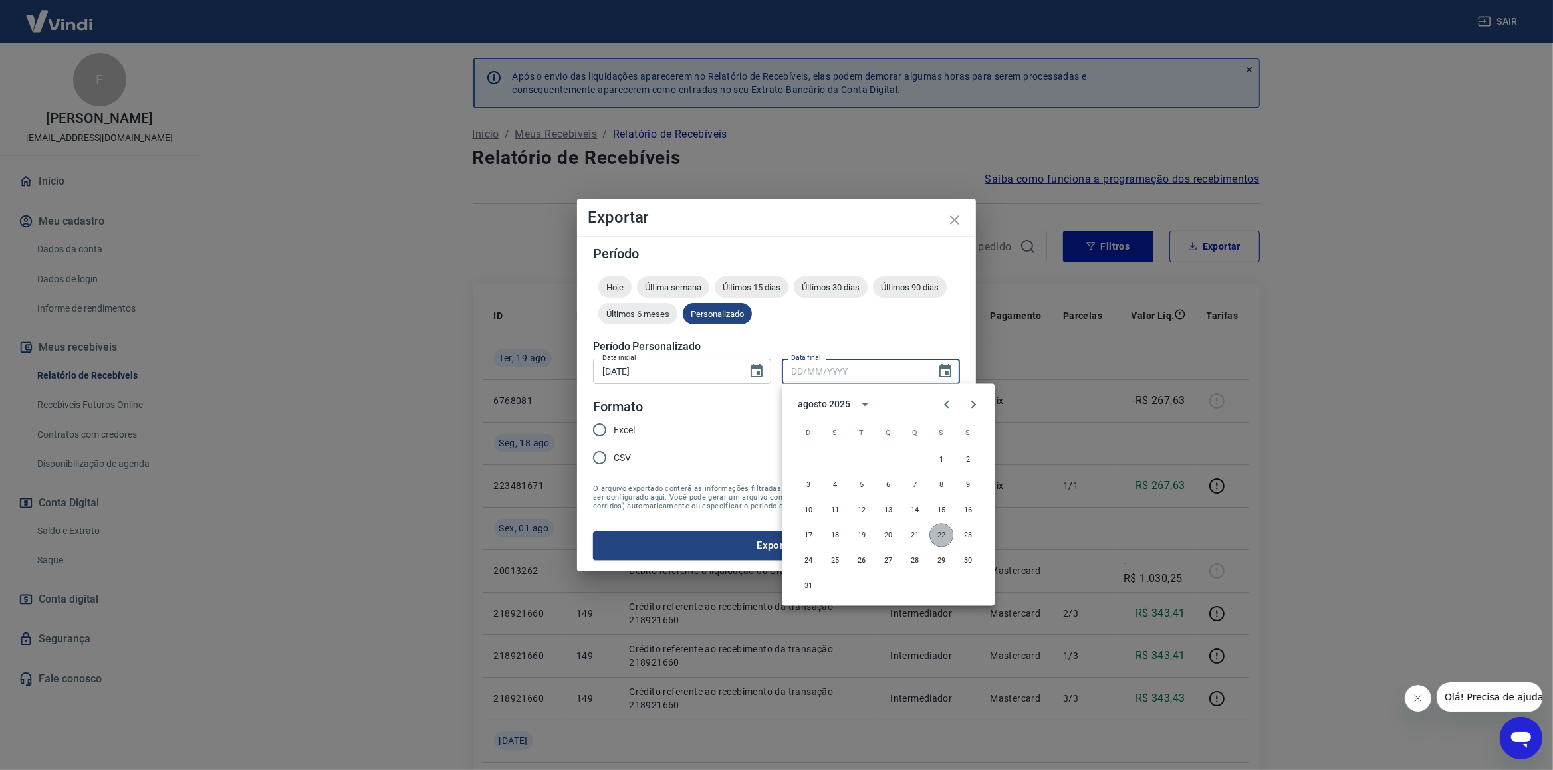
click at [941, 534] on button "22" at bounding box center [941, 536] width 24 height 24
type input "[DATE]"
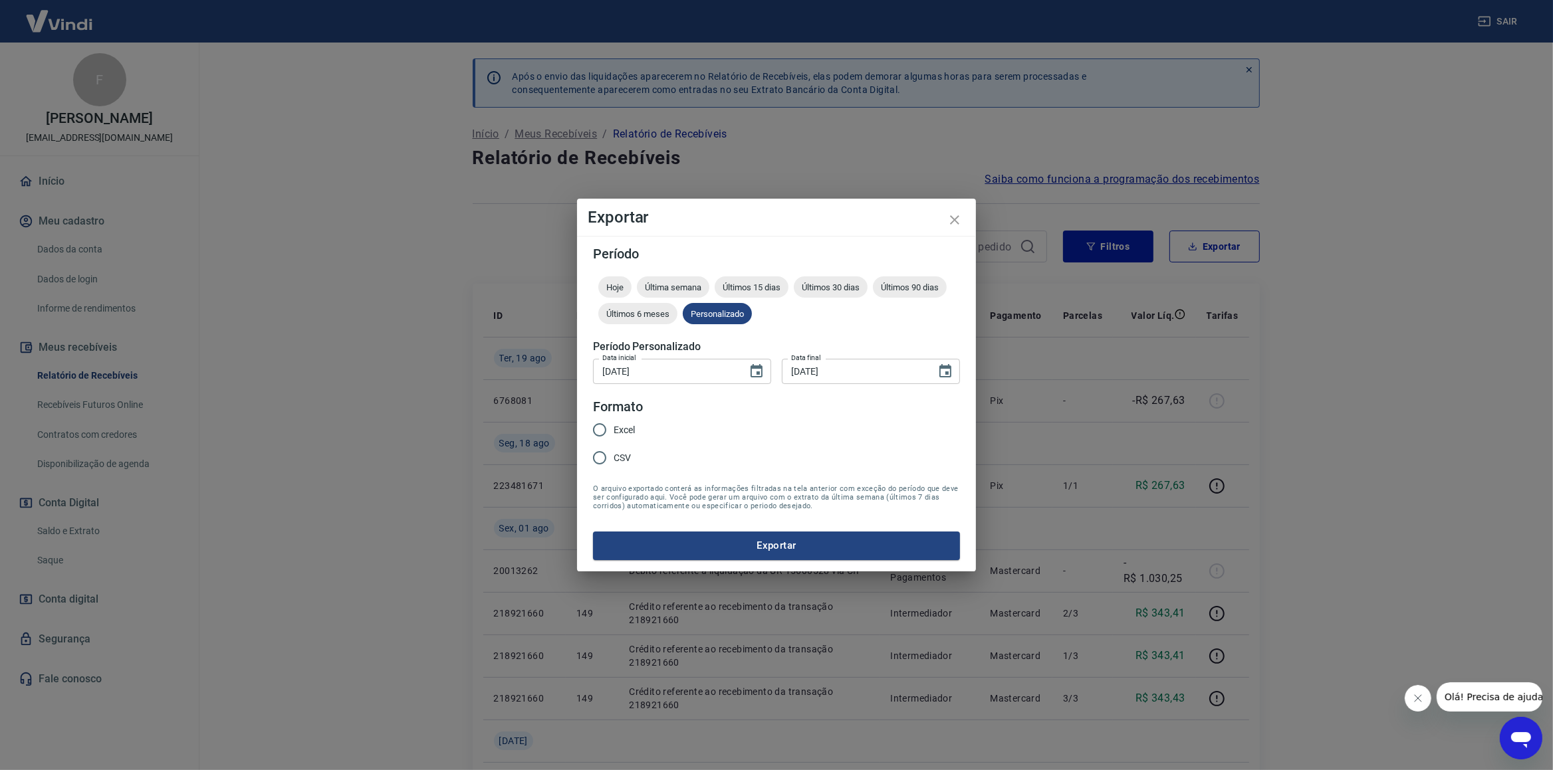
click at [624, 434] on span "Excel" at bounding box center [624, 430] width 21 height 14
click at [614, 434] on input "Excel" at bounding box center [600, 430] width 28 height 28
radio input "true"
click at [744, 548] on button "Exportar" at bounding box center [776, 546] width 367 height 28
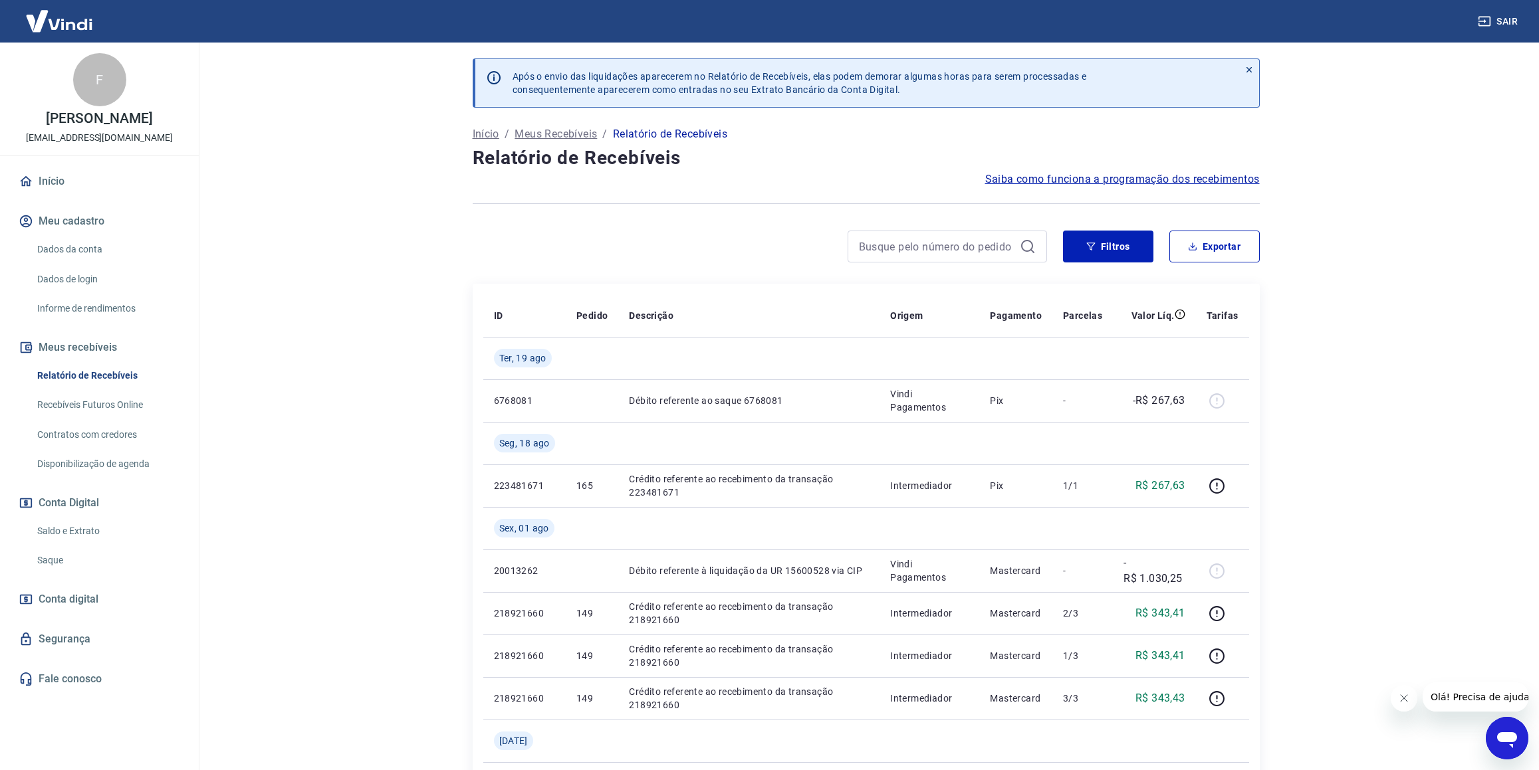
click at [70, 176] on link "Início" at bounding box center [99, 181] width 167 height 29
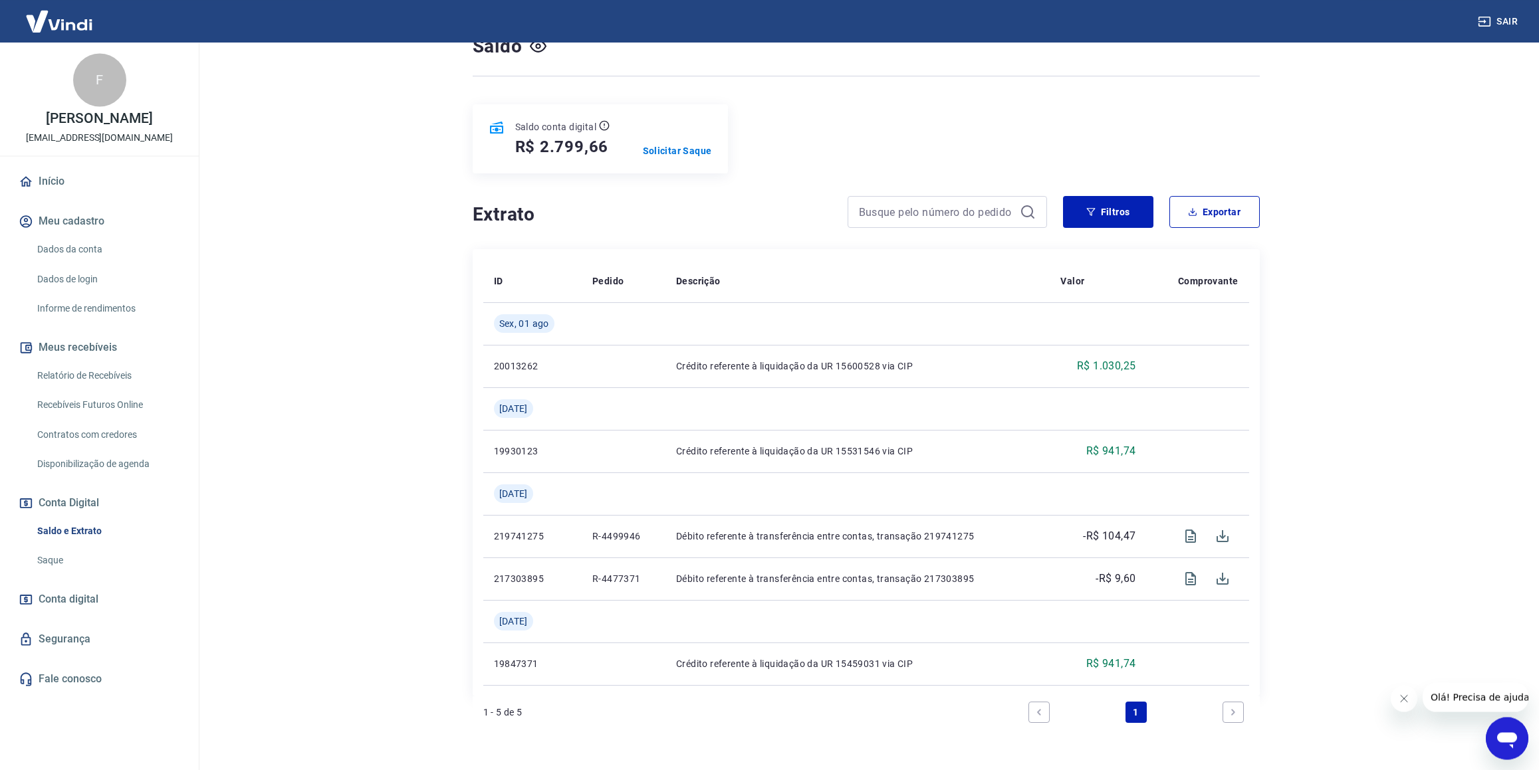
scroll to position [130, 0]
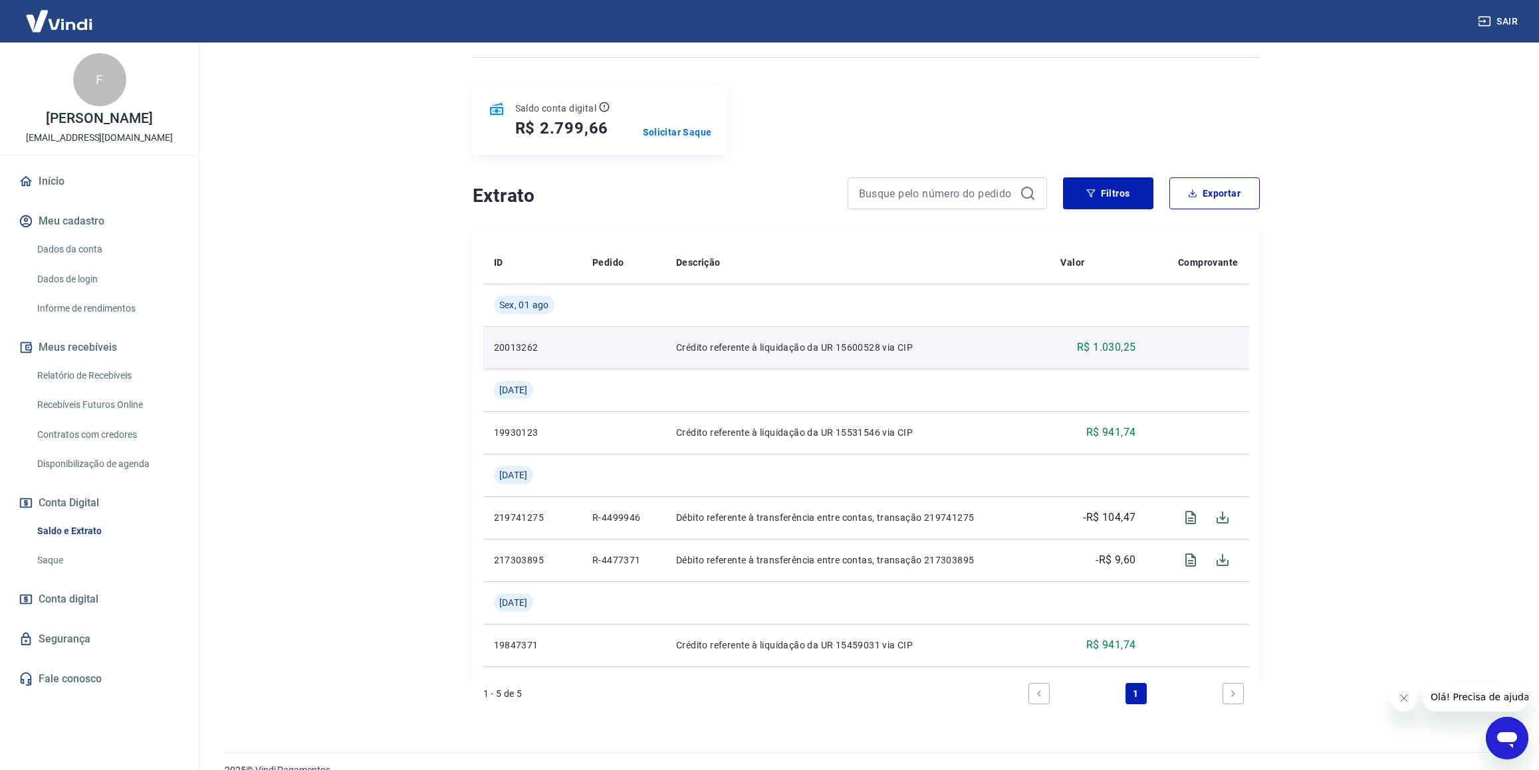
click at [514, 341] on p "20013262" at bounding box center [533, 347] width 78 height 13
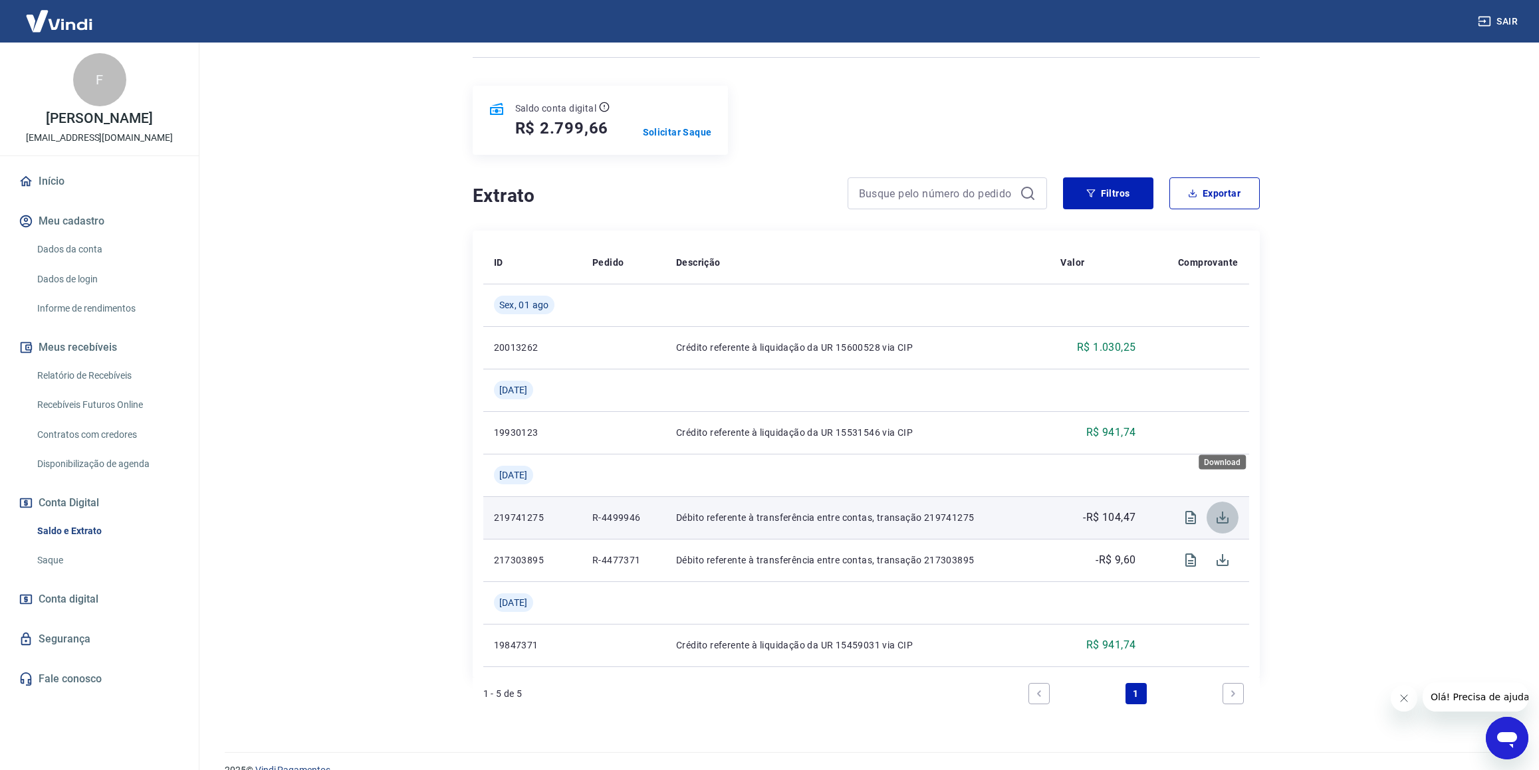
click at [1230, 510] on icon "Download" at bounding box center [1222, 518] width 16 height 16
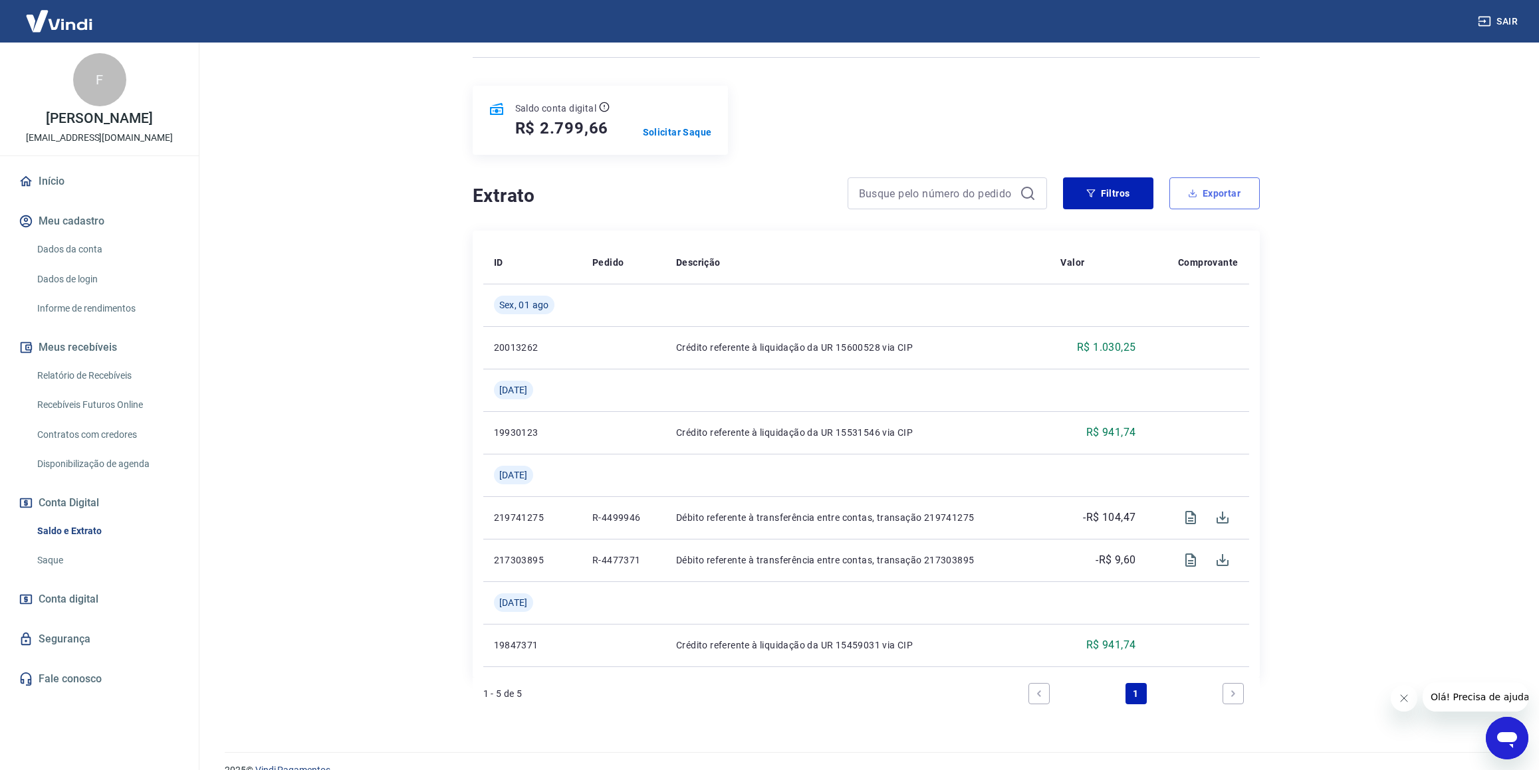
click at [1220, 177] on button "Exportar" at bounding box center [1214, 193] width 90 height 32
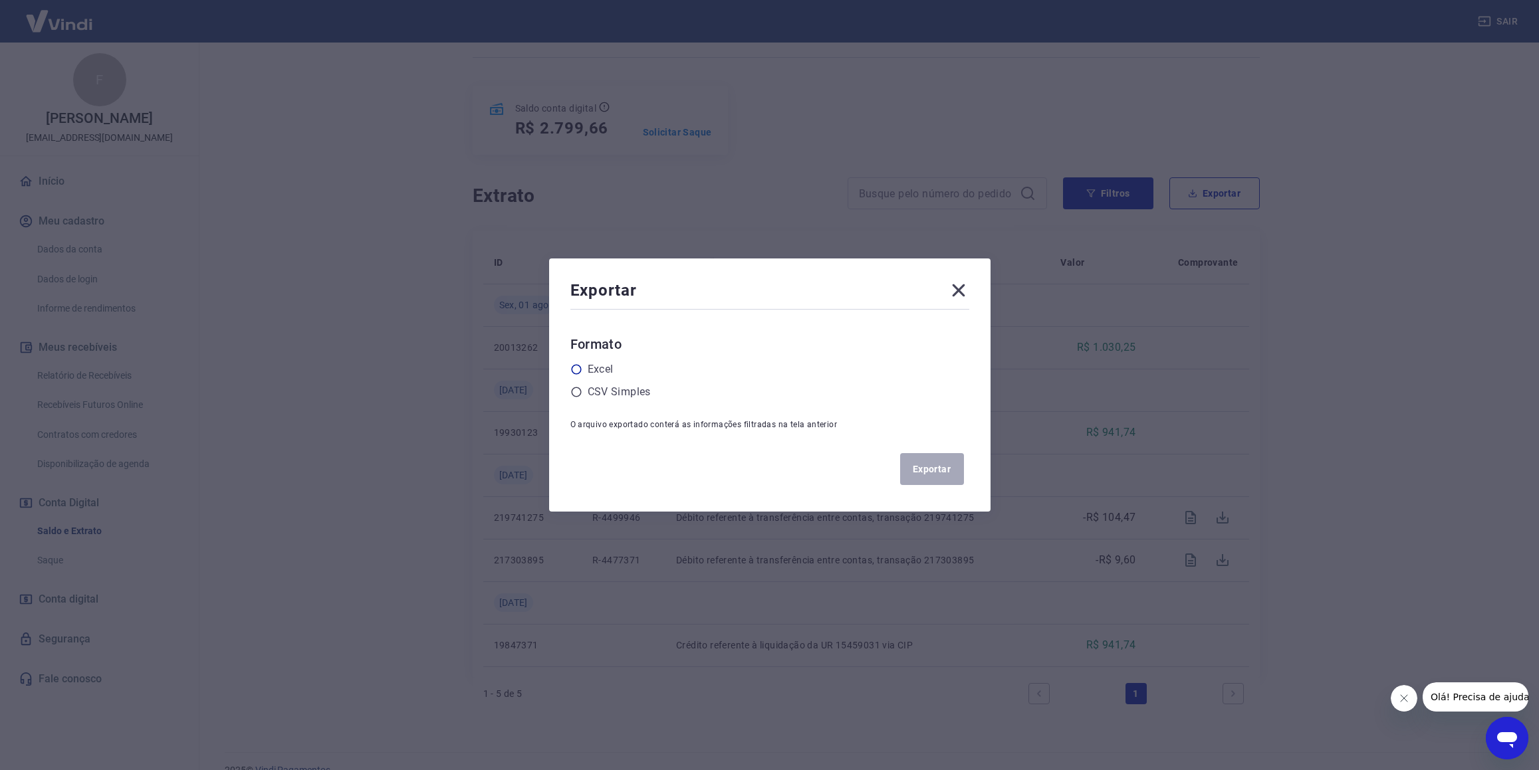
click at [614, 372] on label "Excel" at bounding box center [601, 370] width 26 height 16
click at [0, 0] on input "radio" at bounding box center [0, 0] width 0 height 0
click at [958, 469] on button "Exportar" at bounding box center [932, 469] width 64 height 32
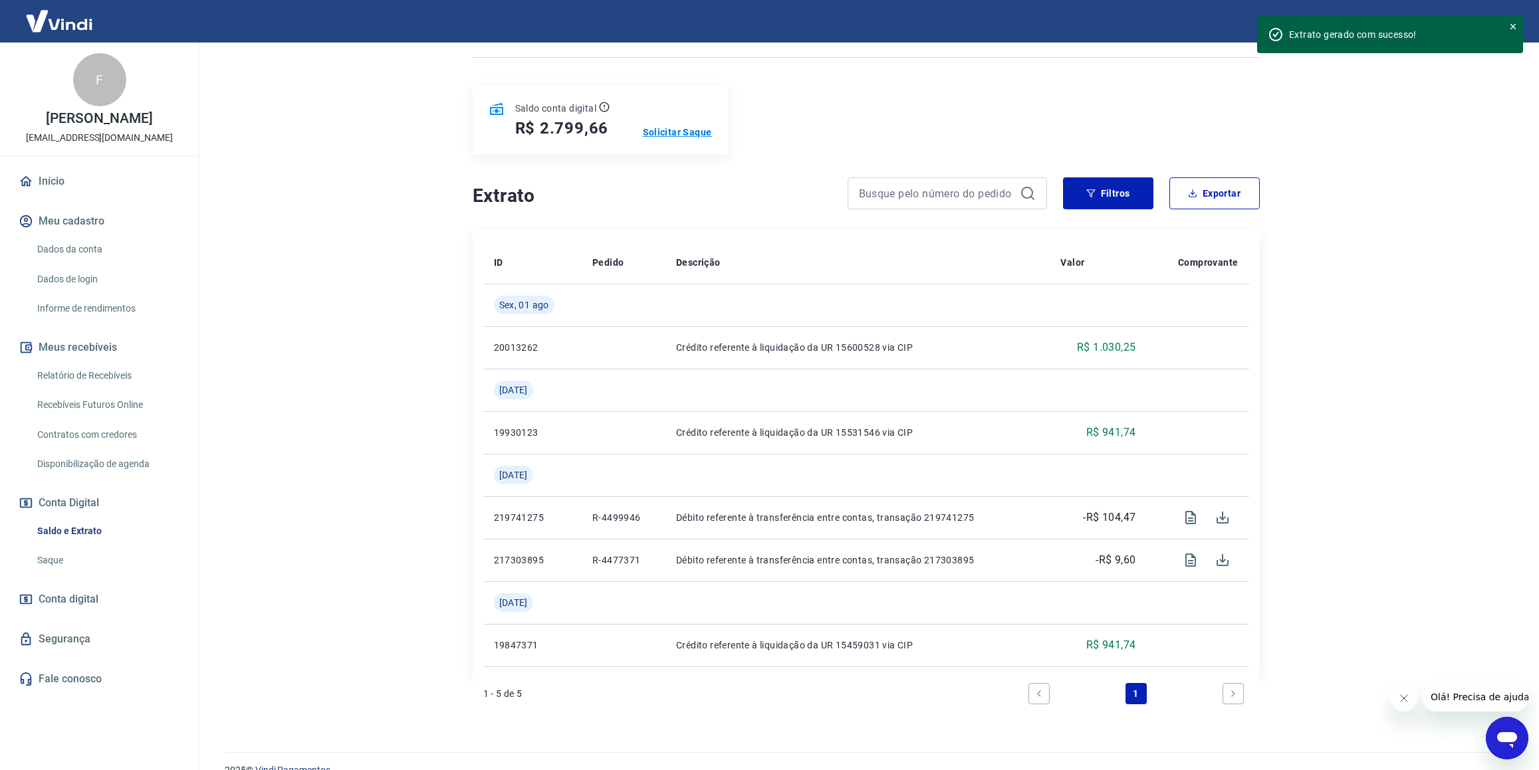
click at [671, 126] on p "Solicitar Saque" at bounding box center [677, 132] width 69 height 13
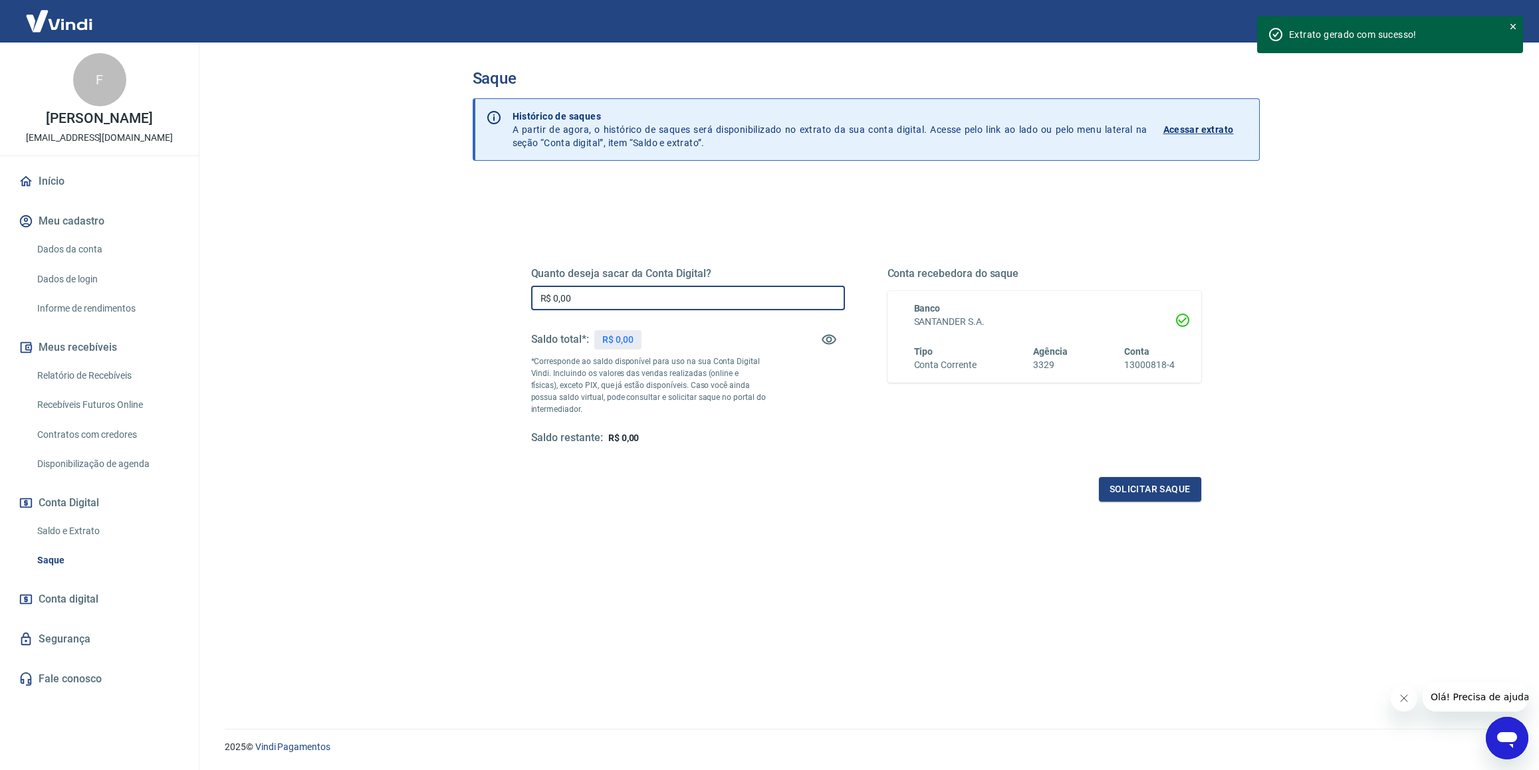
click at [611, 303] on input "R$ 0,00" at bounding box center [688, 298] width 314 height 25
drag, startPoint x: 630, startPoint y: 302, endPoint x: 522, endPoint y: 292, distance: 108.8
click at [531, 292] on input "R$ 0,00" at bounding box center [688, 298] width 314 height 25
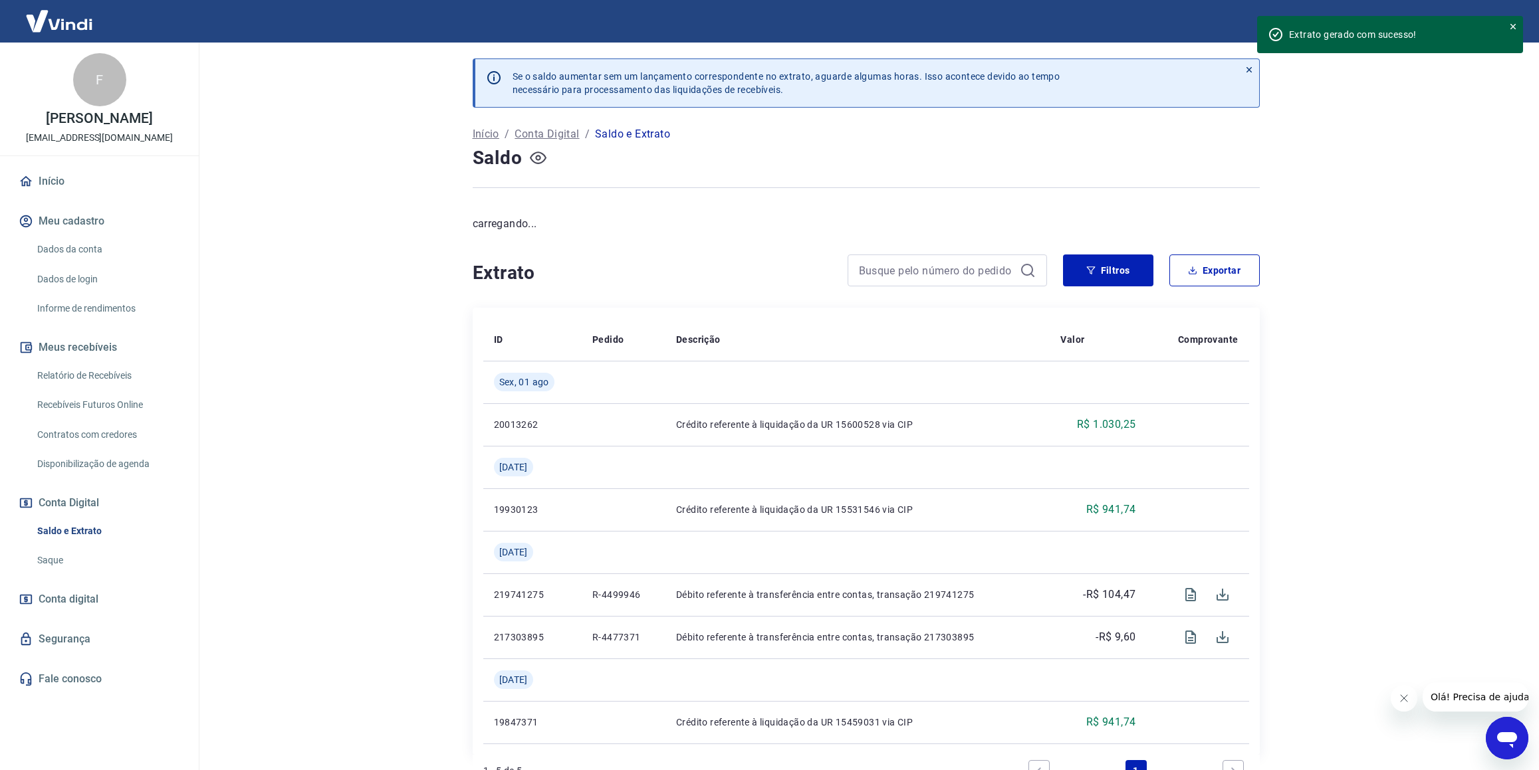
click at [544, 160] on icon "button" at bounding box center [538, 158] width 17 height 17
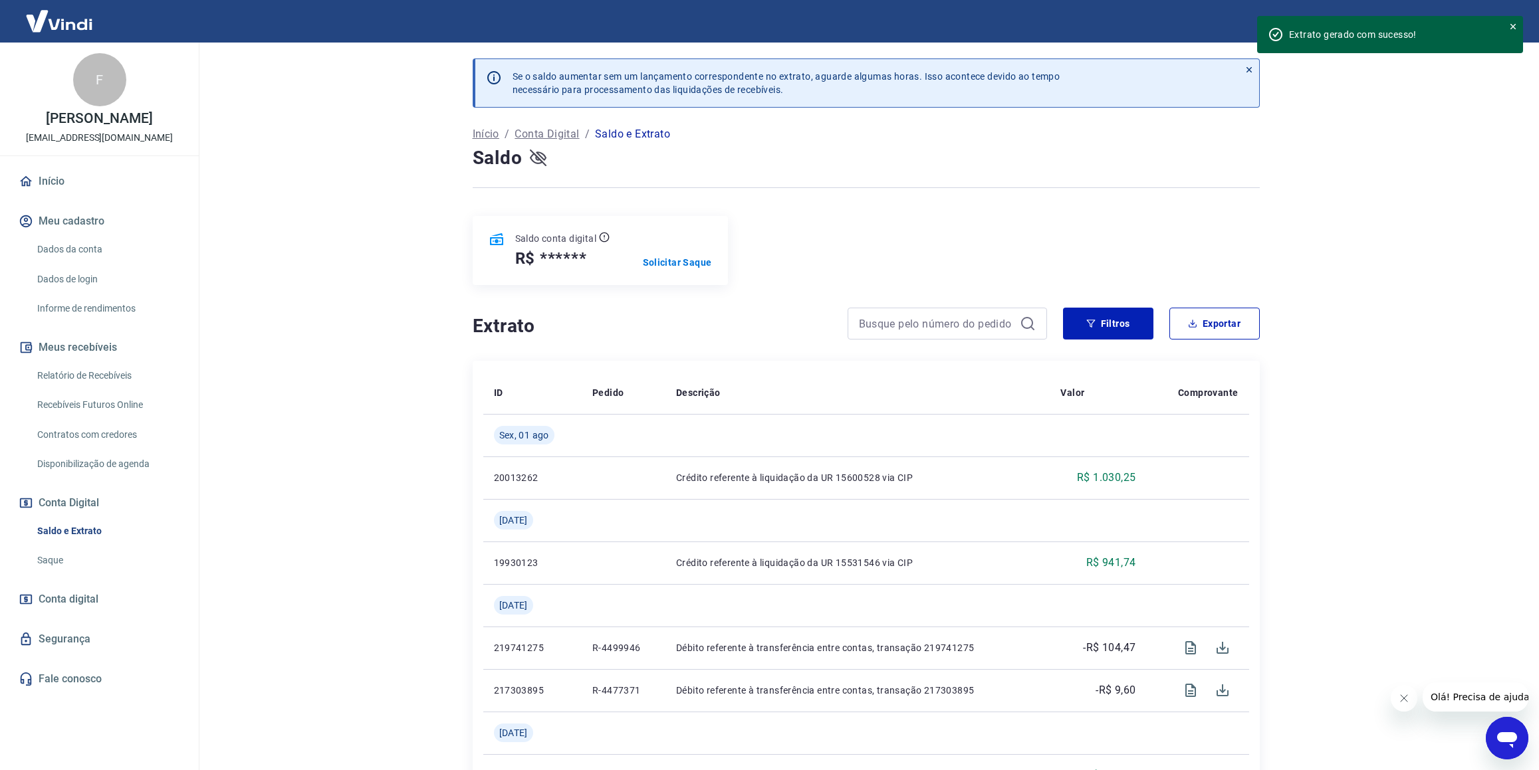
click at [544, 156] on icon "button" at bounding box center [538, 158] width 17 height 13
click at [1083, 308] on button "Filtros" at bounding box center [1108, 324] width 90 height 32
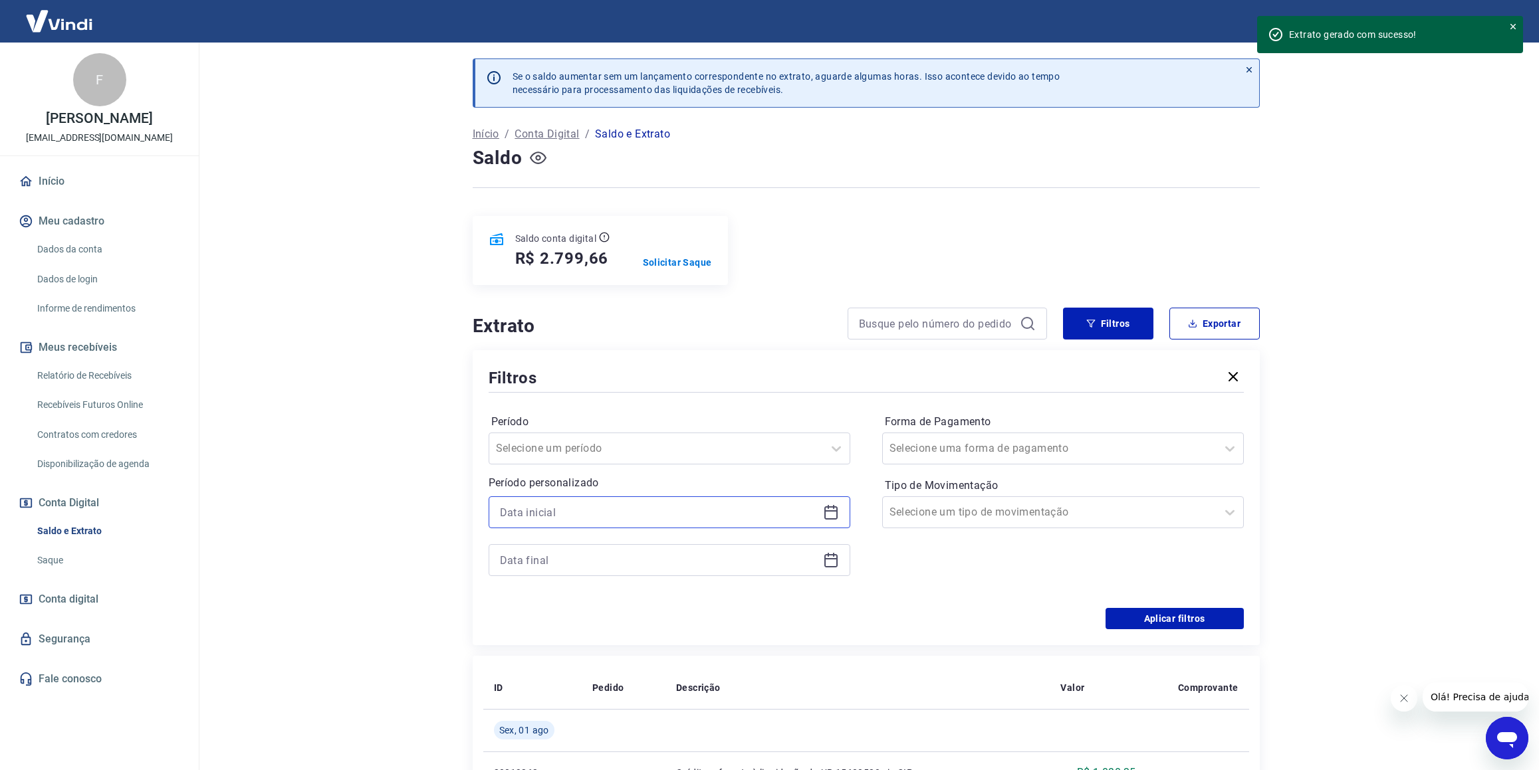
click at [551, 503] on input at bounding box center [659, 513] width 318 height 20
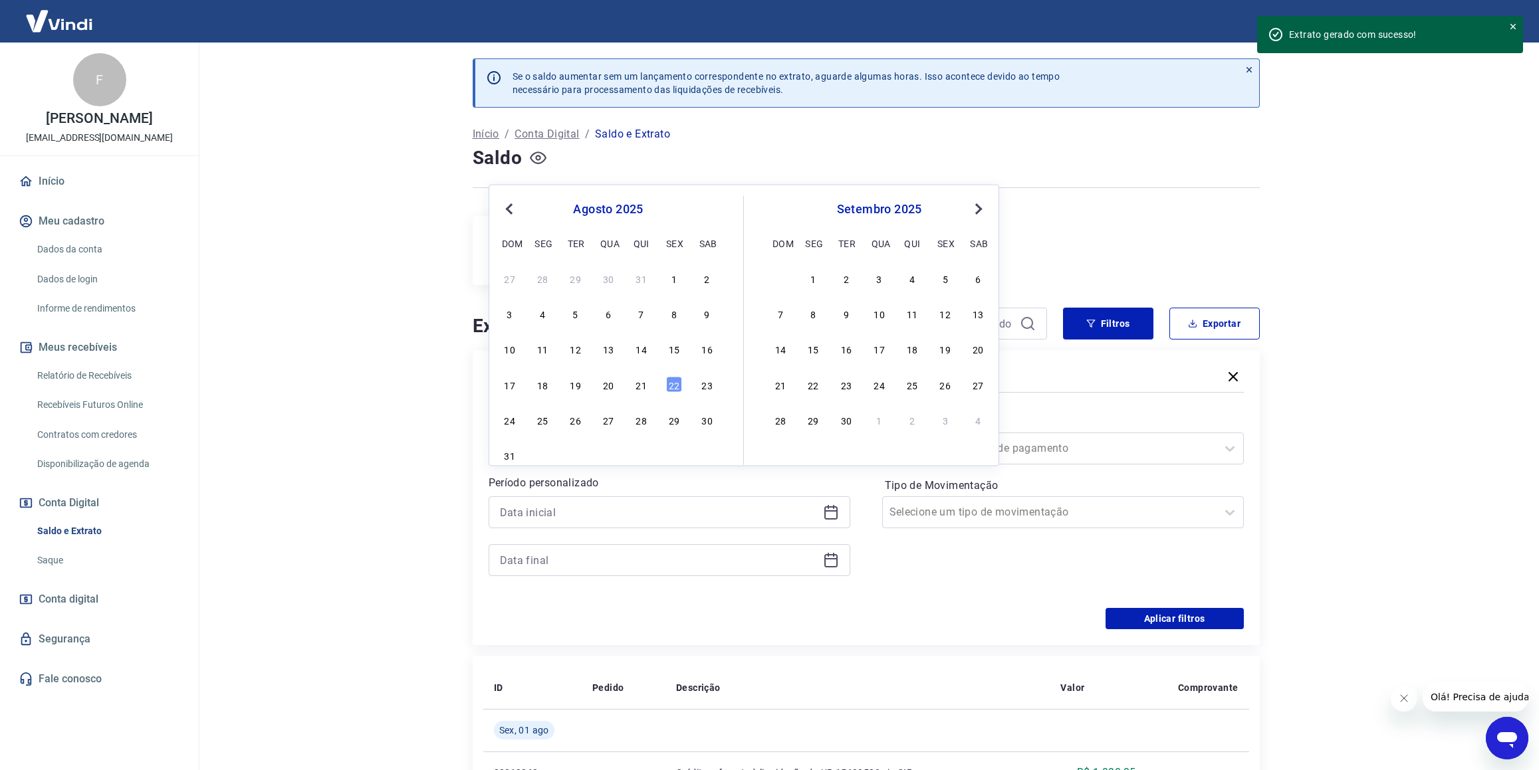
click at [510, 206] on span "Previous Month" at bounding box center [510, 208] width 0 height 15
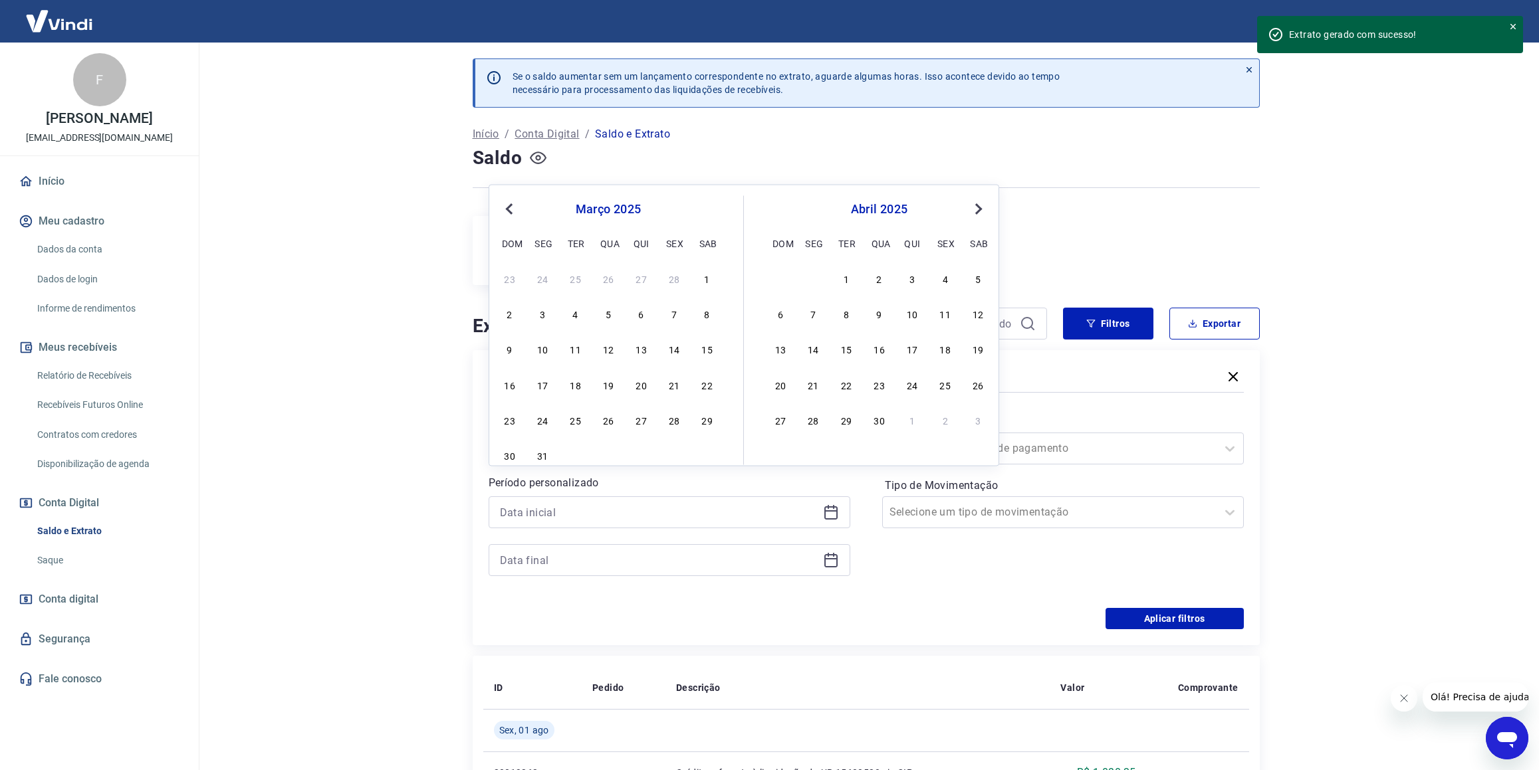
click at [510, 206] on span "Previous Month" at bounding box center [510, 208] width 0 height 15
click at [612, 281] on div "1" at bounding box center [608, 278] width 16 height 16
type input "01/01/2025"
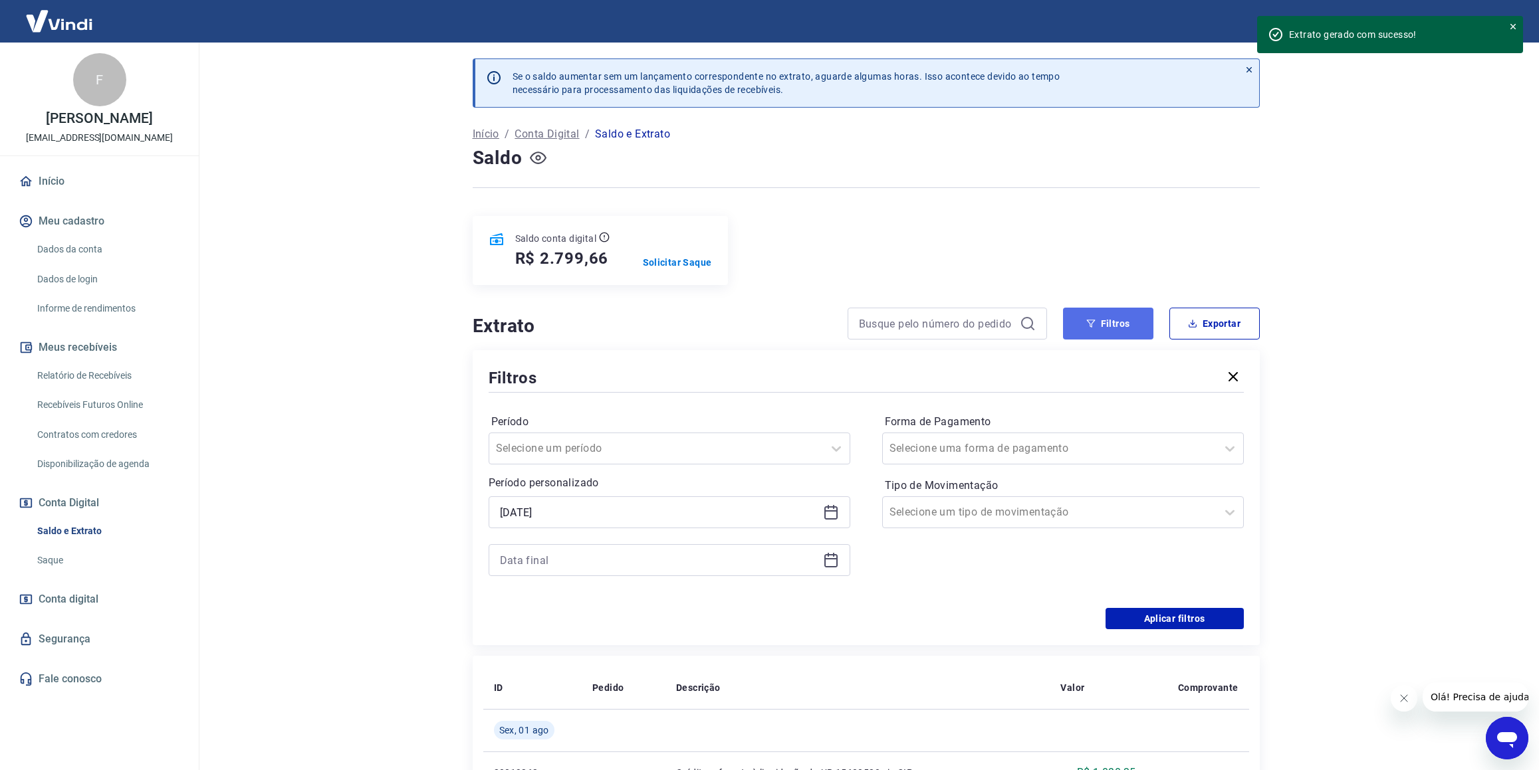
click at [1124, 308] on button "Filtros" at bounding box center [1108, 324] width 90 height 32
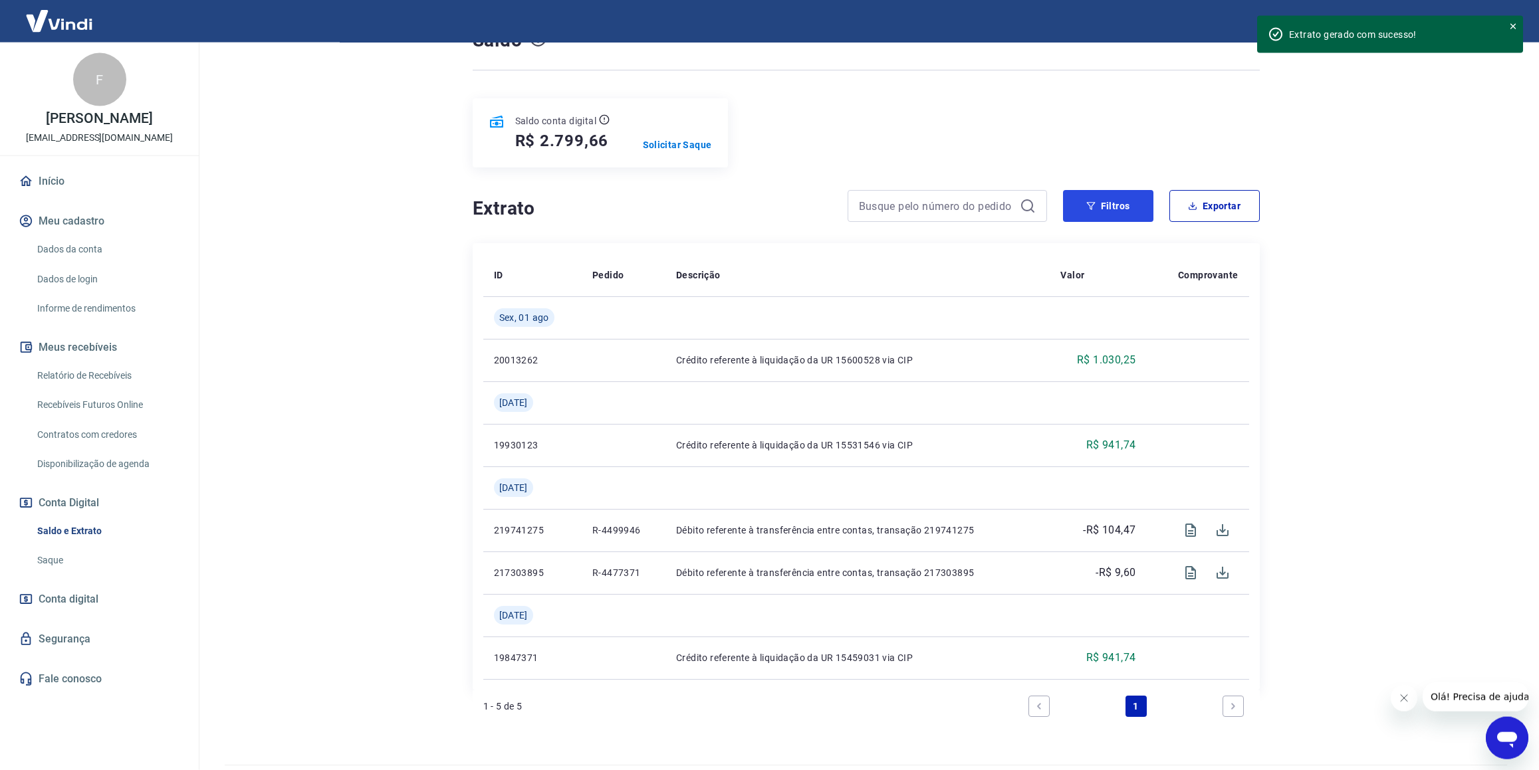
scroll to position [130, 0]
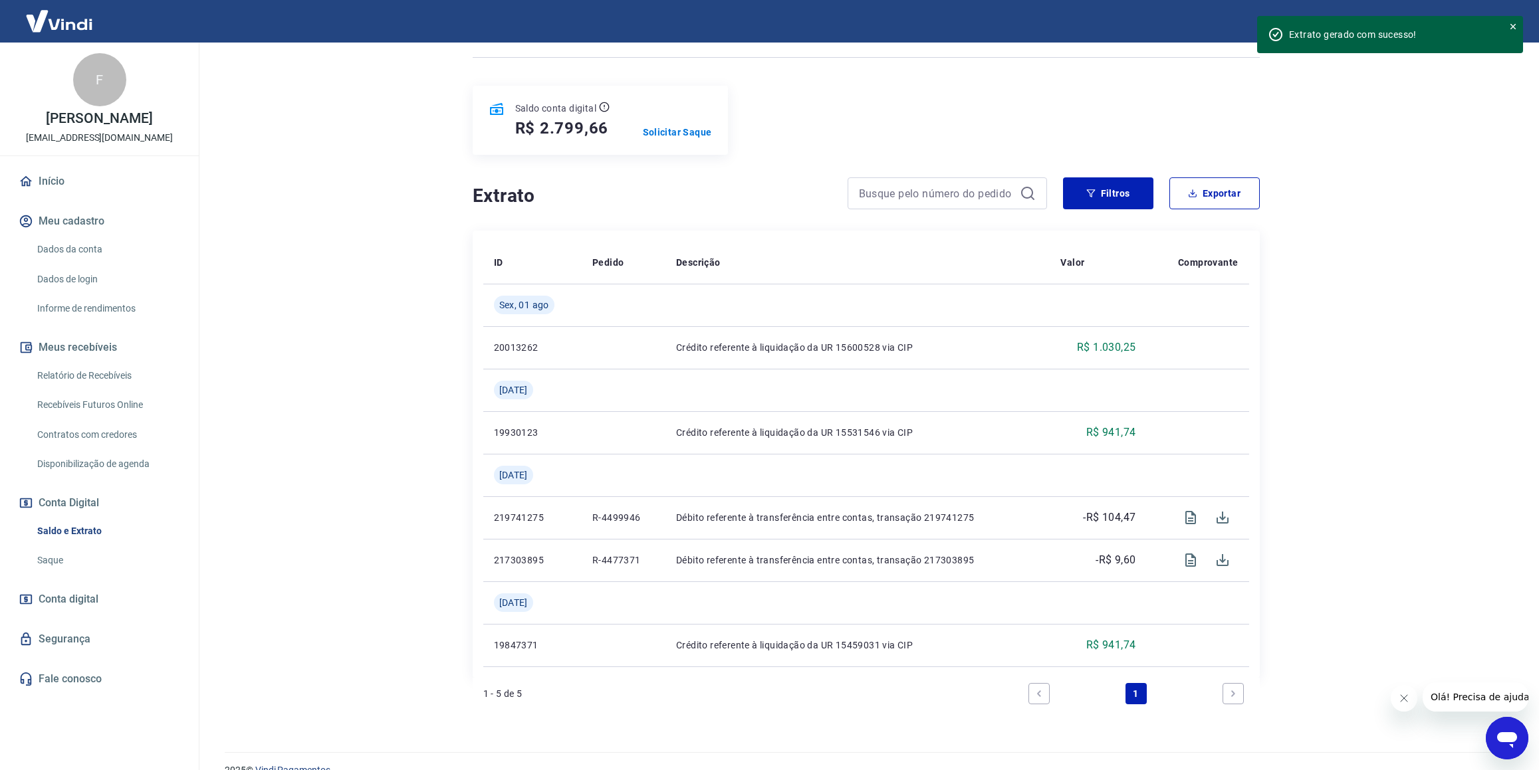
click at [1043, 689] on icon "Previous page" at bounding box center [1038, 693] width 9 height 9
click at [80, 534] on link "Saldo e Extrato" at bounding box center [107, 531] width 151 height 27
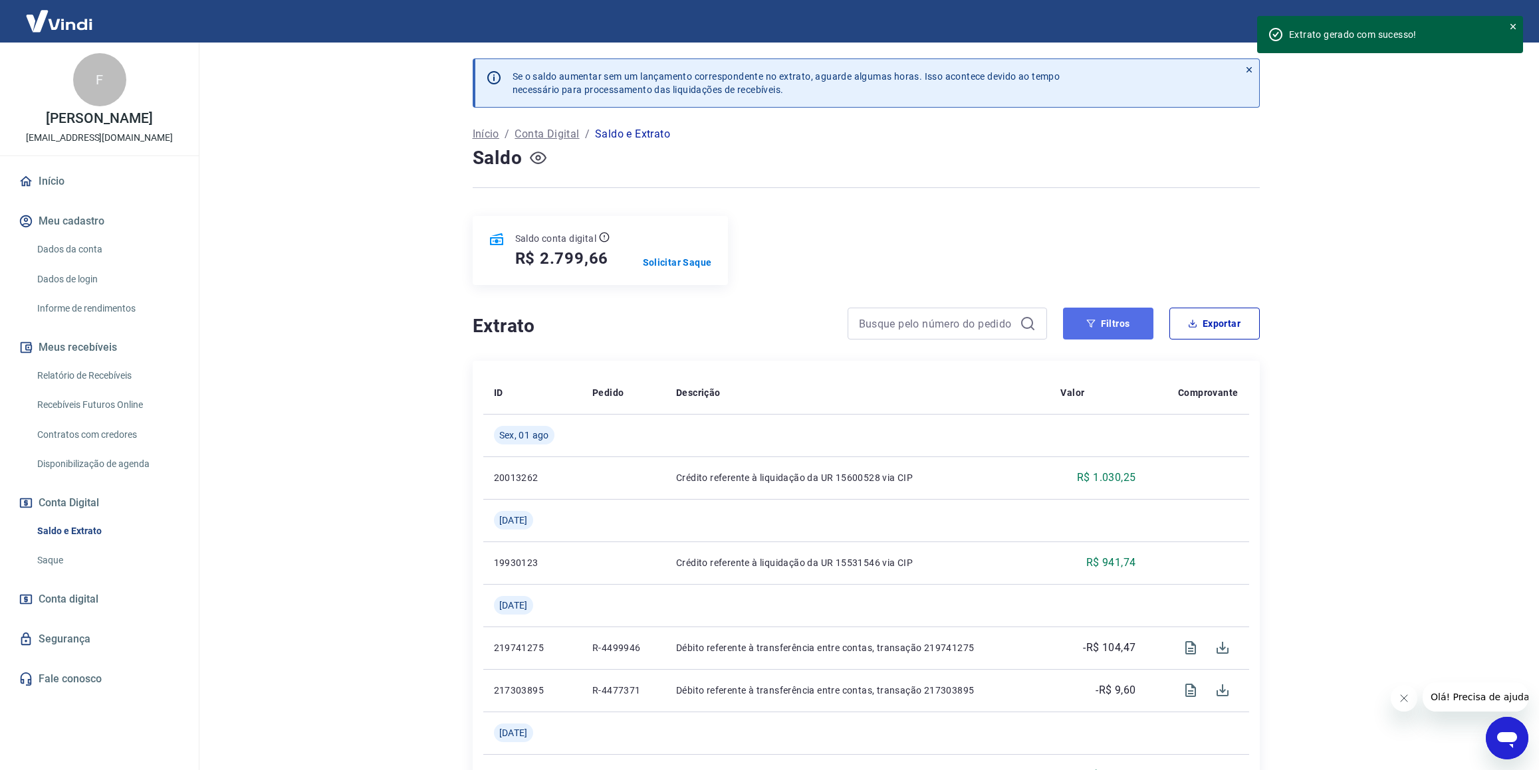
click at [1109, 308] on button "Filtros" at bounding box center [1108, 324] width 90 height 32
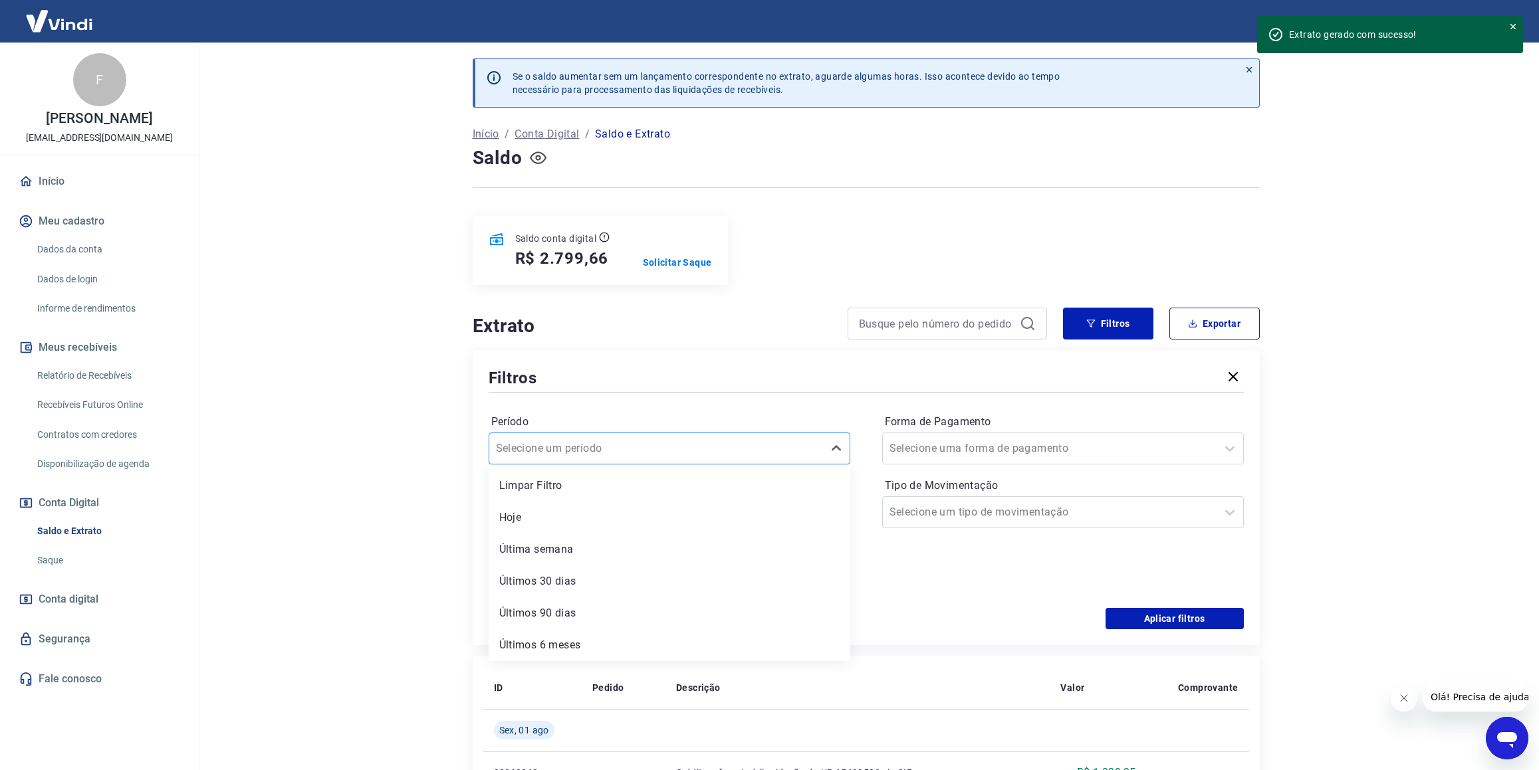
click at [607, 433] on div "Selecione um período" at bounding box center [670, 449] width 362 height 32
click at [570, 632] on div "Últimos 6 meses" at bounding box center [670, 645] width 362 height 27
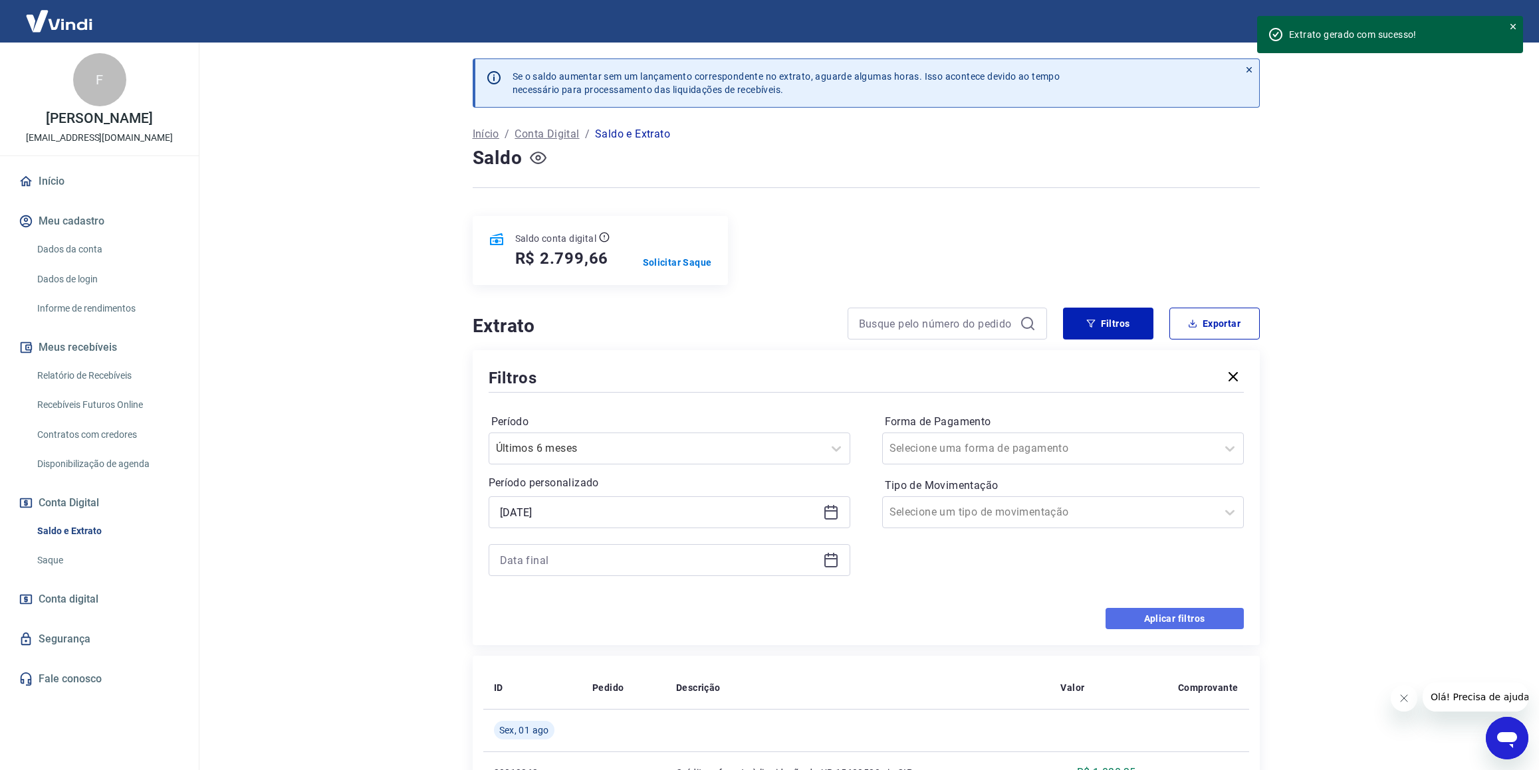
click at [1212, 608] on button "Aplicar filtros" at bounding box center [1174, 618] width 138 height 21
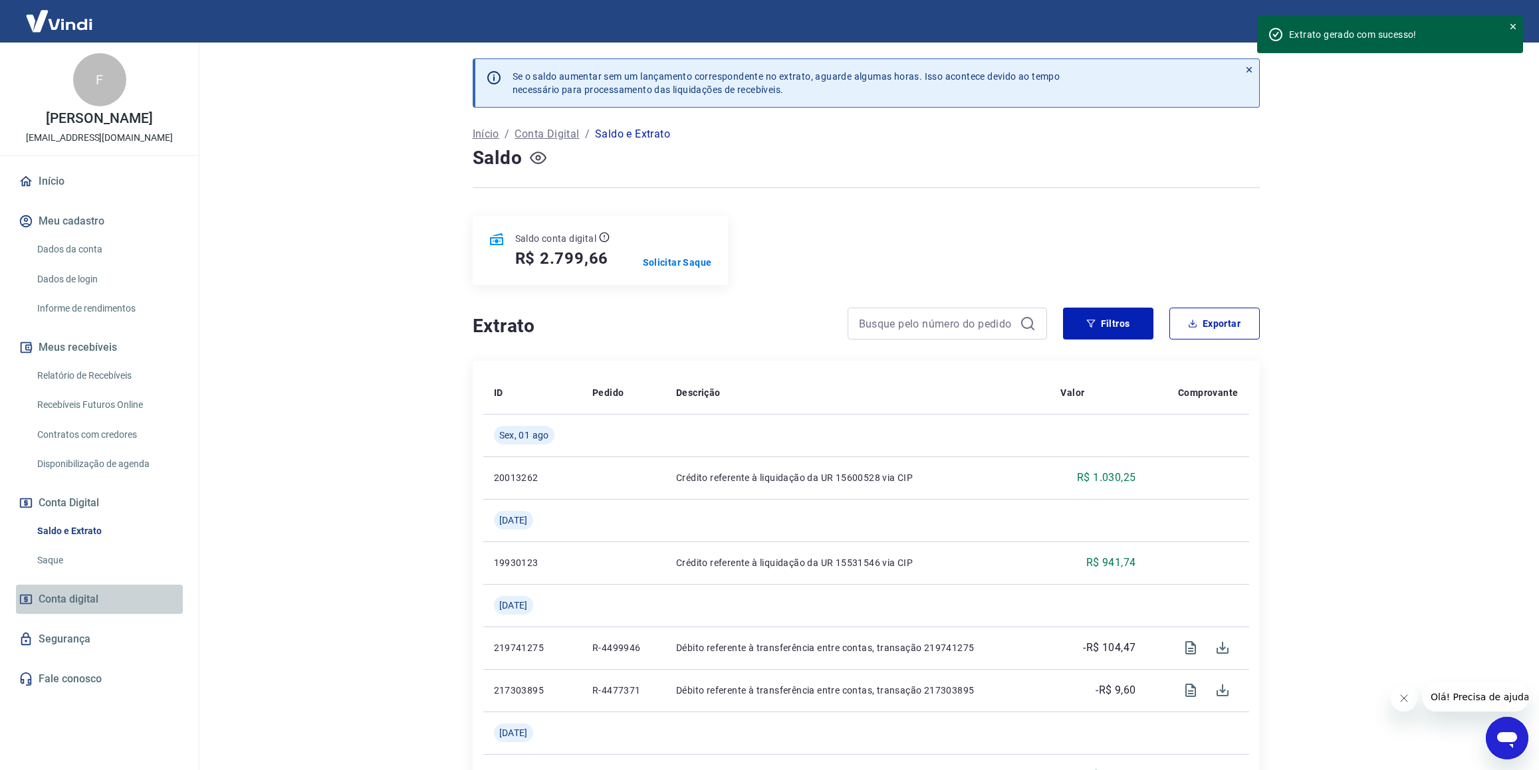
click at [58, 604] on span "Conta digital" at bounding box center [69, 599] width 60 height 19
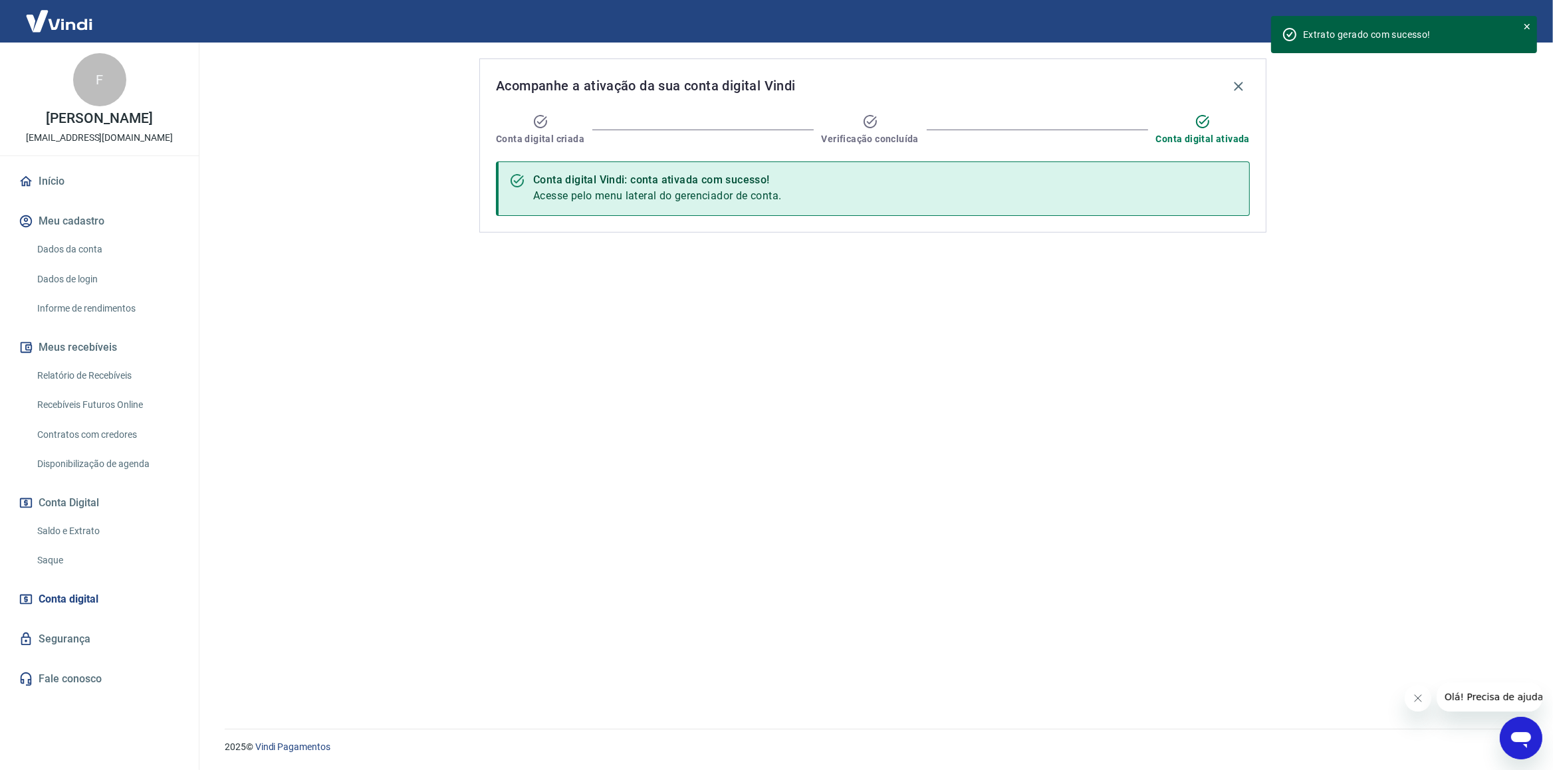
click at [115, 371] on link "Relatório de Recebíveis" at bounding box center [107, 375] width 151 height 27
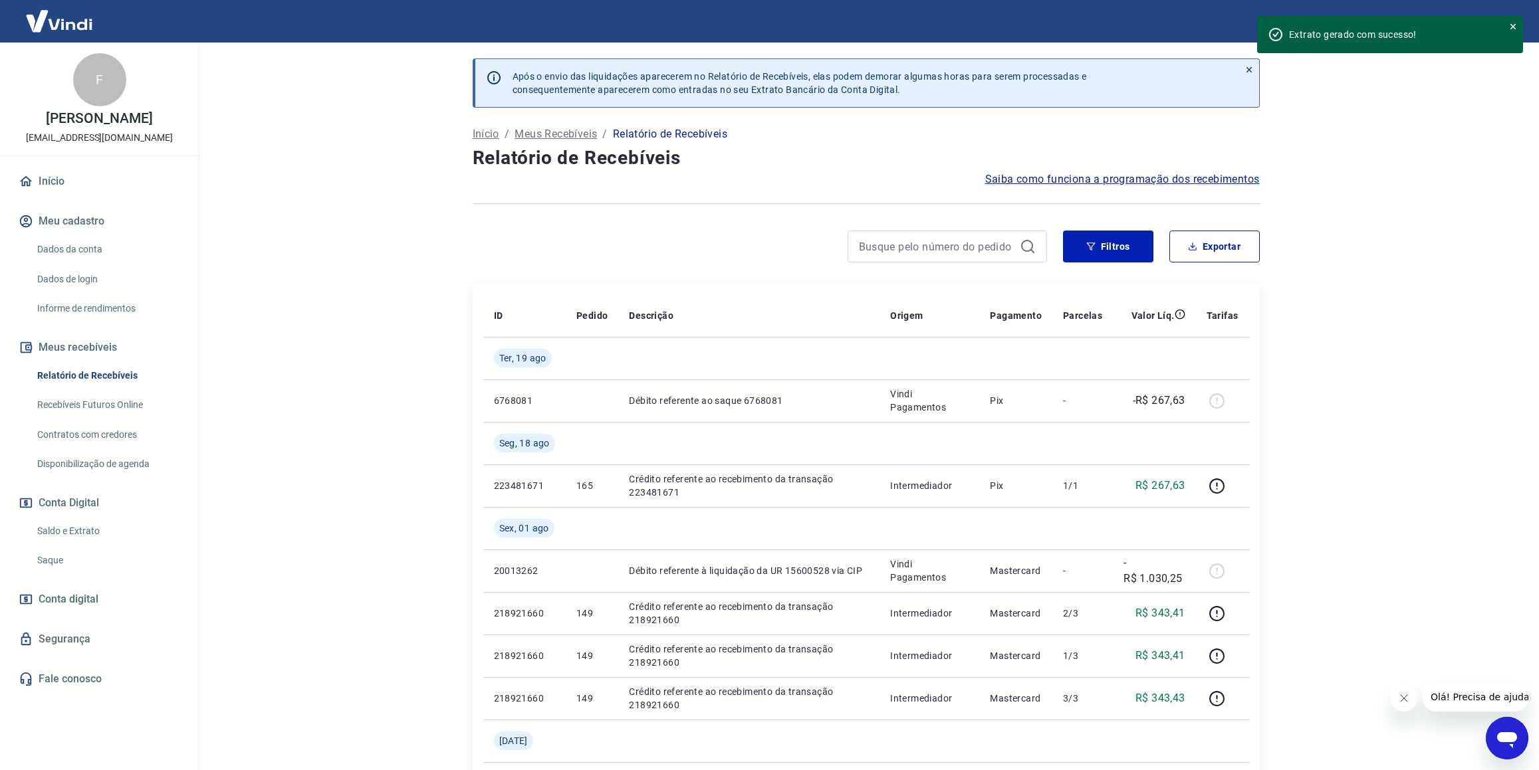
click at [482, 136] on p "Início" at bounding box center [486, 134] width 27 height 16
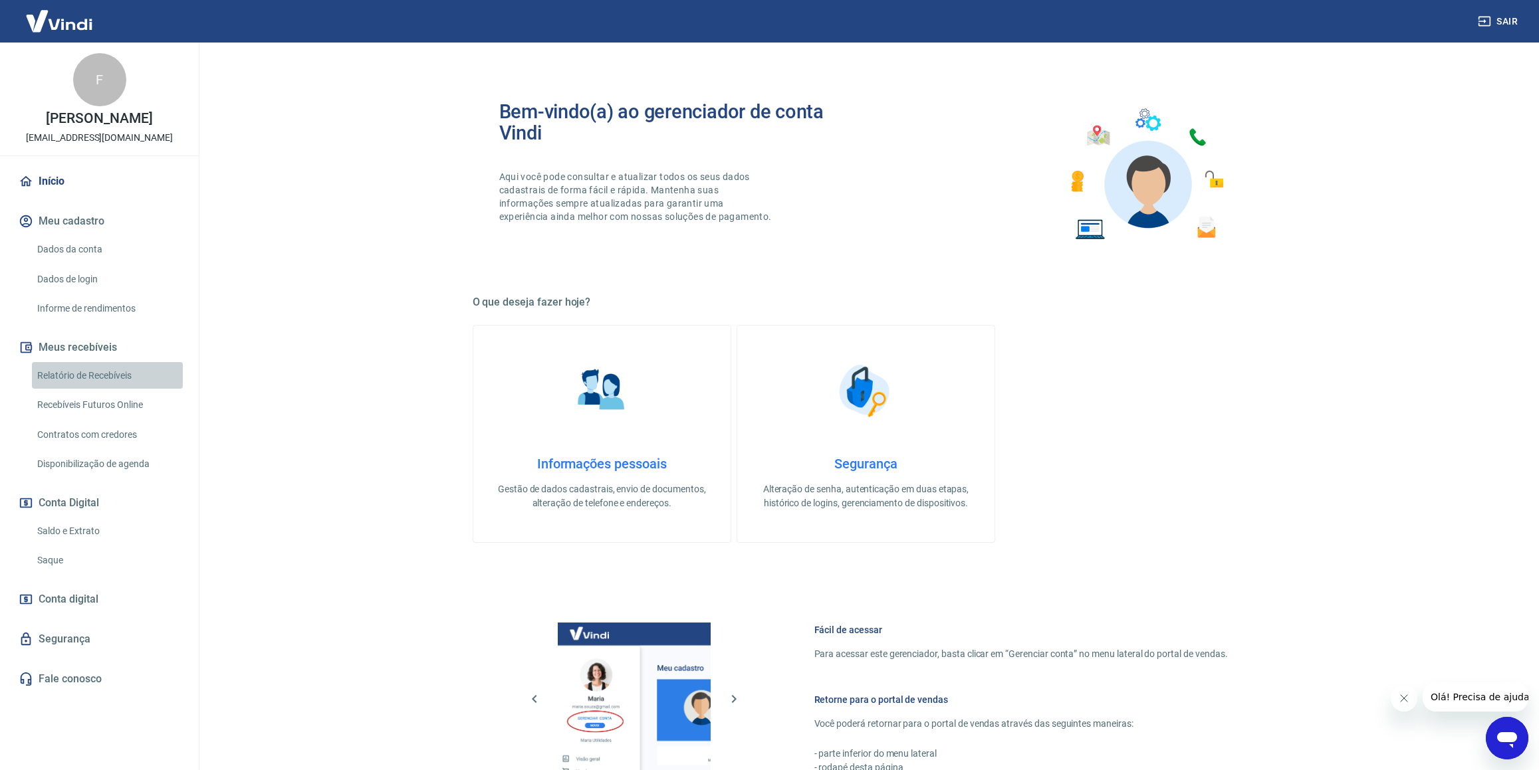
click at [116, 382] on link "Relatório de Recebíveis" at bounding box center [107, 375] width 151 height 27
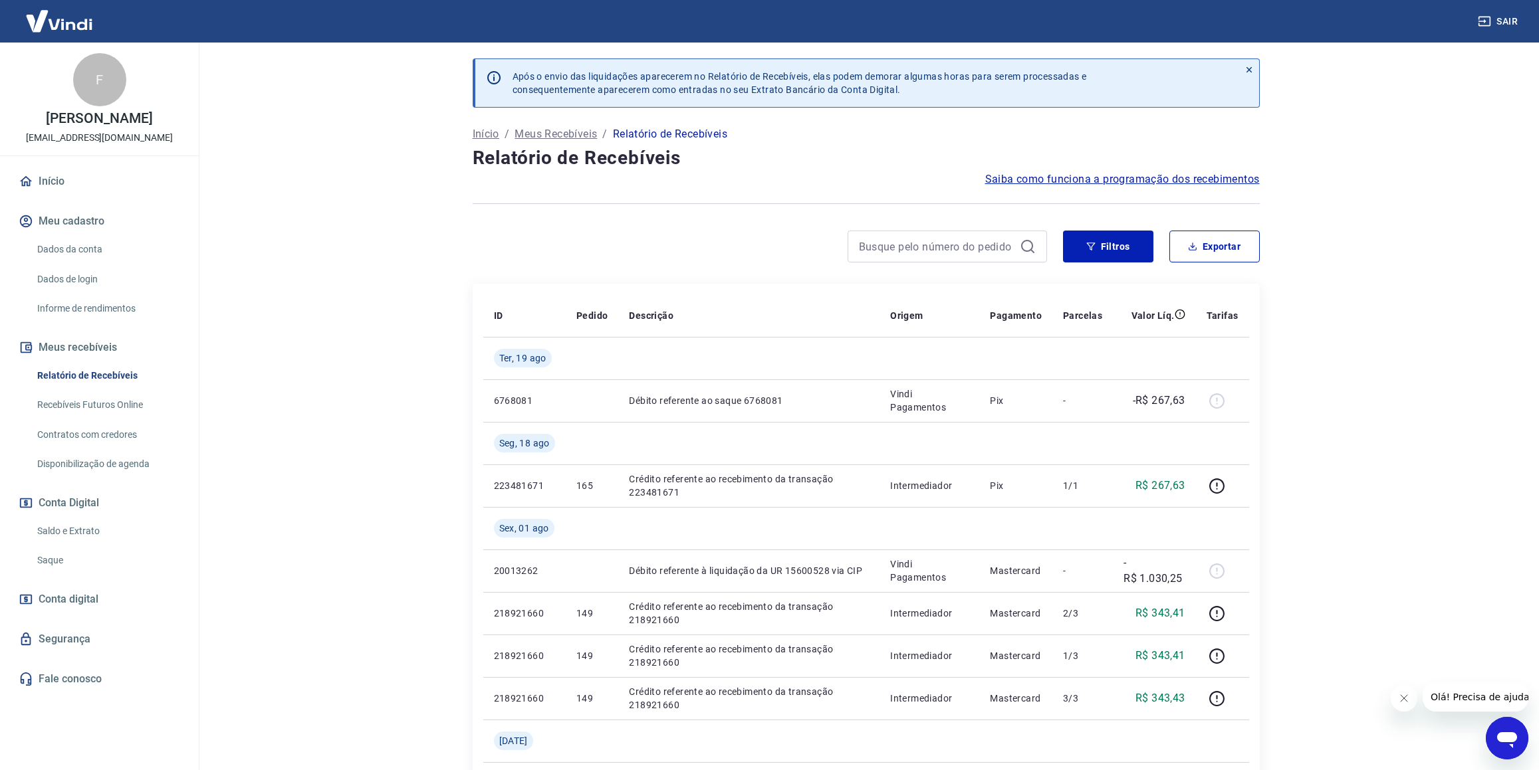
click at [538, 129] on p "Meus Recebíveis" at bounding box center [555, 134] width 82 height 16
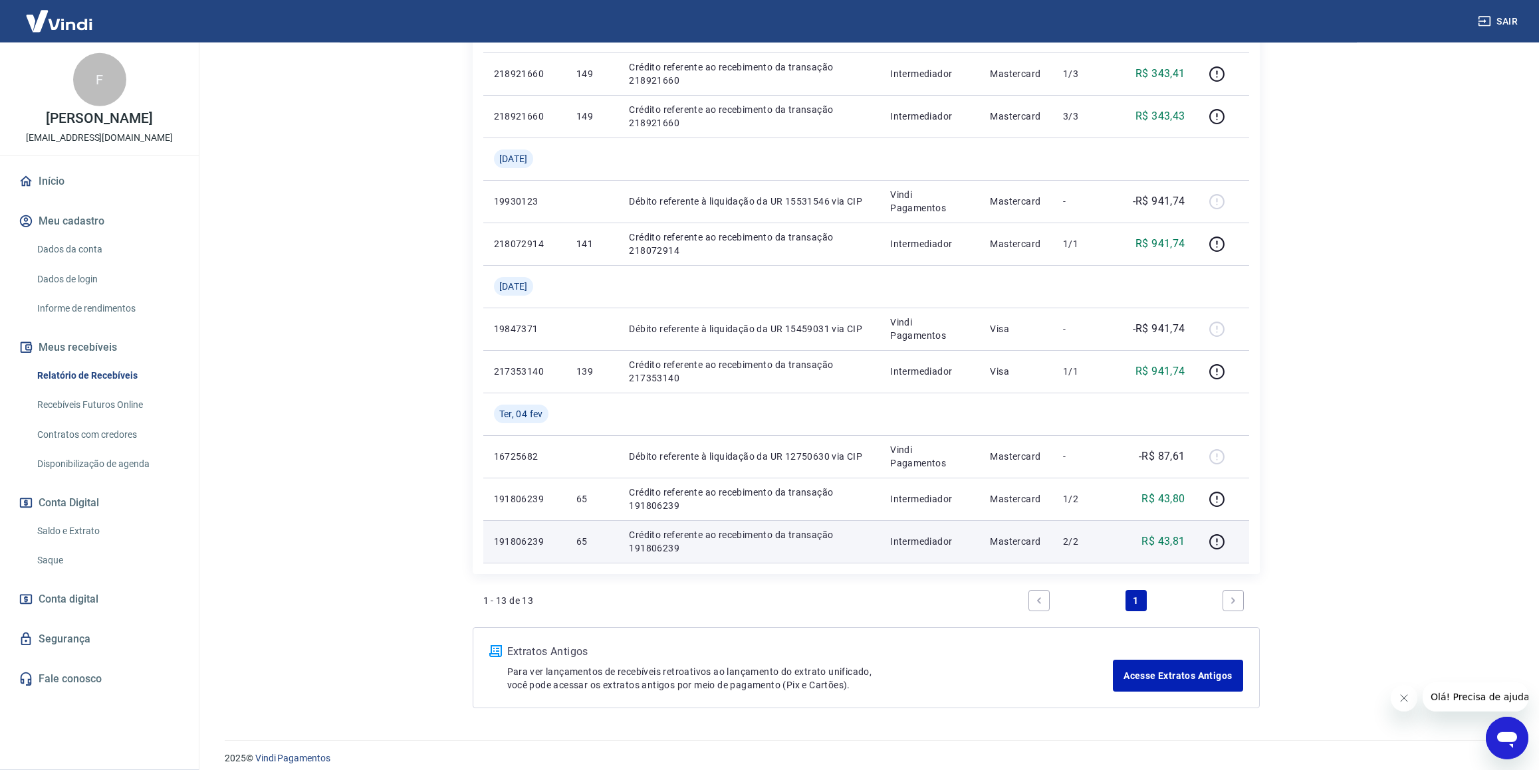
scroll to position [595, 0]
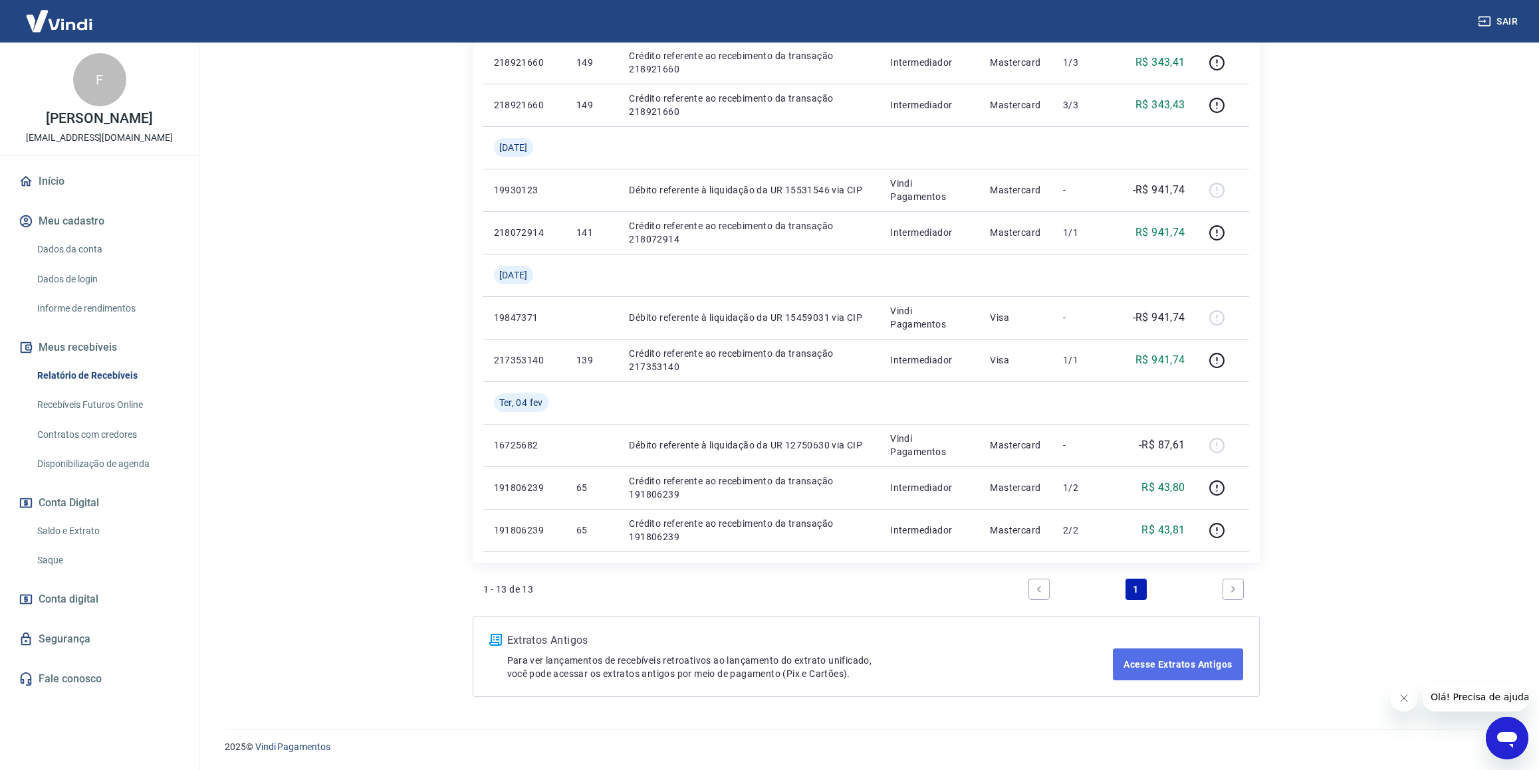
click at [1173, 668] on link "Acesse Extratos Antigos" at bounding box center [1178, 665] width 130 height 32
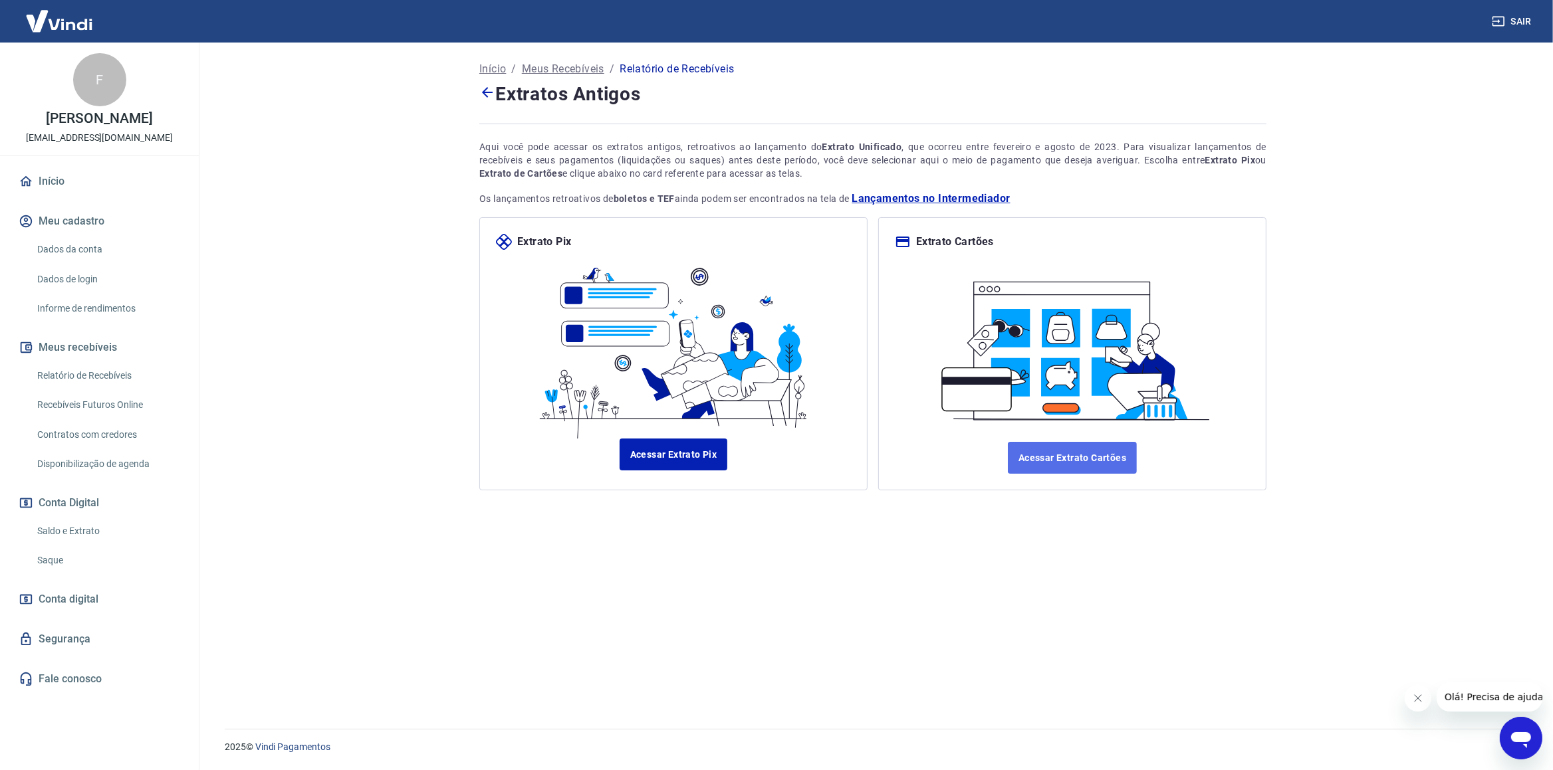
click at [1129, 459] on link "Acessar Extrato Cartões" at bounding box center [1072, 458] width 129 height 32
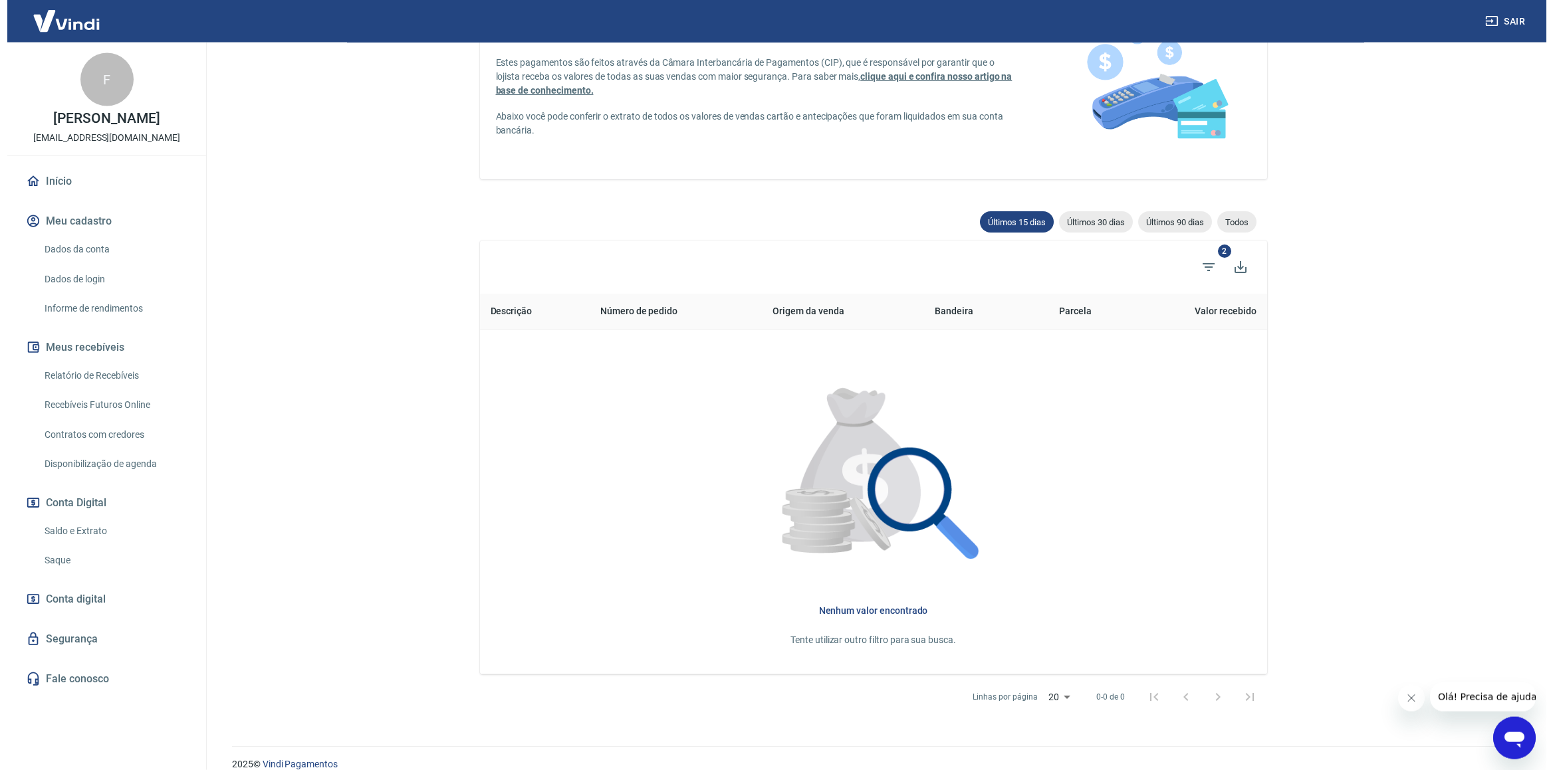
scroll to position [121, 0]
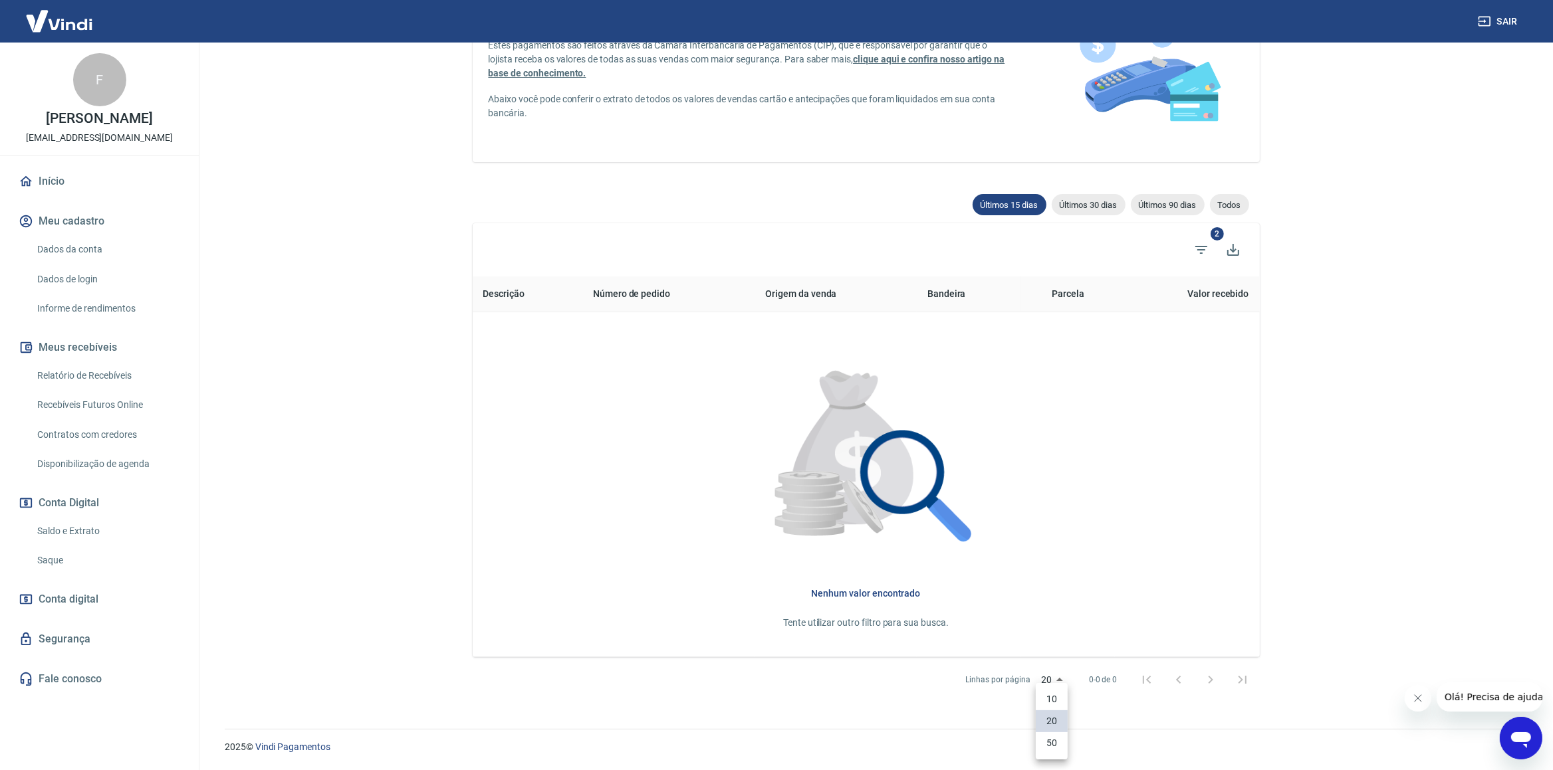
click at [1056, 649] on body "Sair F Fabiano Galego Dias [EMAIL_ADDRESS][DOMAIN_NAME] Início Meu cadastro Dad…" at bounding box center [776, 264] width 1553 height 770
click at [1050, 751] on li "50" at bounding box center [1052, 743] width 32 height 22
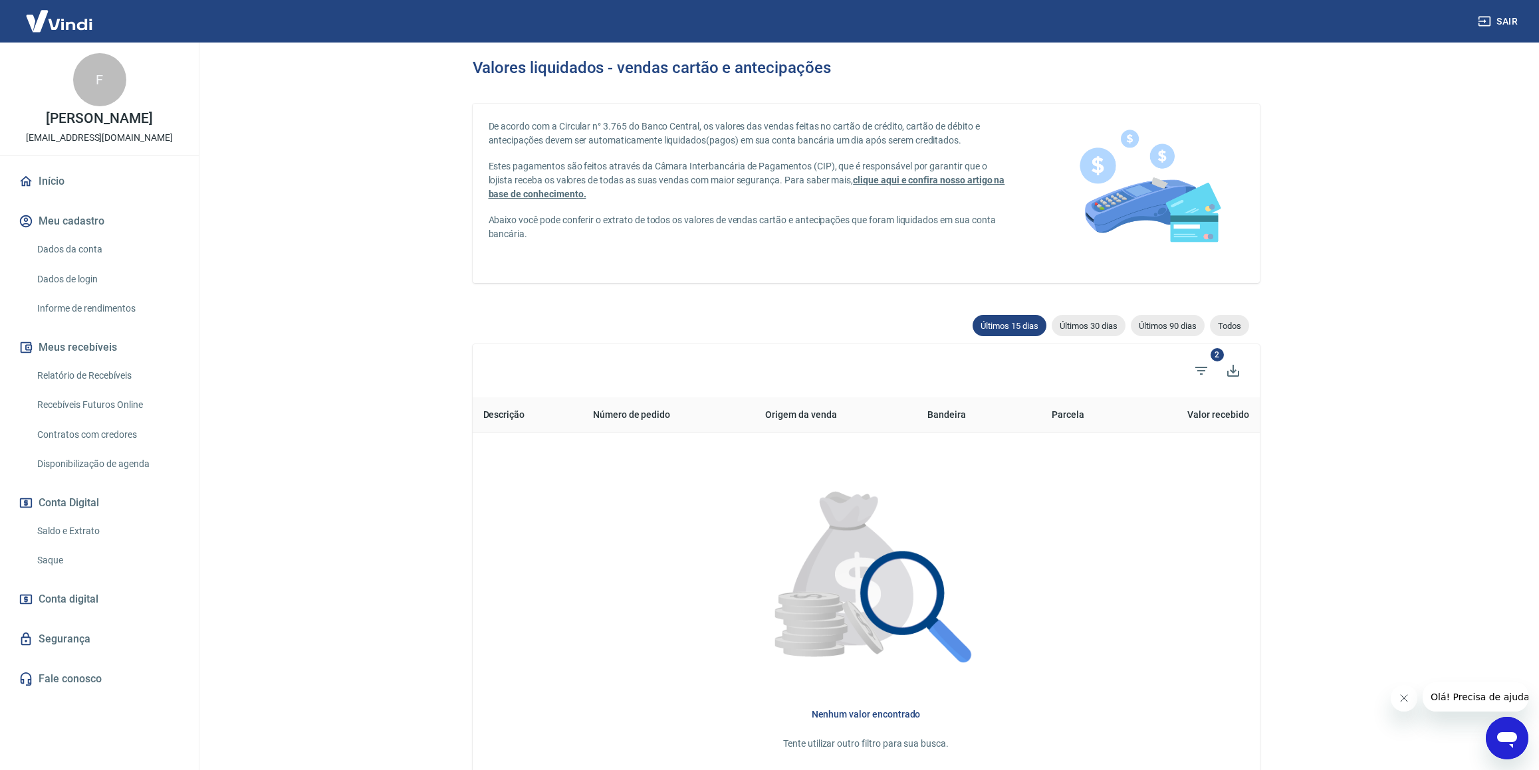
click at [657, 767] on div "Nenhum valor encontrado Tente utilizar outro filtro para sua busca." at bounding box center [866, 605] width 766 height 323
click at [1509, 24] on button "Sair" at bounding box center [1499, 21] width 48 height 25
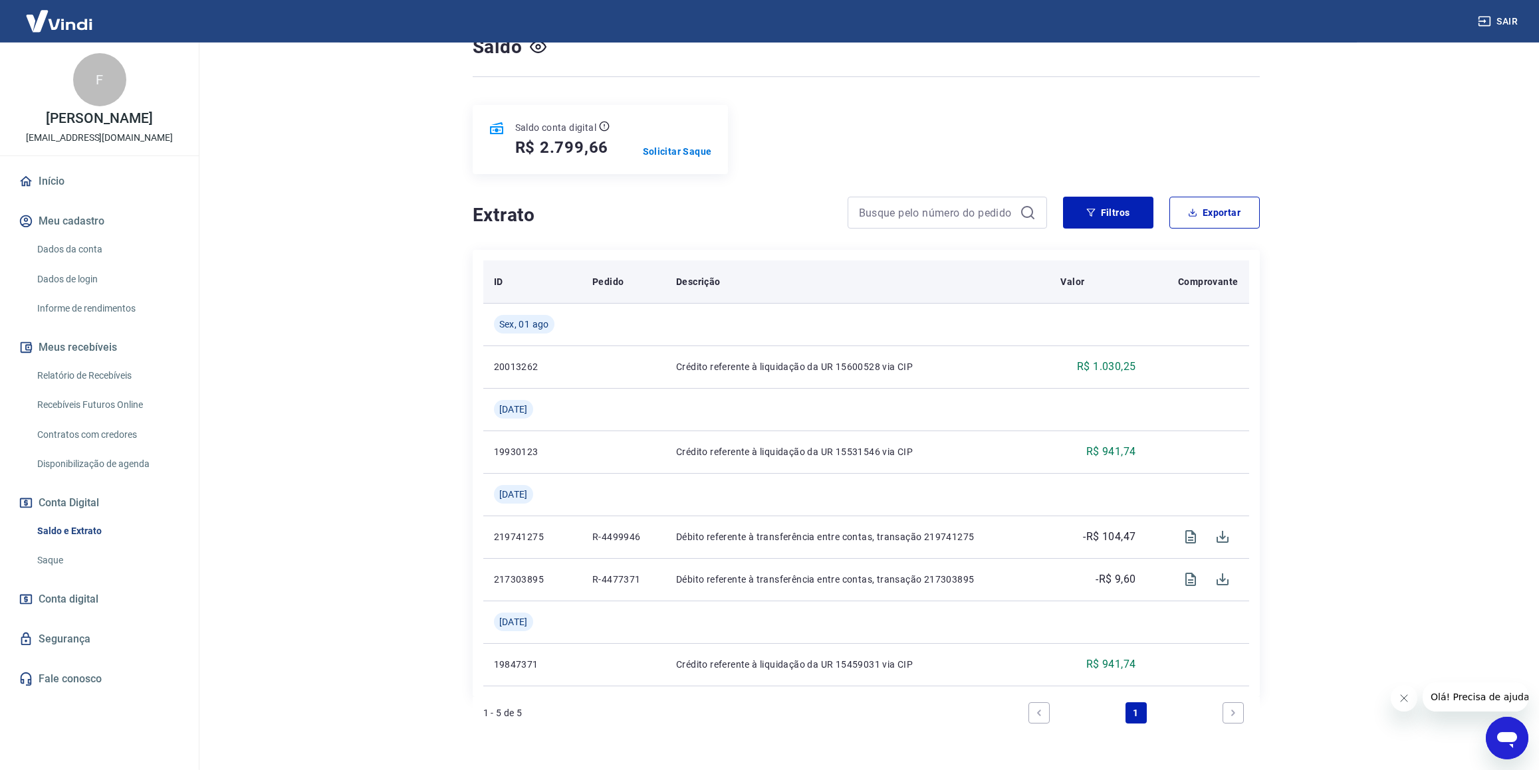
scroll to position [130, 0]
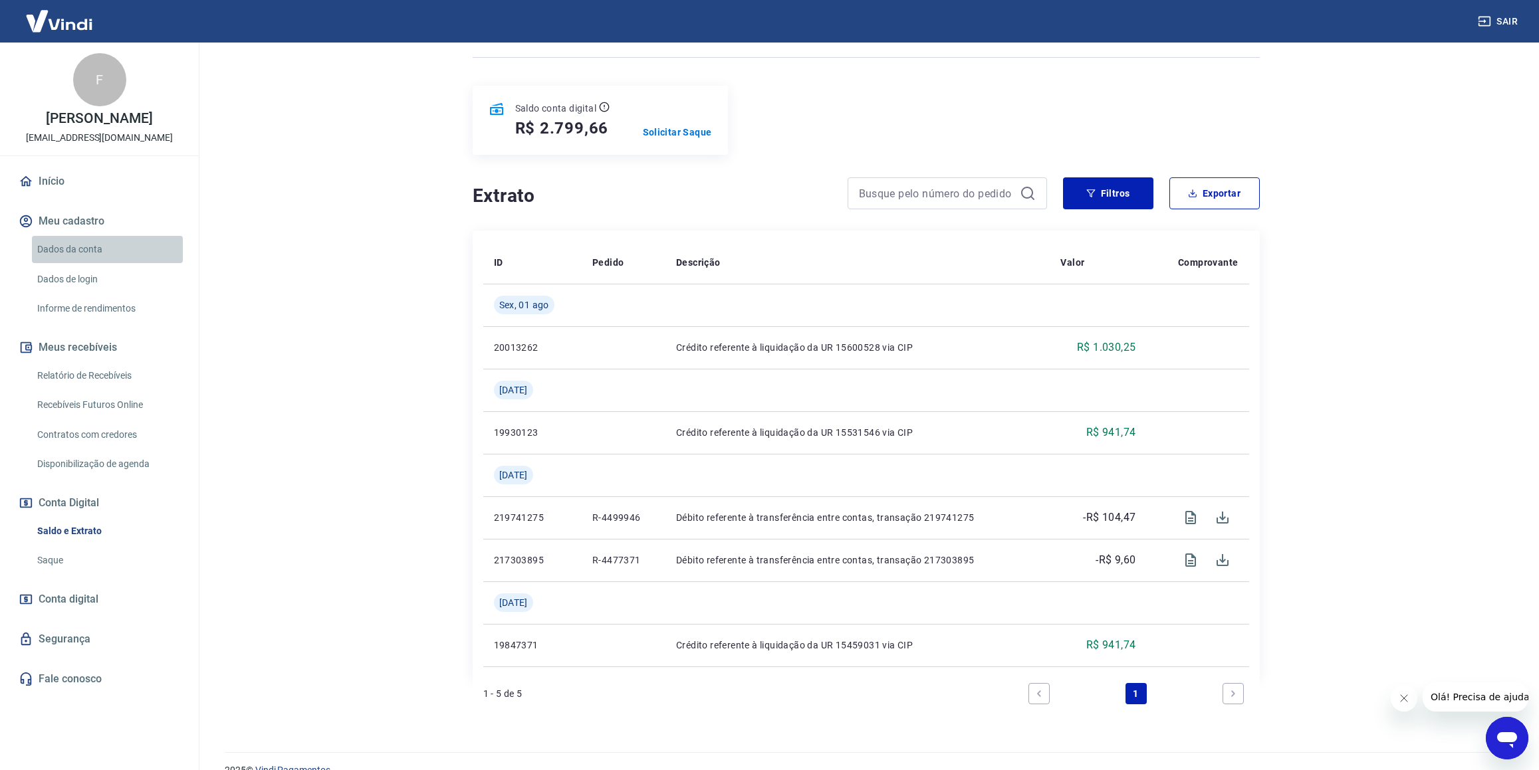
click at [122, 245] on link "Dados da conta" at bounding box center [107, 249] width 151 height 27
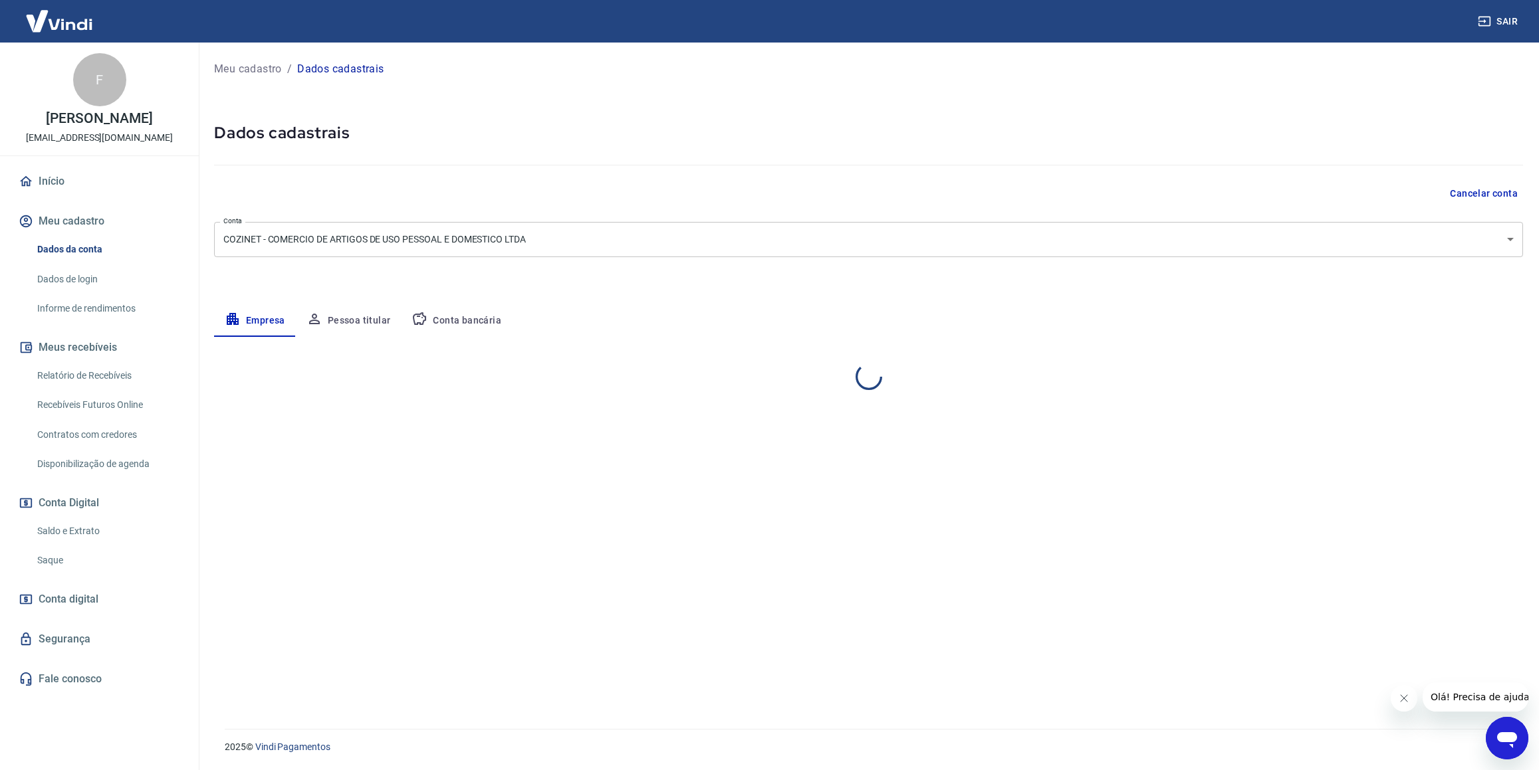
select select "SP"
select select "business"
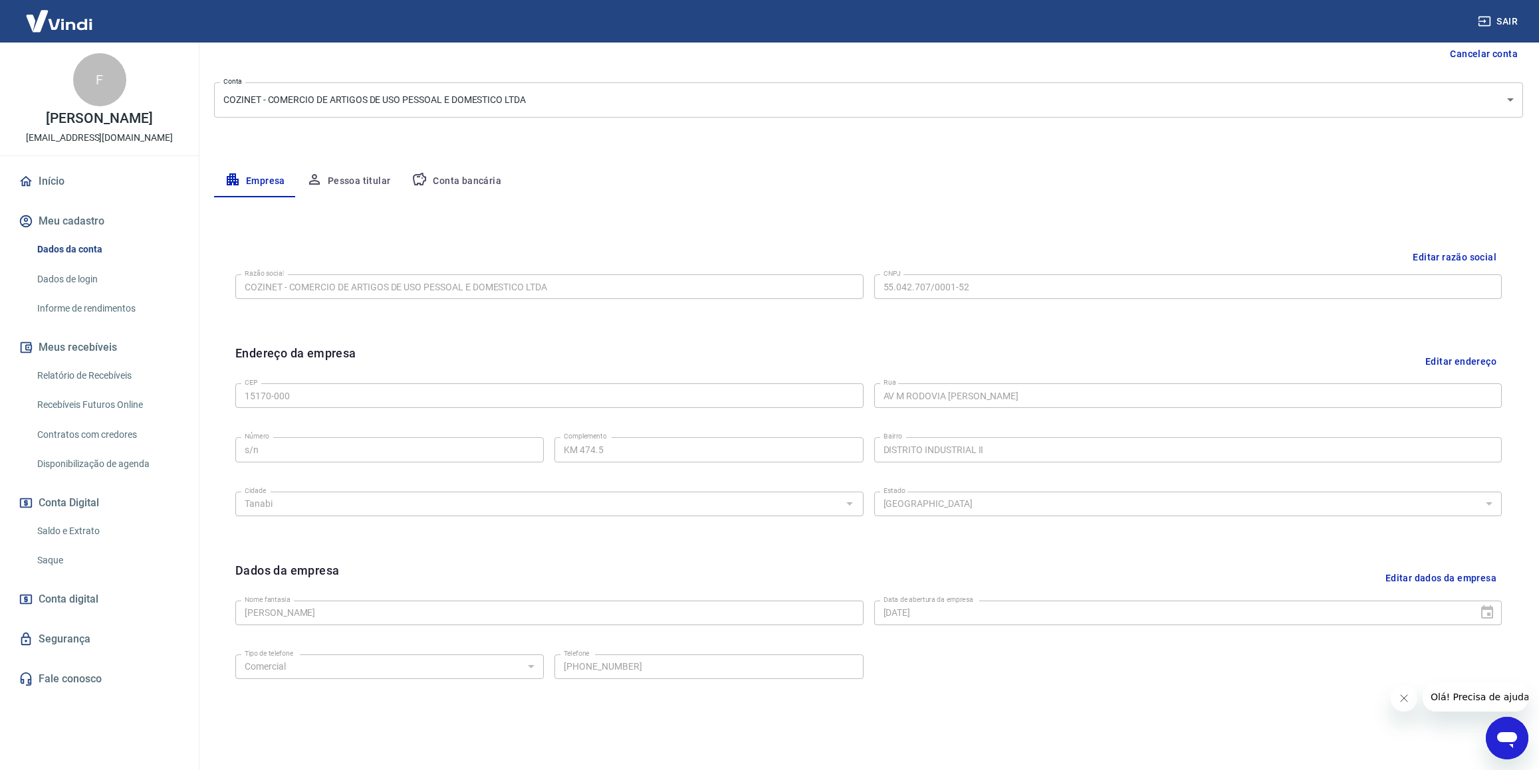
scroll to position [188, 0]
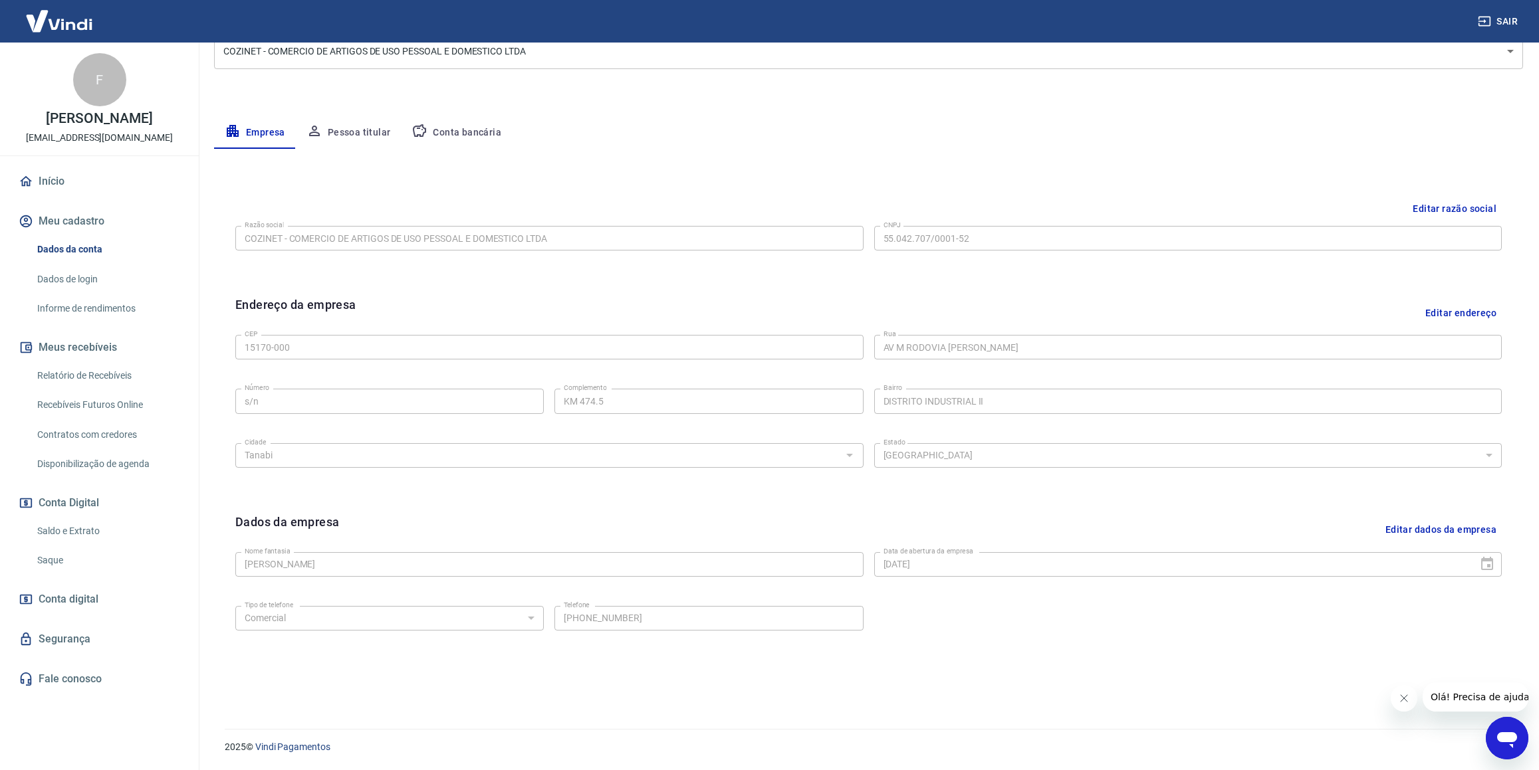
click at [447, 135] on button "Conta bancária" at bounding box center [456, 133] width 111 height 32
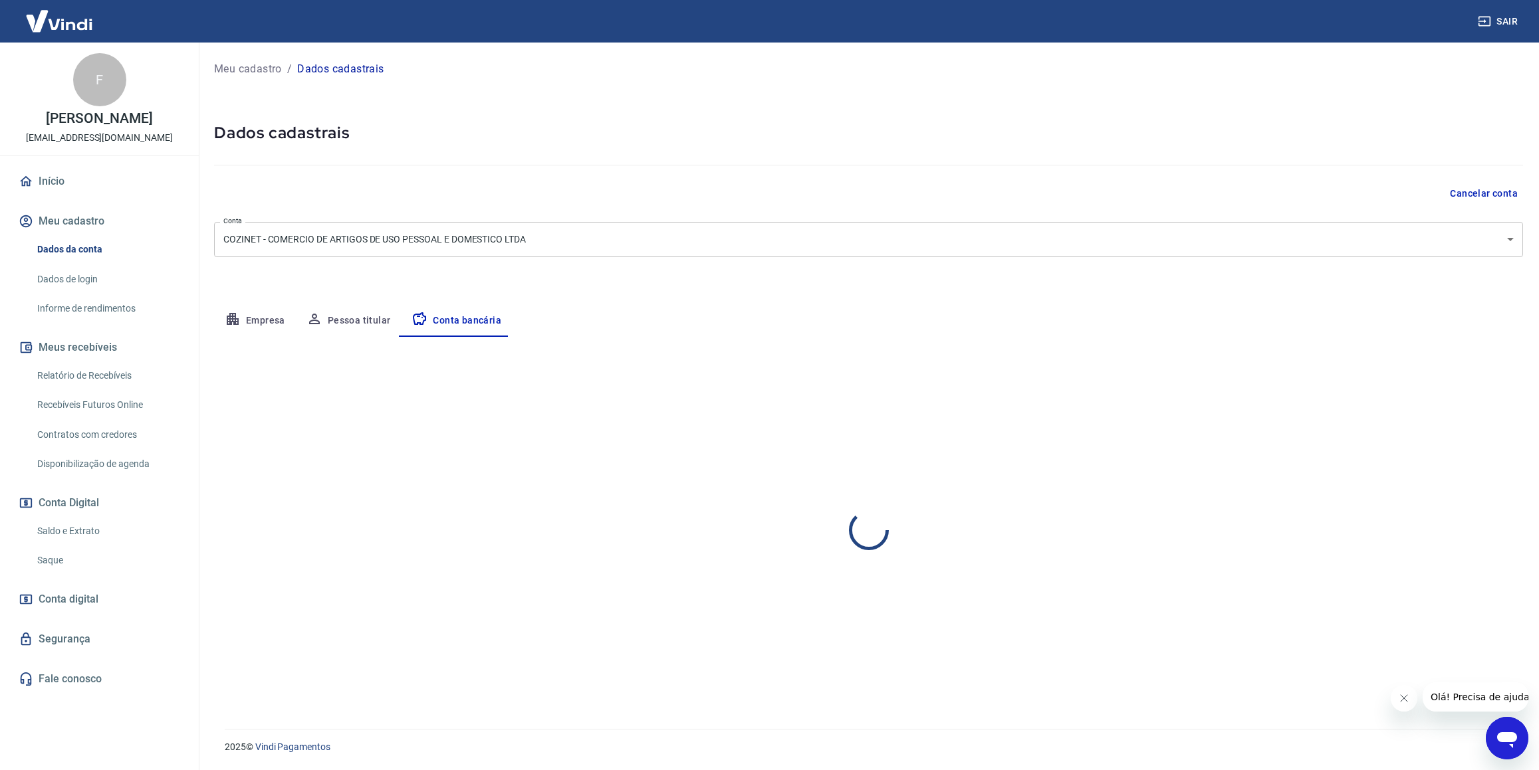
scroll to position [0, 0]
select select "1"
click at [103, 405] on link "Recebíveis Futuros Online" at bounding box center [107, 405] width 151 height 27
click at [99, 529] on link "Saldo e Extrato" at bounding box center [107, 531] width 151 height 27
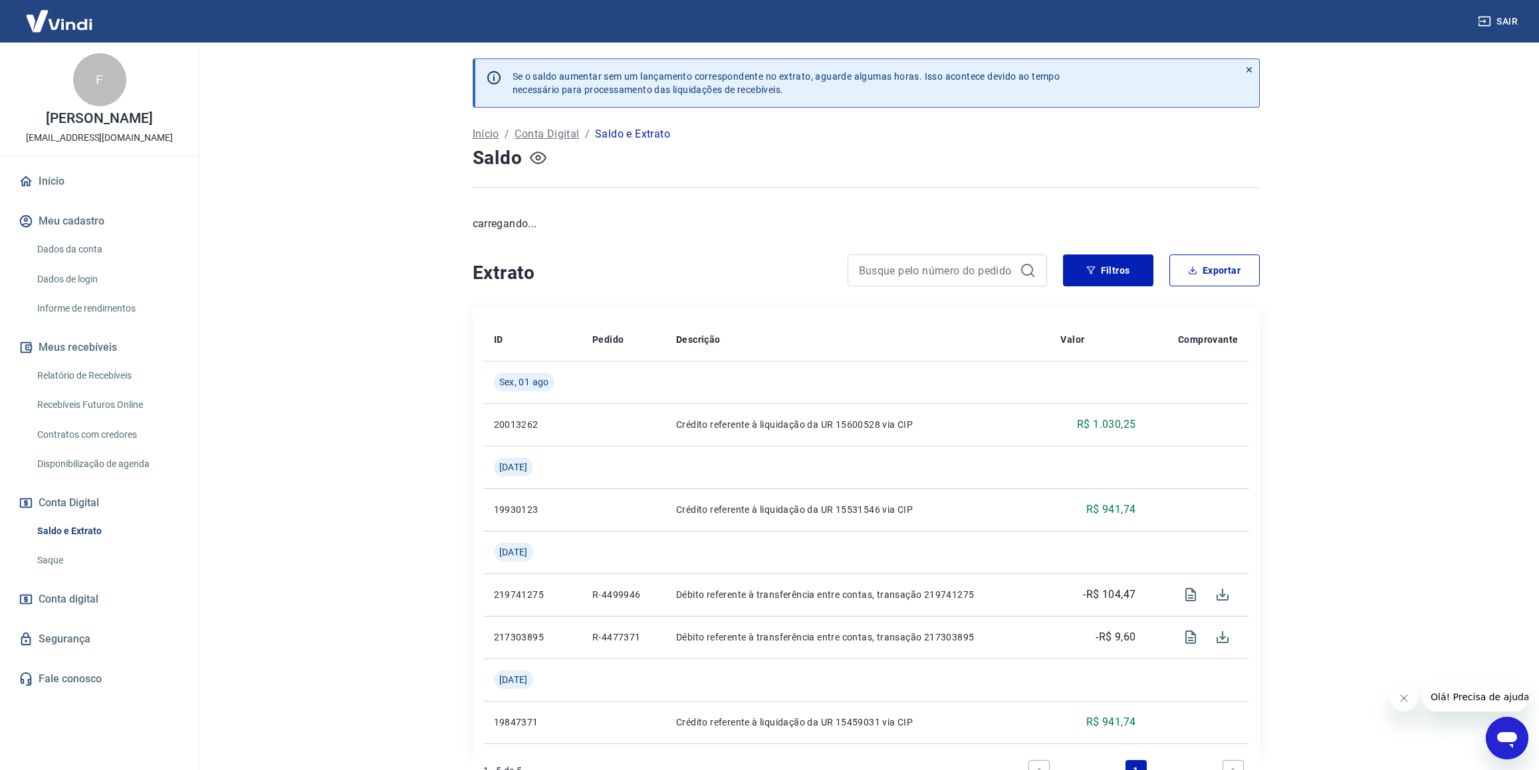
click at [530, 156] on icon "button" at bounding box center [538, 158] width 17 height 17
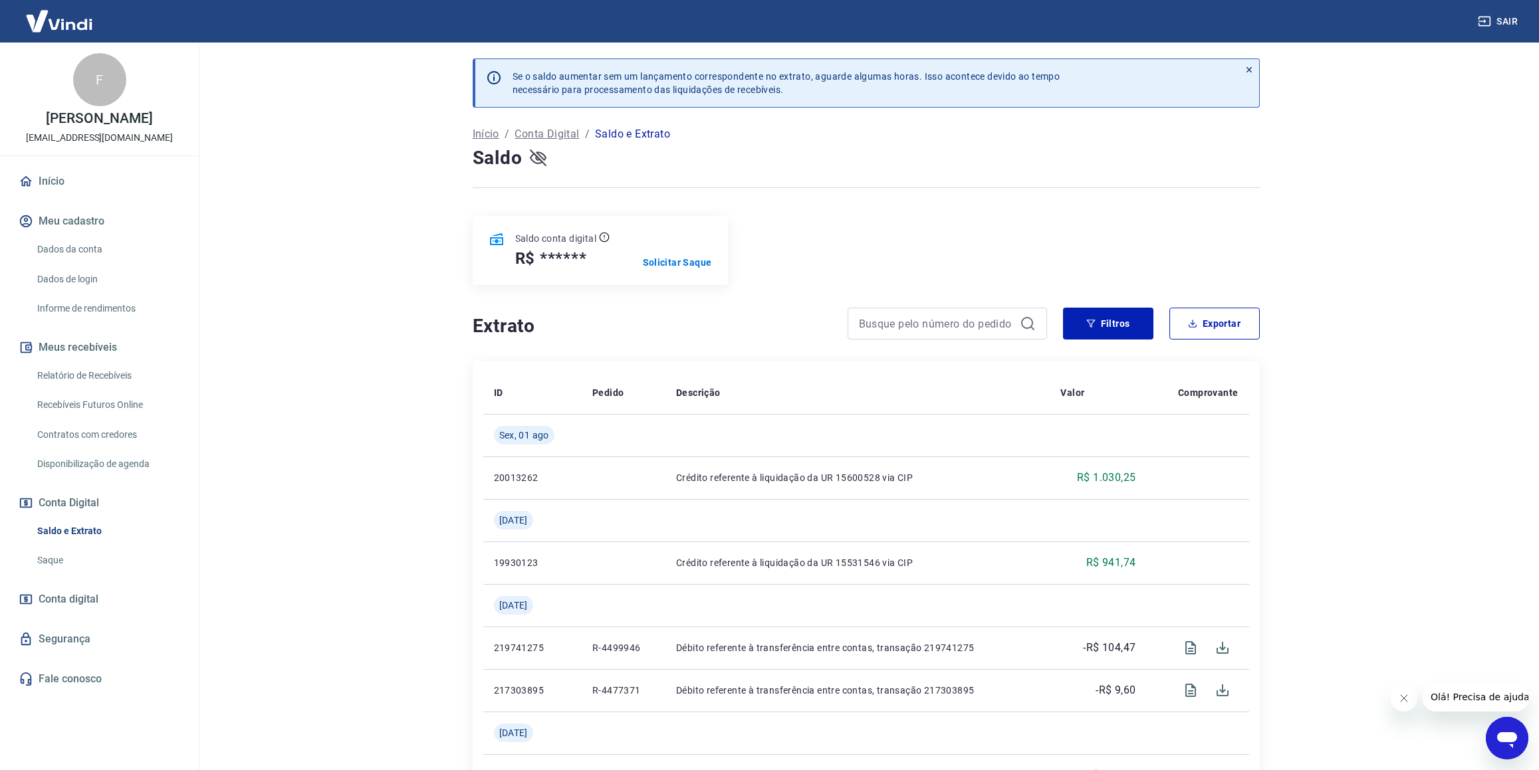
click at [542, 159] on icon "button" at bounding box center [538, 158] width 17 height 17
click at [1133, 308] on button "Filtros" at bounding box center [1108, 324] width 90 height 32
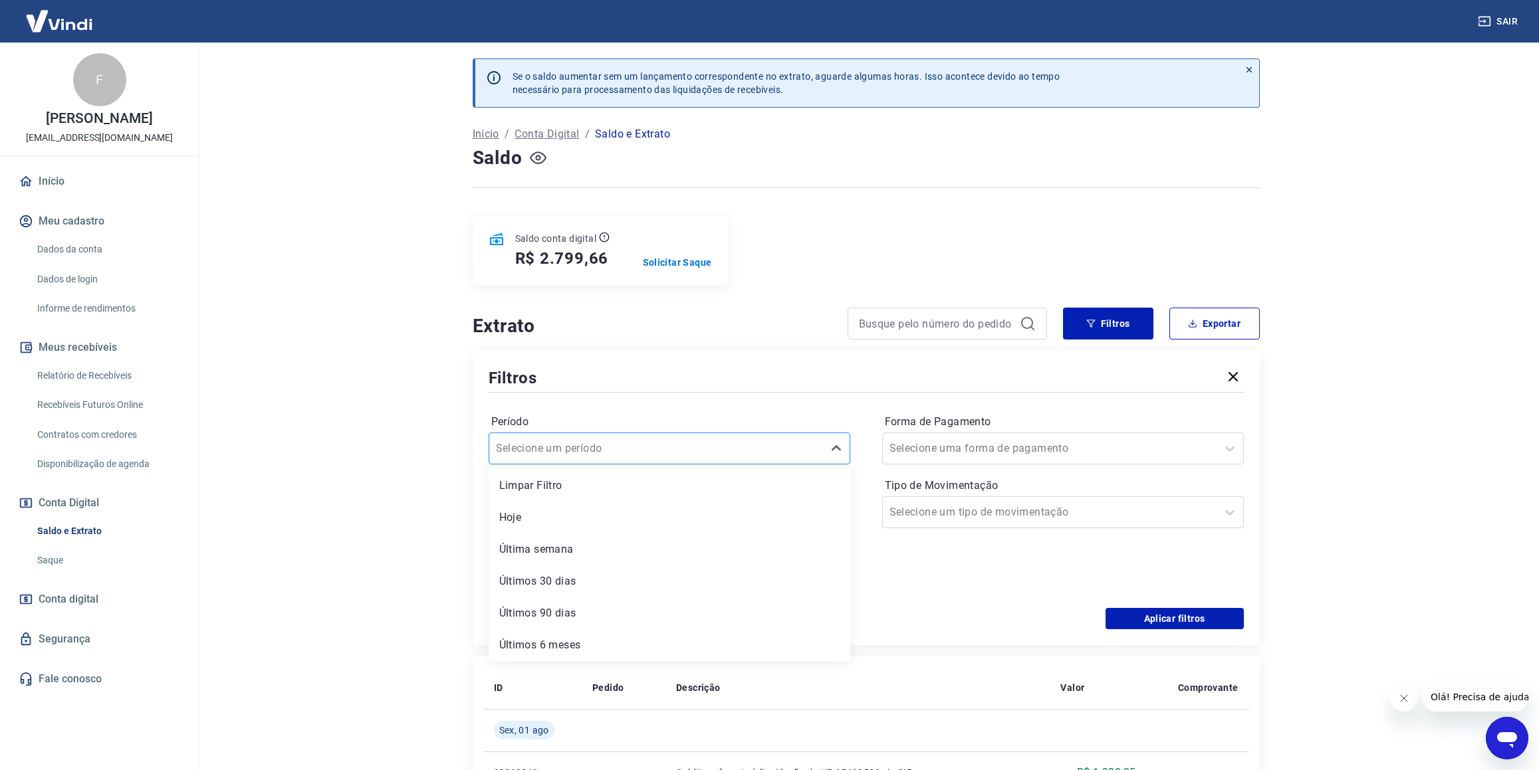
click at [605, 441] on input "Período" at bounding box center [563, 449] width 134 height 16
click at [585, 632] on div "Últimos 6 meses" at bounding box center [670, 645] width 362 height 27
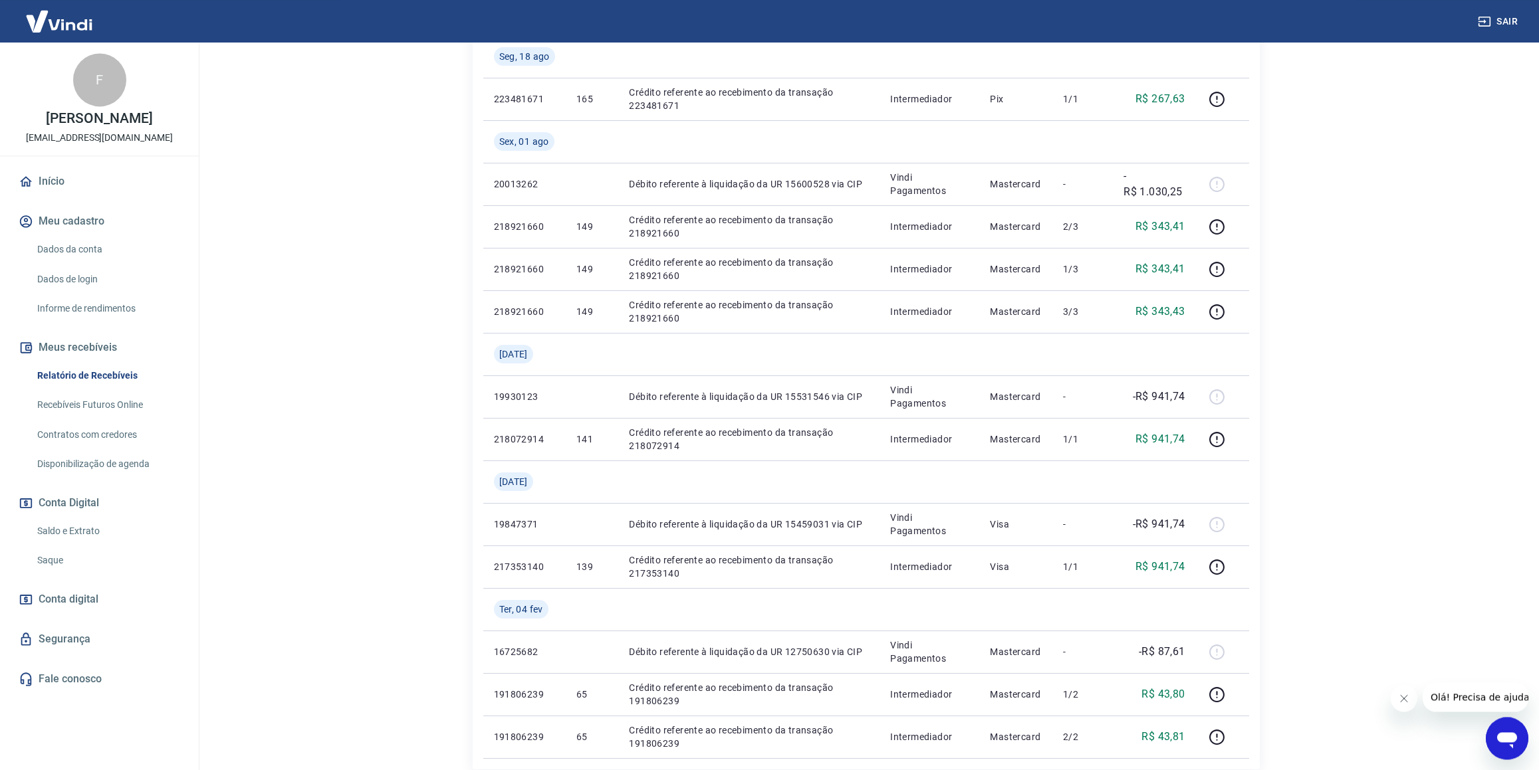
scroll to position [386, 0]
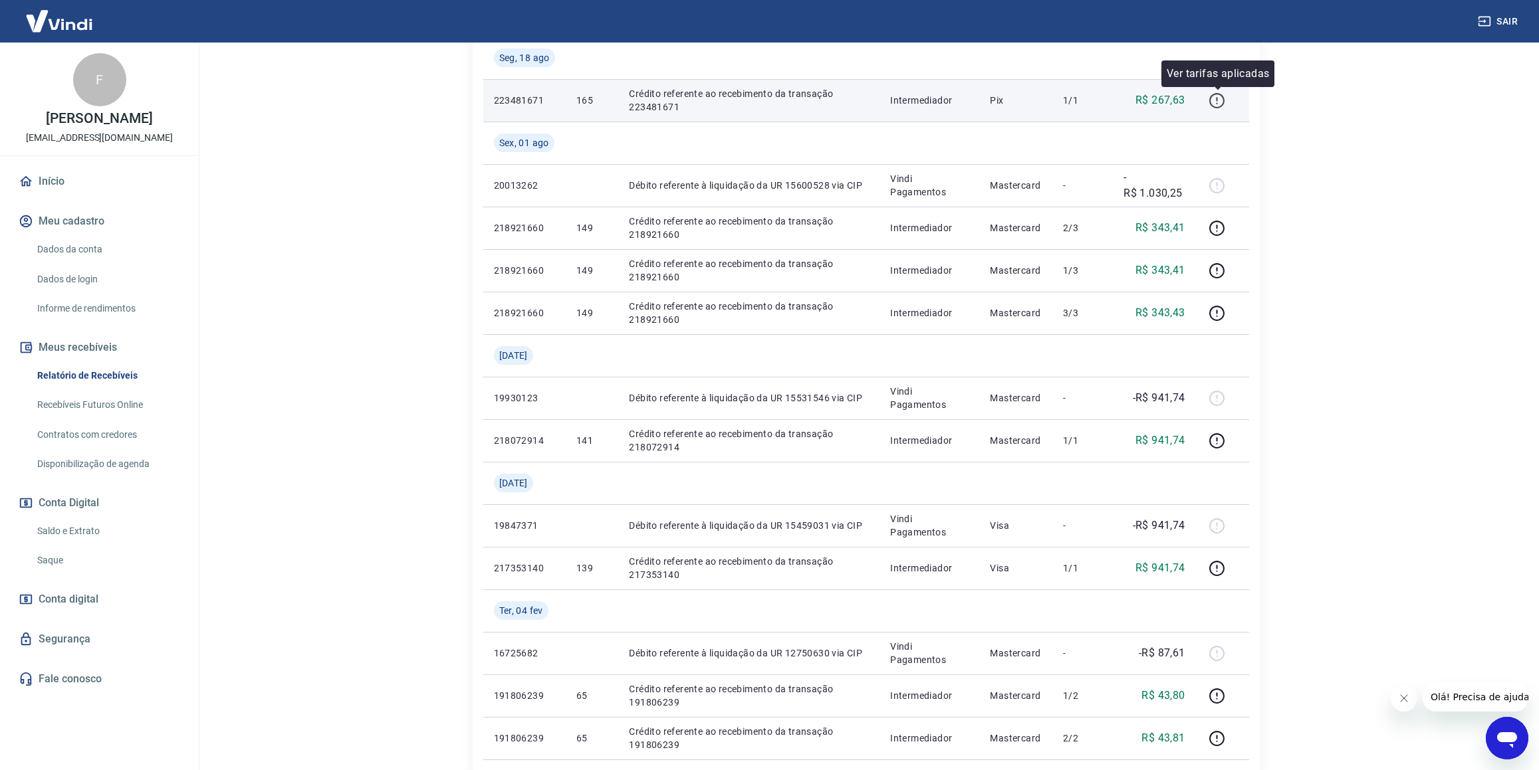
click at [1214, 99] on icon "button" at bounding box center [1216, 100] width 17 height 17
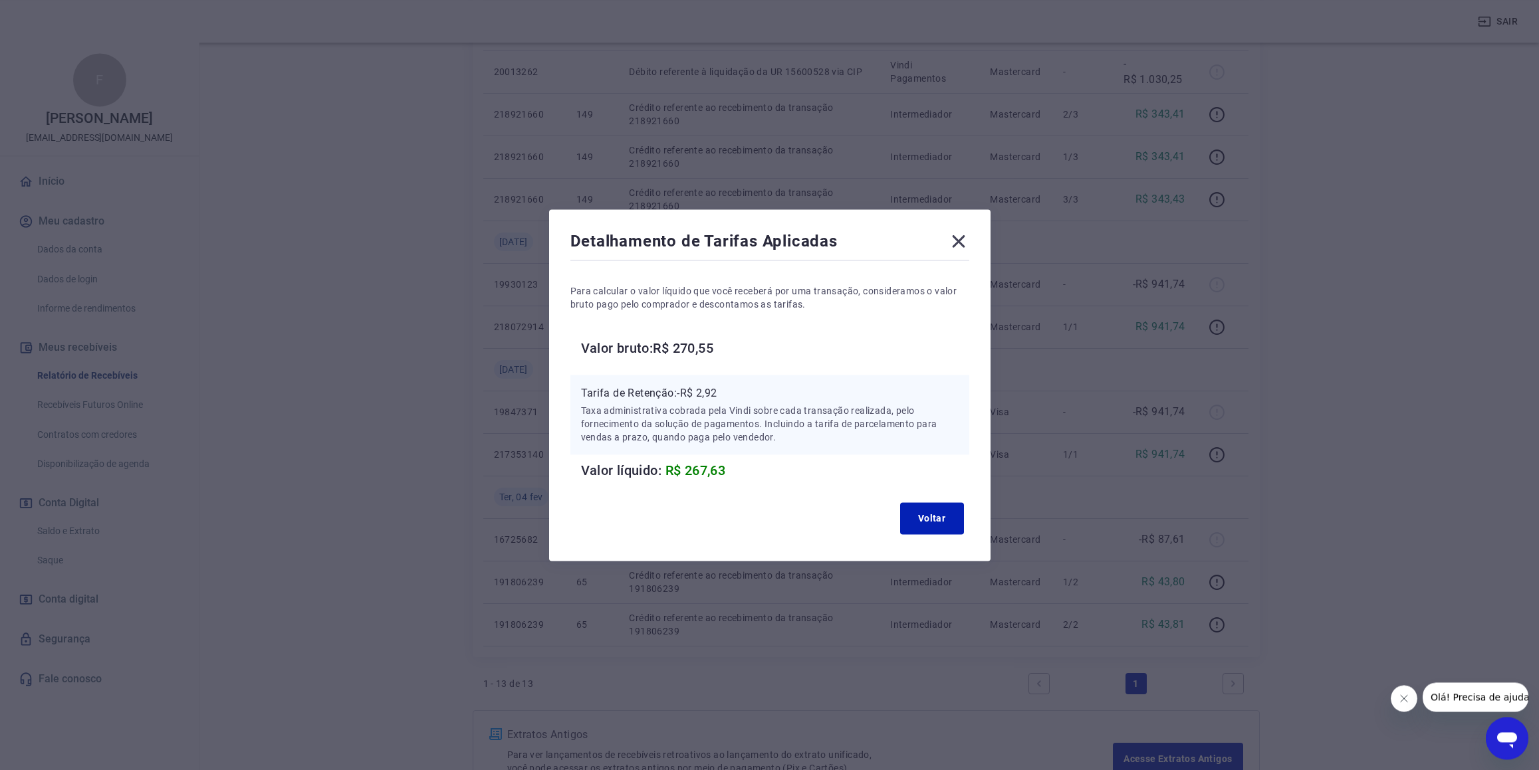
scroll to position [525, 0]
click at [964, 242] on icon at bounding box center [958, 241] width 13 height 13
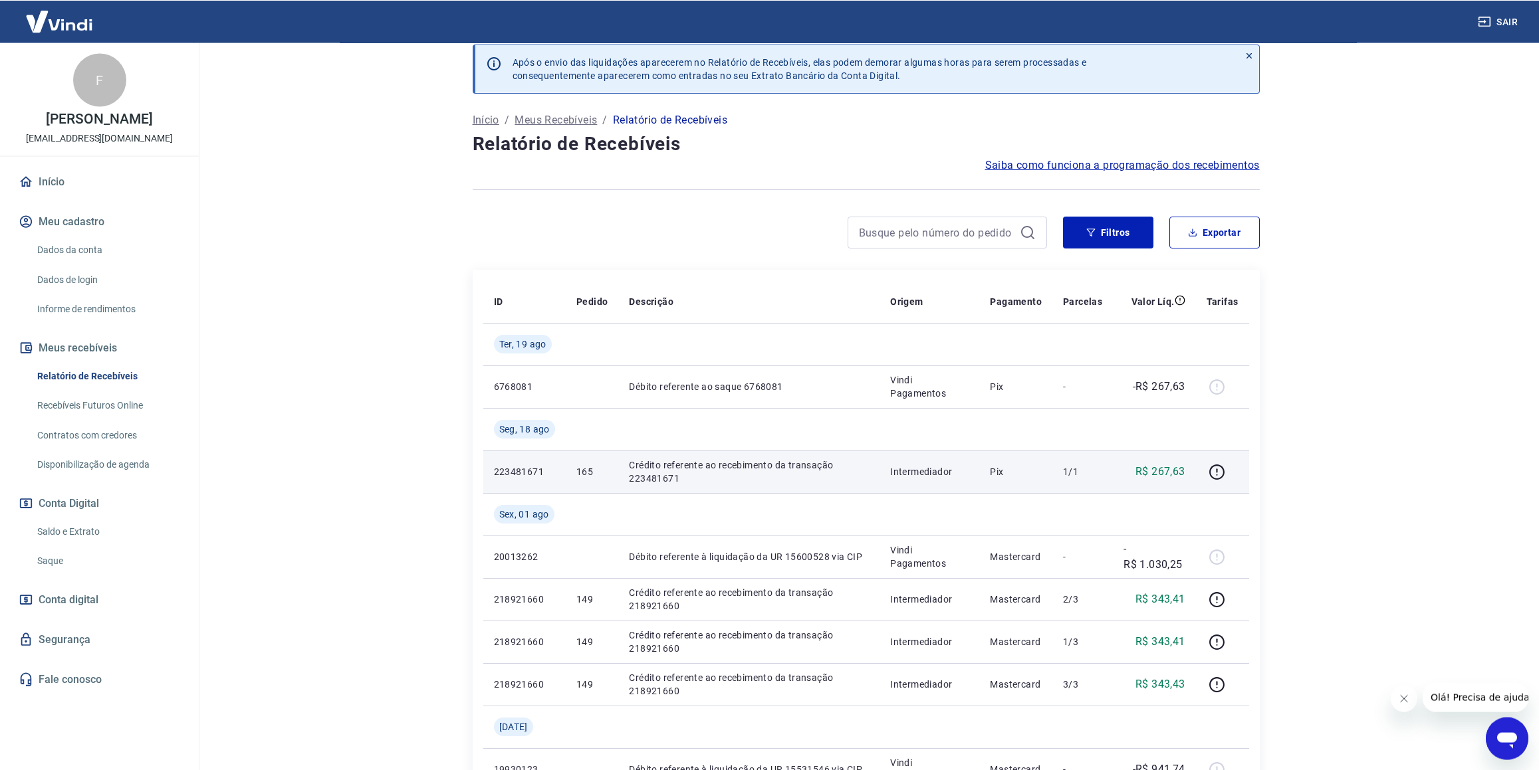
scroll to position [0, 0]
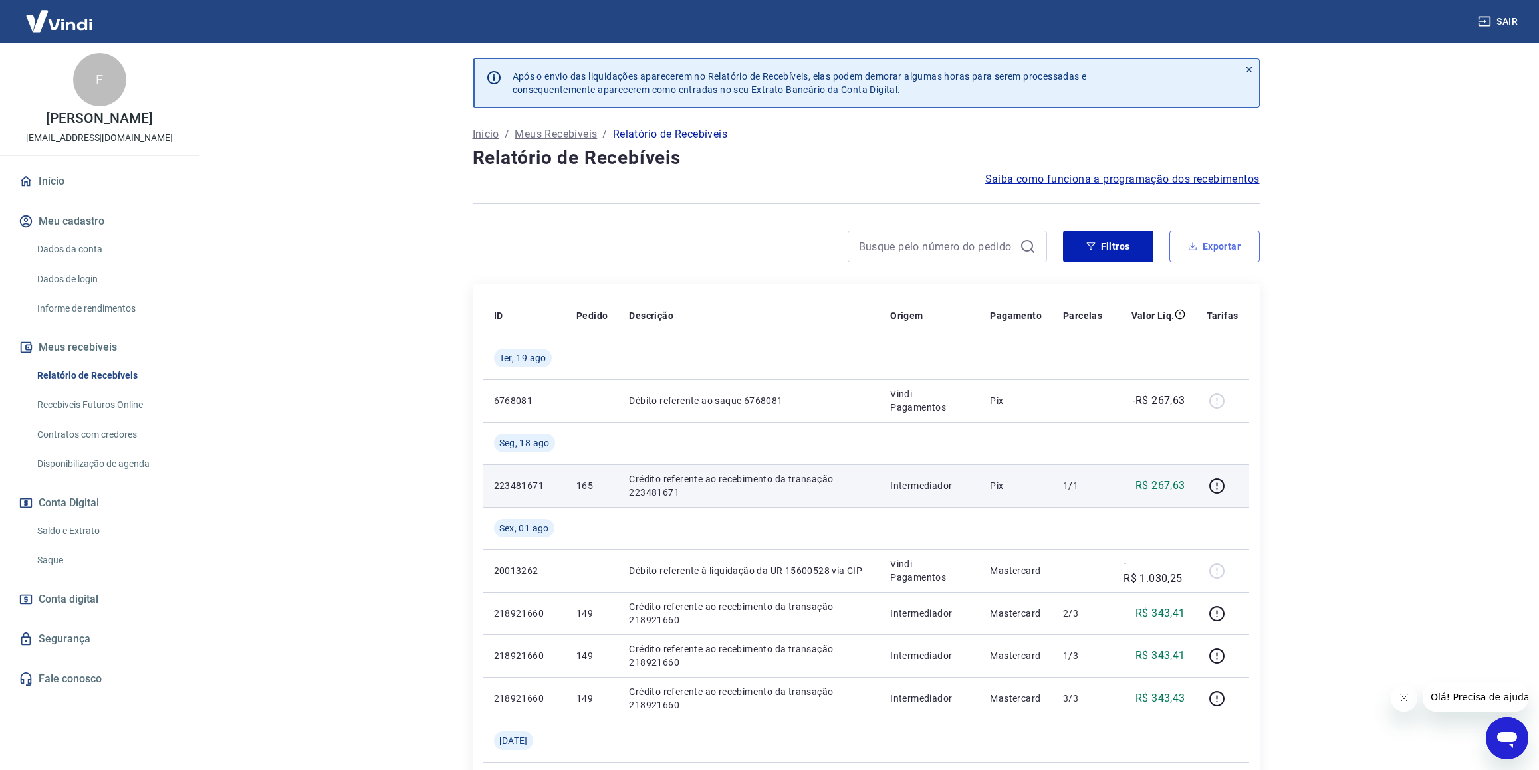
click at [1205, 256] on button "Exportar" at bounding box center [1214, 247] width 90 height 32
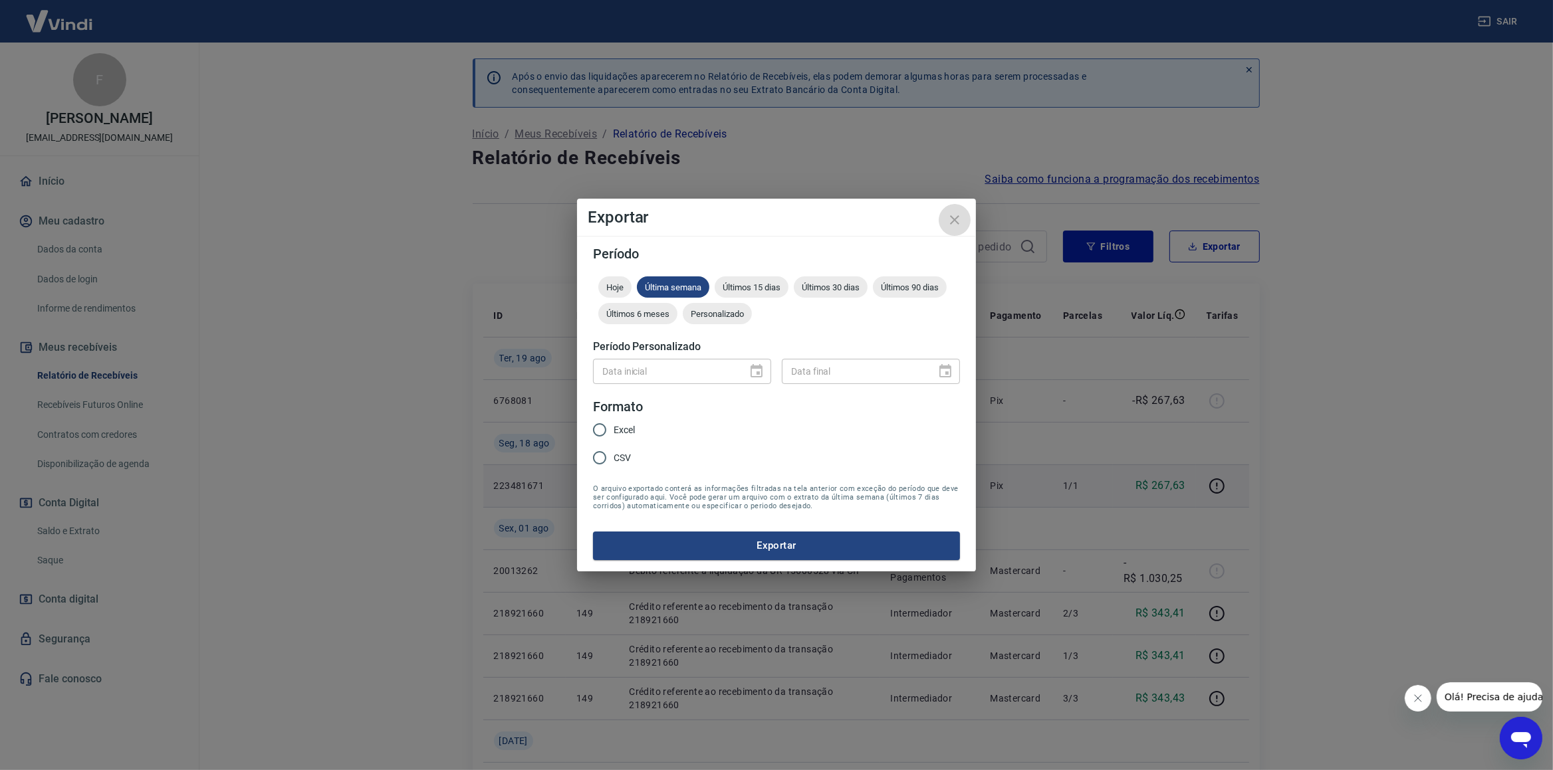
click at [950, 213] on icon "close" at bounding box center [955, 220] width 16 height 16
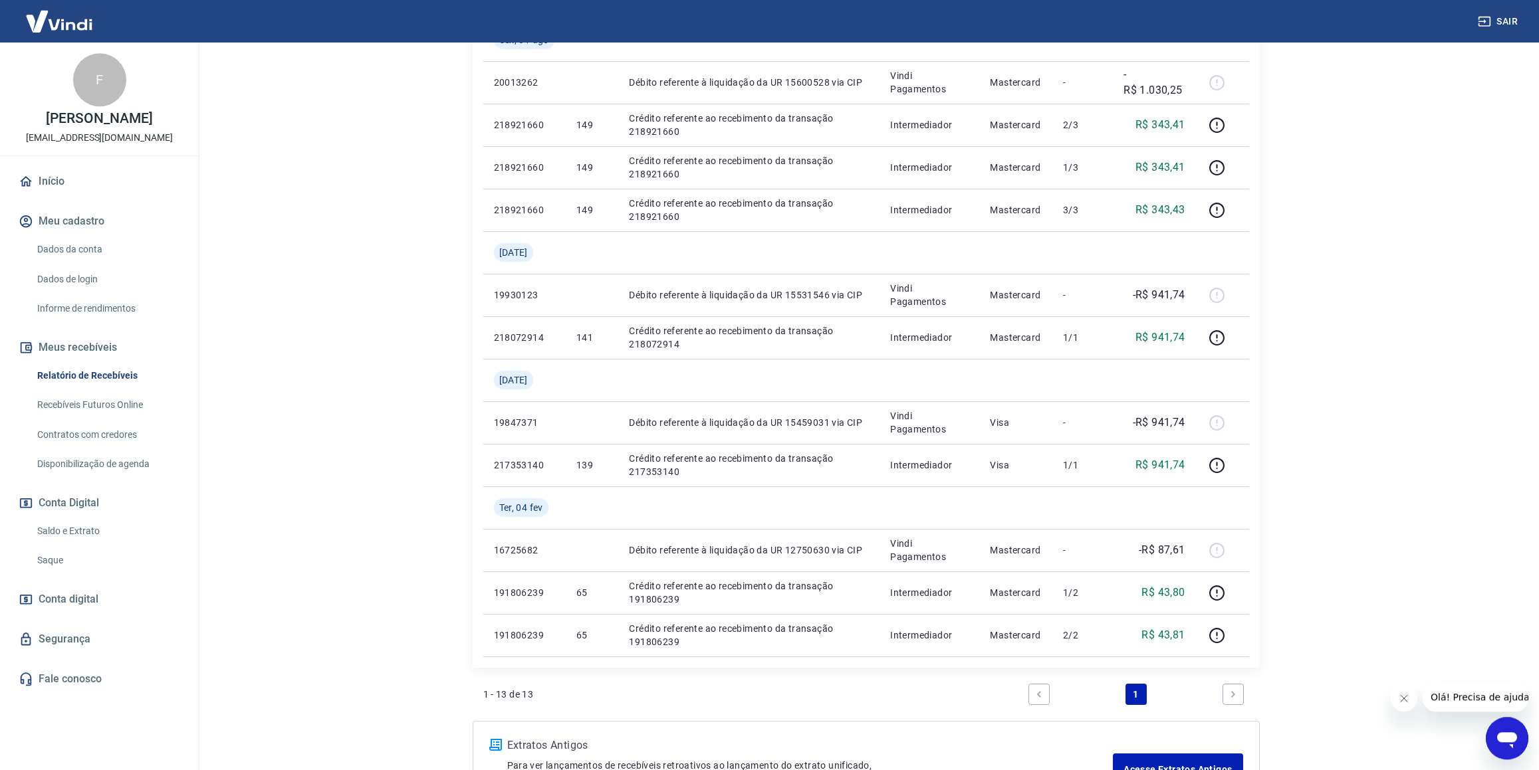
scroll to position [455, 0]
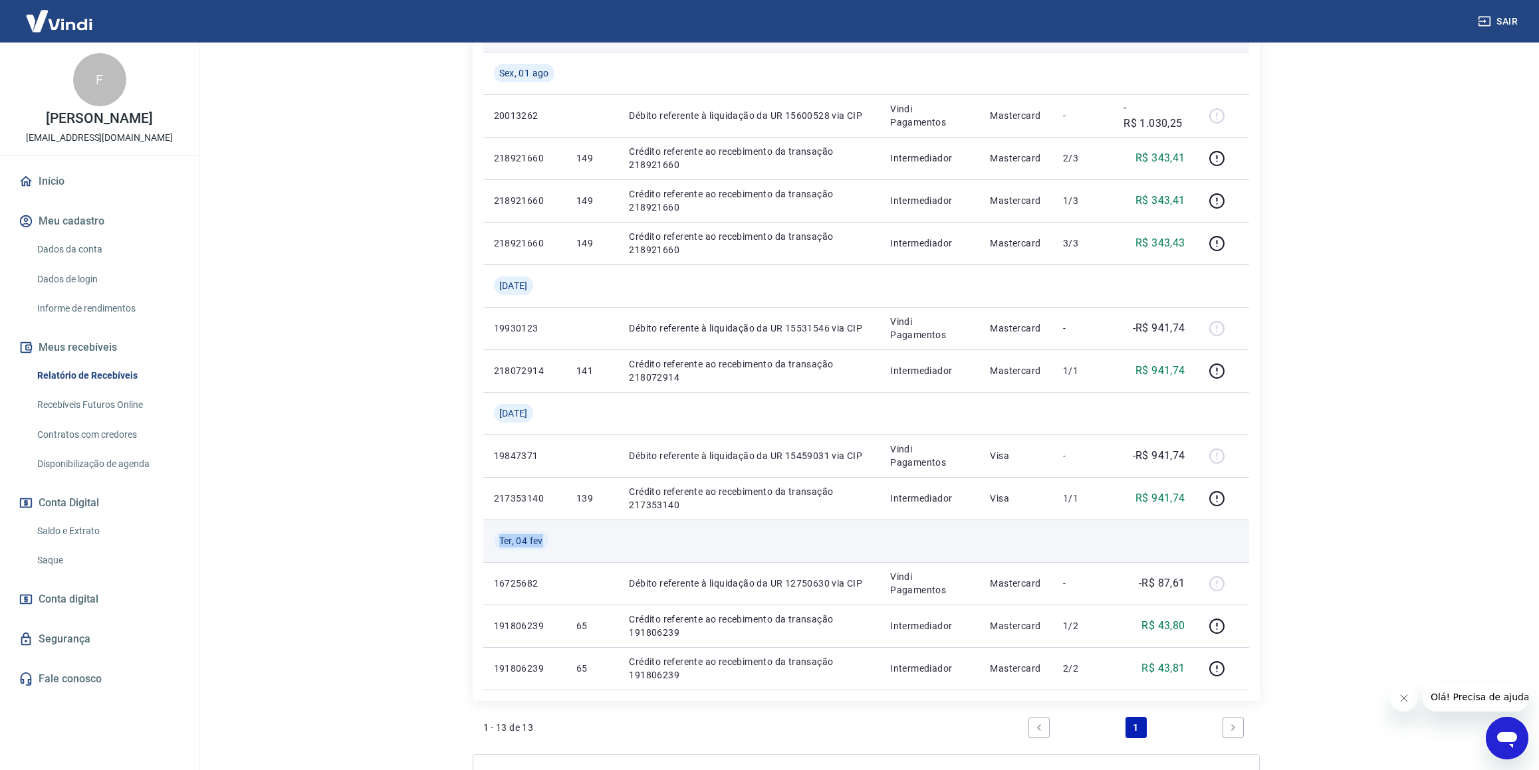
drag, startPoint x: 499, startPoint y: 538, endPoint x: 542, endPoint y: 535, distance: 42.7
click at [542, 535] on span "Ter, 04 fev" at bounding box center [521, 540] width 44 height 13
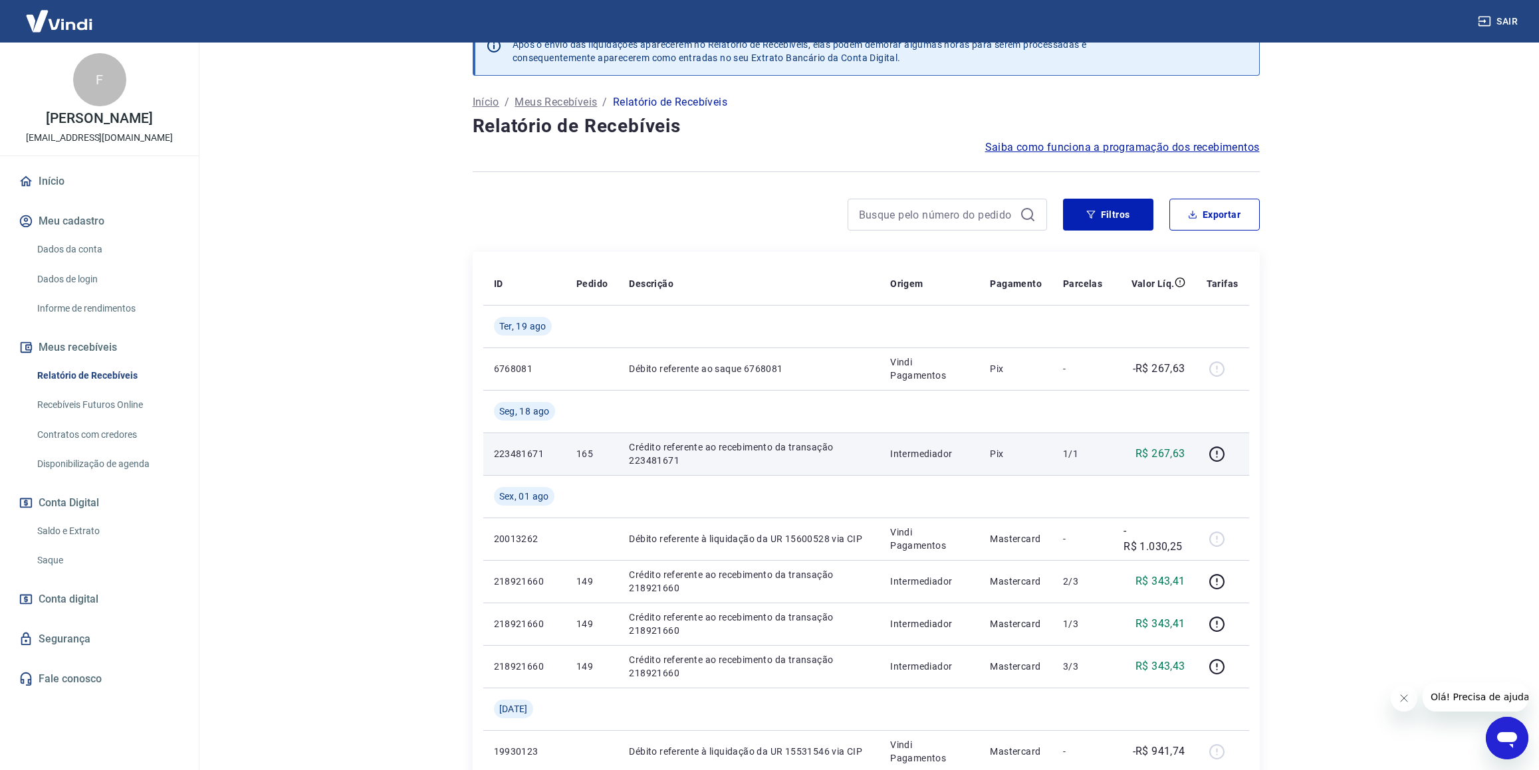
scroll to position [0, 0]
